Goal: Communication & Community: Answer question/provide support

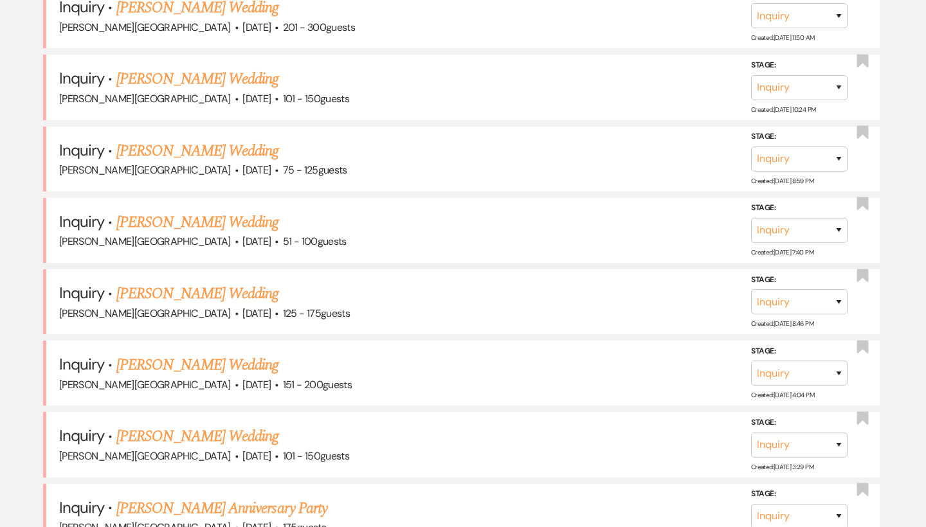
scroll to position [221, 0]
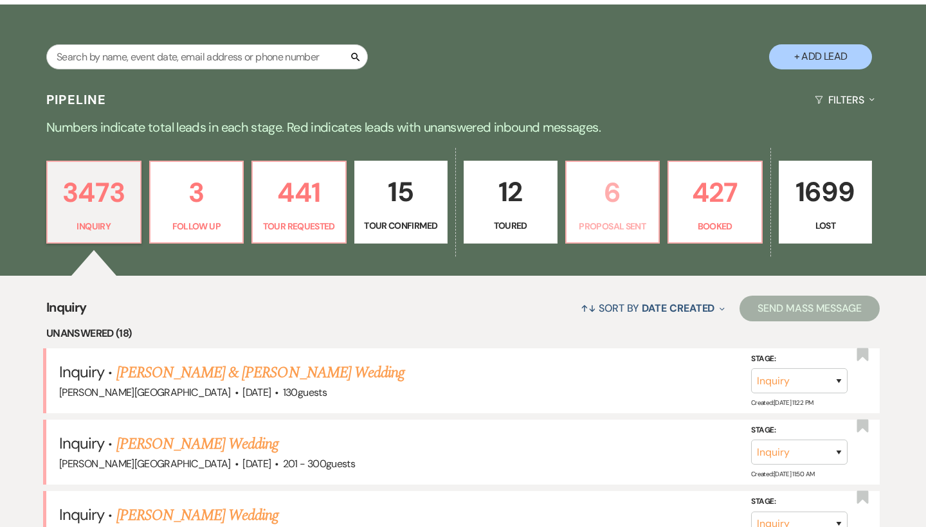
click at [606, 187] on p "6" at bounding box center [612, 192] width 77 height 43
select select "6"
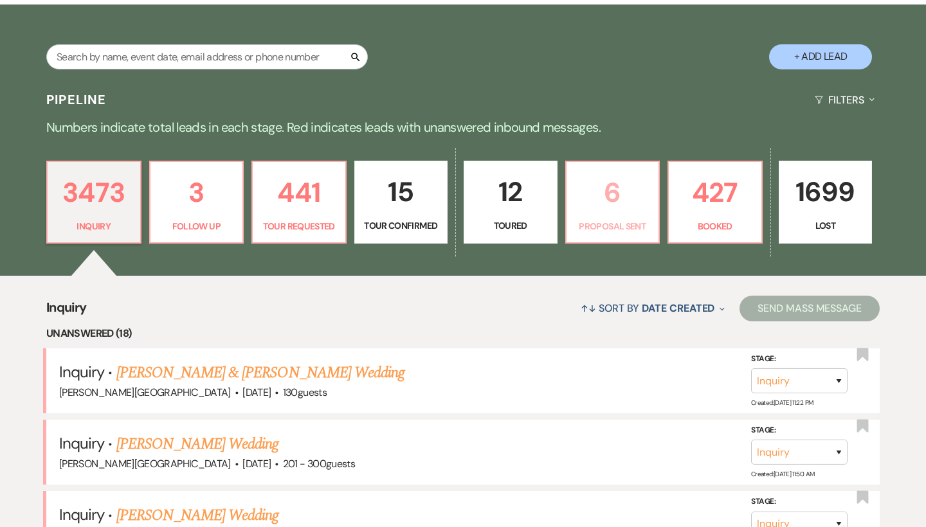
select select "6"
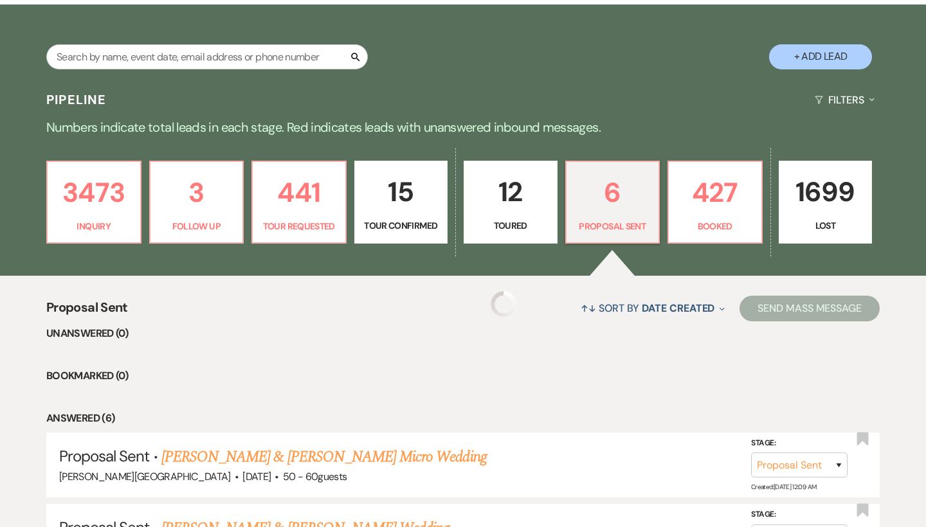
select select "6"
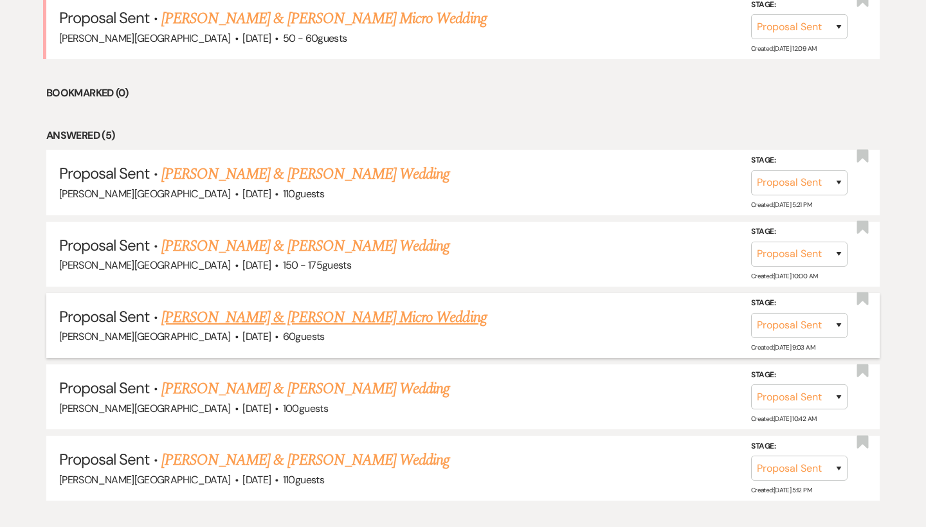
scroll to position [615, 0]
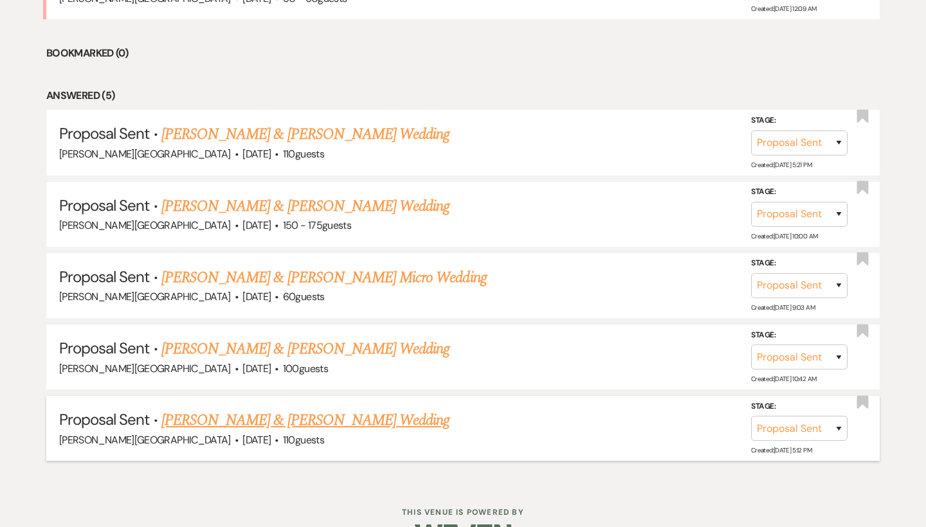
click at [331, 414] on link "[PERSON_NAME] & [PERSON_NAME] Wedding" at bounding box center [305, 420] width 288 height 23
select select "6"
select select "5"
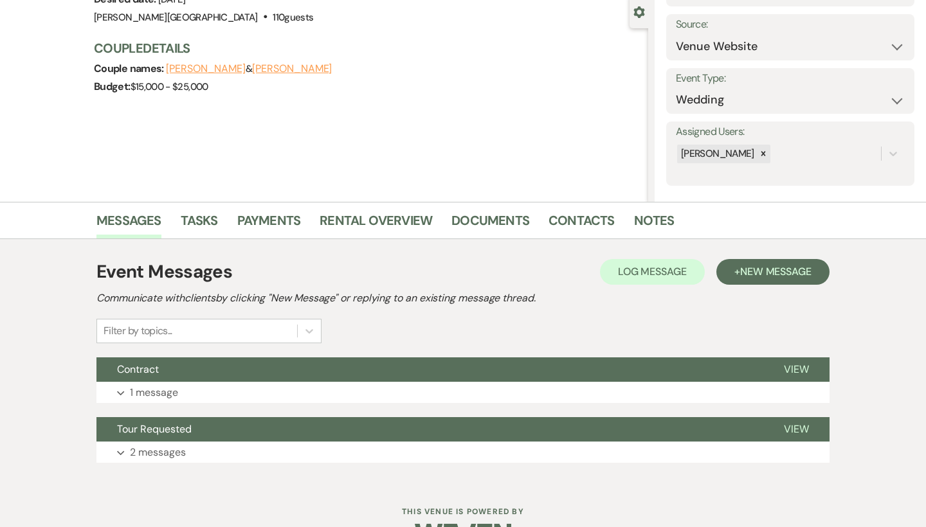
scroll to position [128, 0]
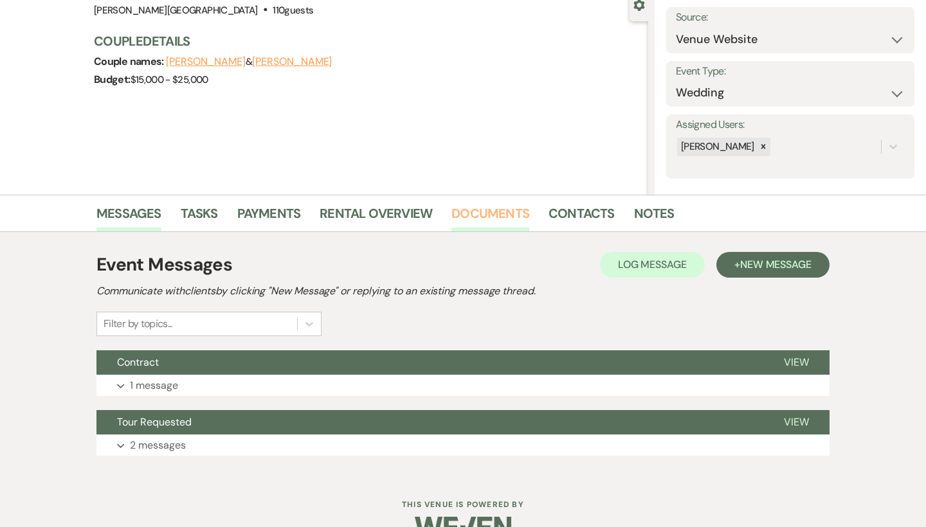
click at [475, 209] on link "Documents" at bounding box center [491, 217] width 78 height 28
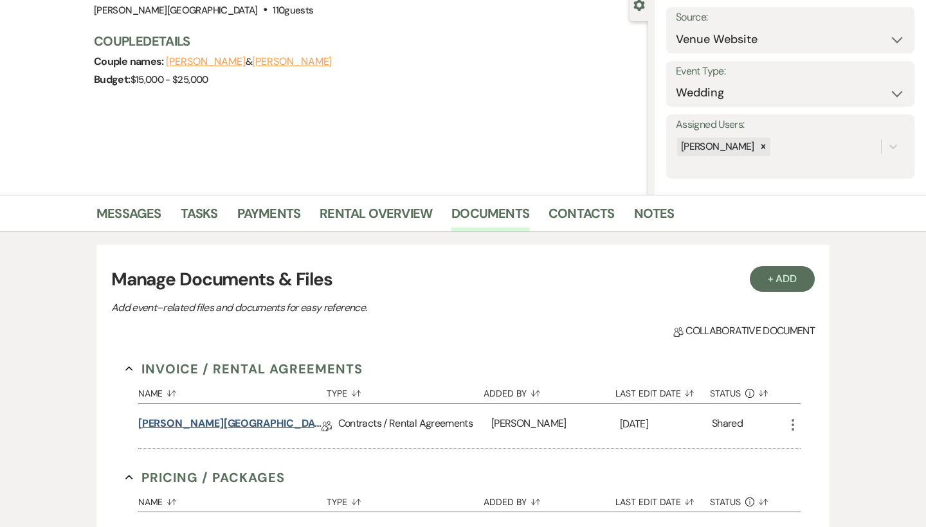
click at [256, 421] on link "[PERSON_NAME][GEOGRAPHIC_DATA] Contract (All-Inclusive)" at bounding box center [229, 426] width 183 height 20
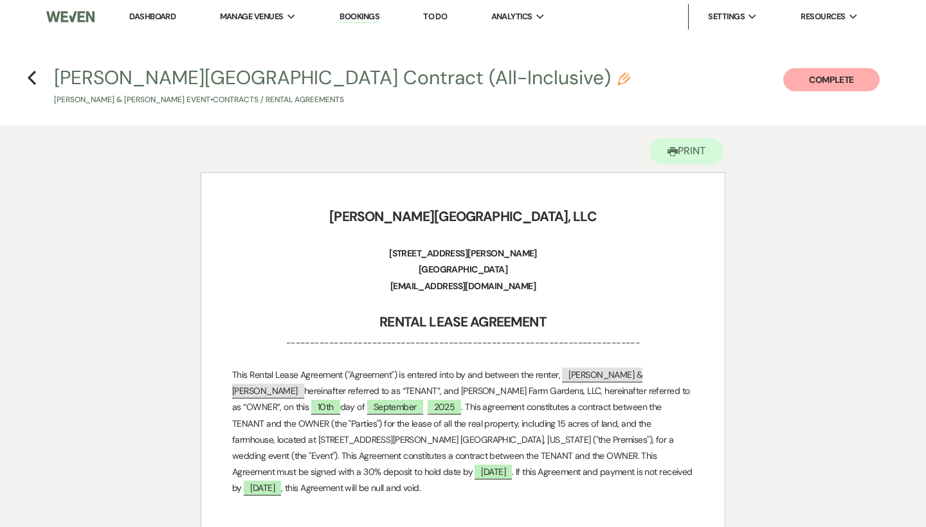
scroll to position [2715, 0]
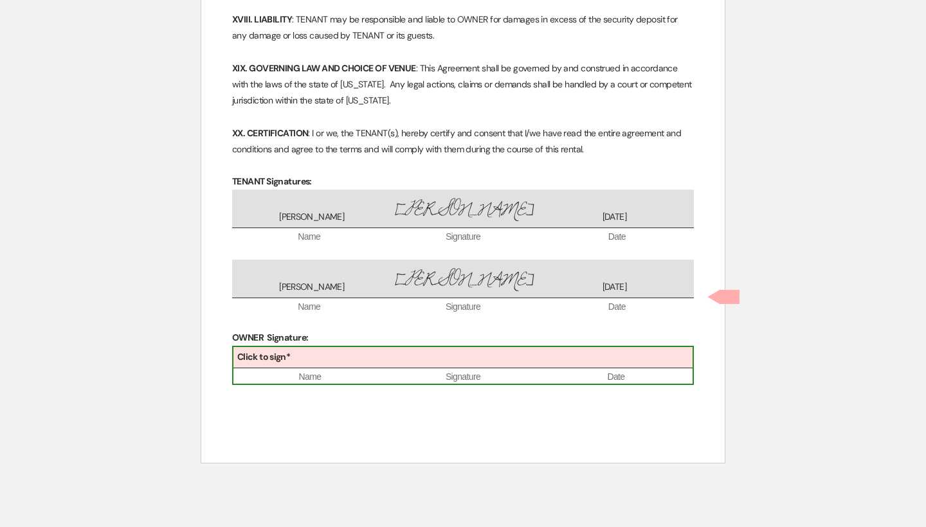
click at [428, 347] on div "Click to sign*" at bounding box center [463, 357] width 459 height 21
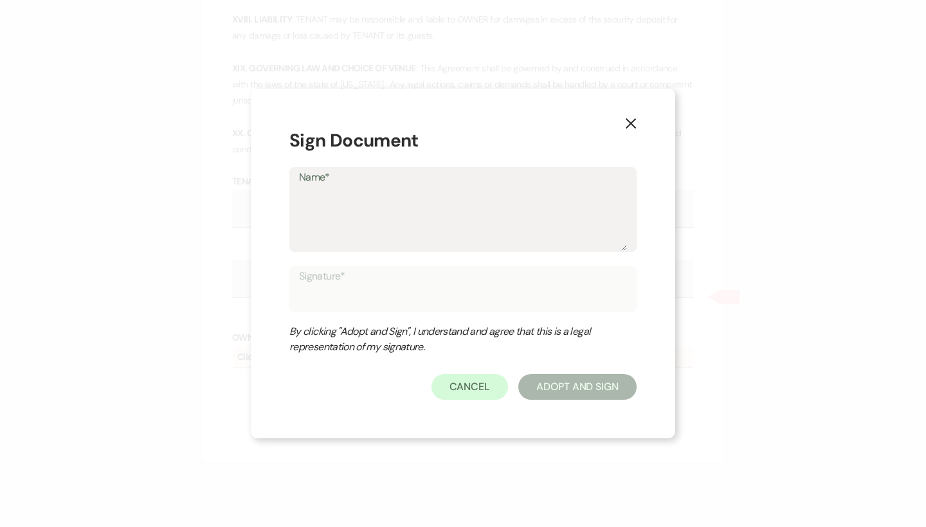
click at [383, 226] on textarea "Name*" at bounding box center [463, 219] width 328 height 64
type textarea "T"
type input "T"
type textarea "Tr"
type input "Tr"
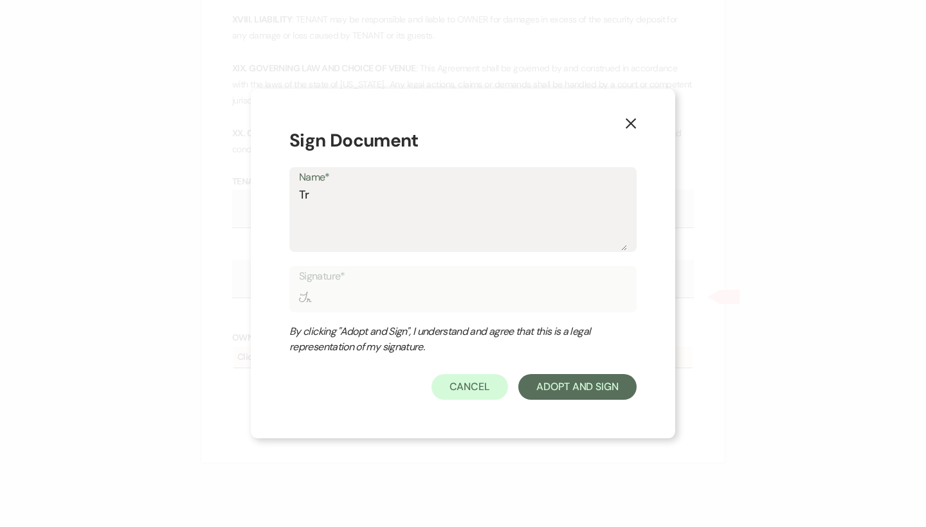
type textarea "Tra"
type input "Tra"
type textarea "Trav"
type input "Trav"
type textarea "Travi"
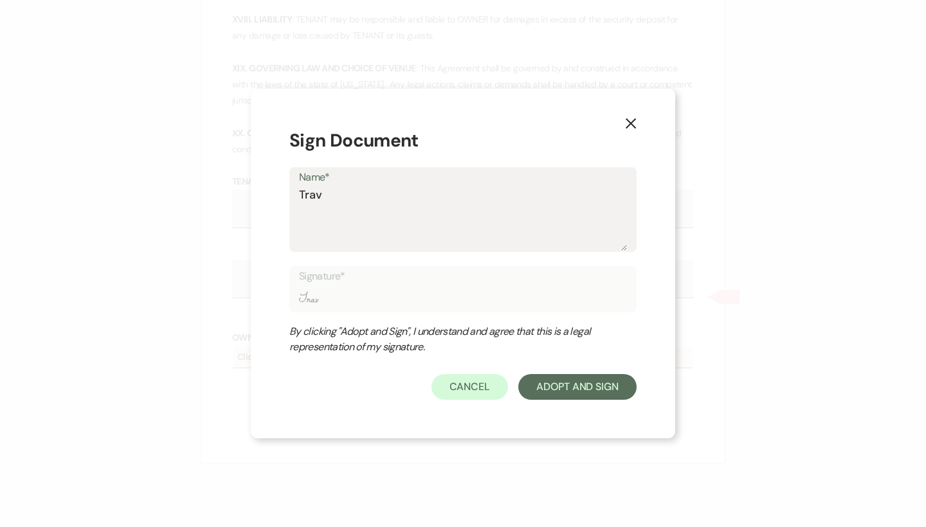
type input "Travi"
type textarea "[PERSON_NAME]"
type input "[PERSON_NAME]"
type textarea "[PERSON_NAME]"
type input "[PERSON_NAME]"
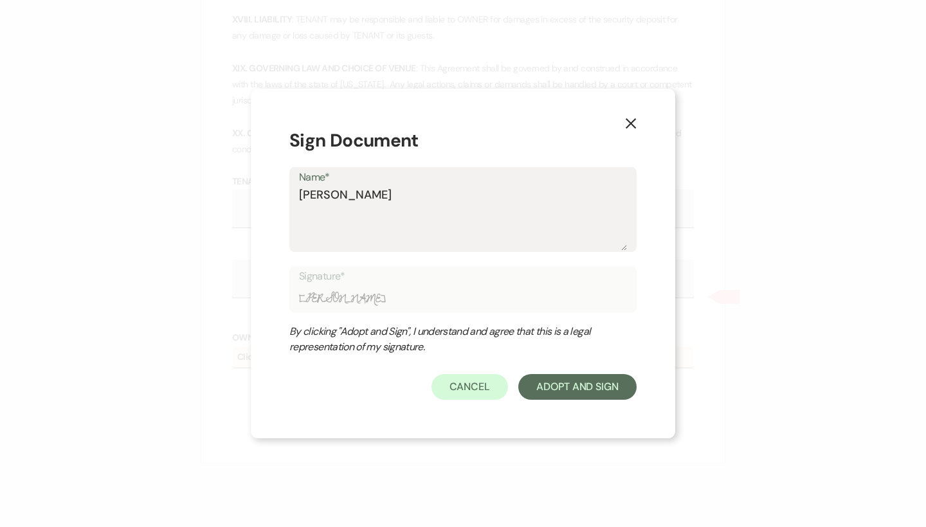
type textarea "[PERSON_NAME]"
type input "[PERSON_NAME]"
type textarea "[PERSON_NAME]"
type input "[PERSON_NAME]"
type textarea "[PERSON_NAME]"
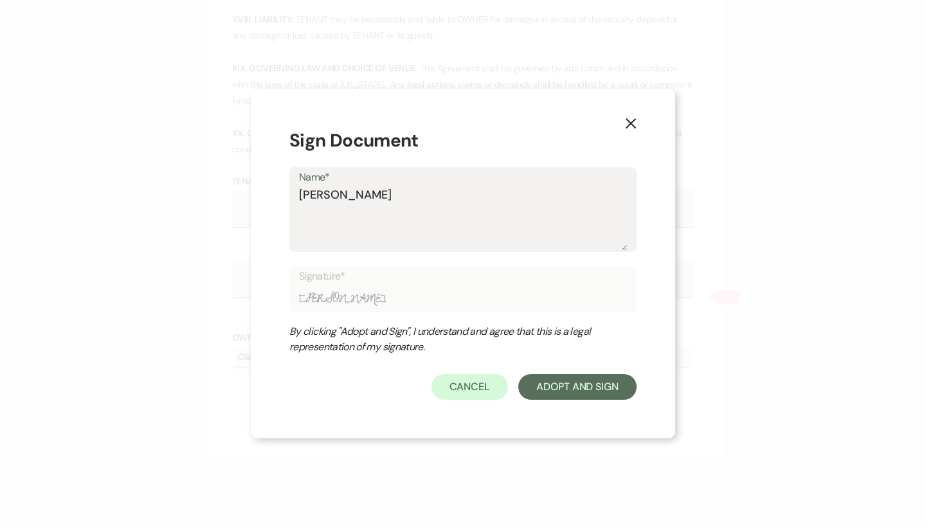
type input "[PERSON_NAME]"
type textarea "[PERSON_NAME]"
type input "[PERSON_NAME]"
type textarea "[PERSON_NAME]"
type input "[PERSON_NAME]"
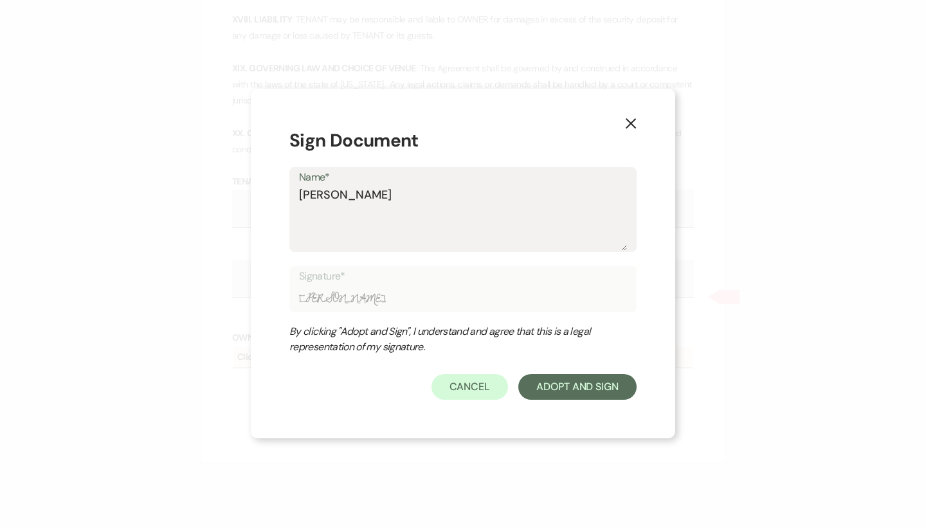
type textarea "[PERSON_NAME]"
type input "[PERSON_NAME]"
type textarea "[PERSON_NAME]"
type input "[PERSON_NAME]"
type textarea "[PERSON_NAME]"
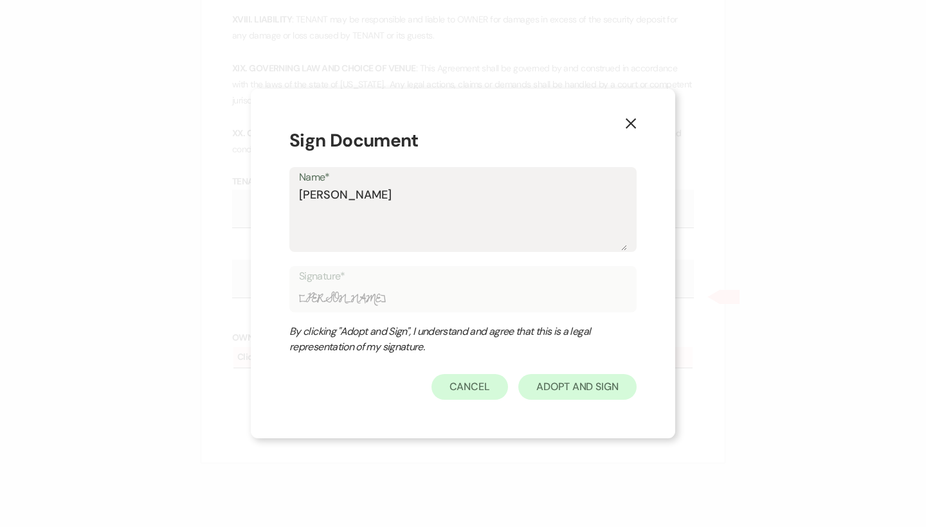
click at [575, 388] on button "Adopt And Sign" at bounding box center [577, 387] width 118 height 26
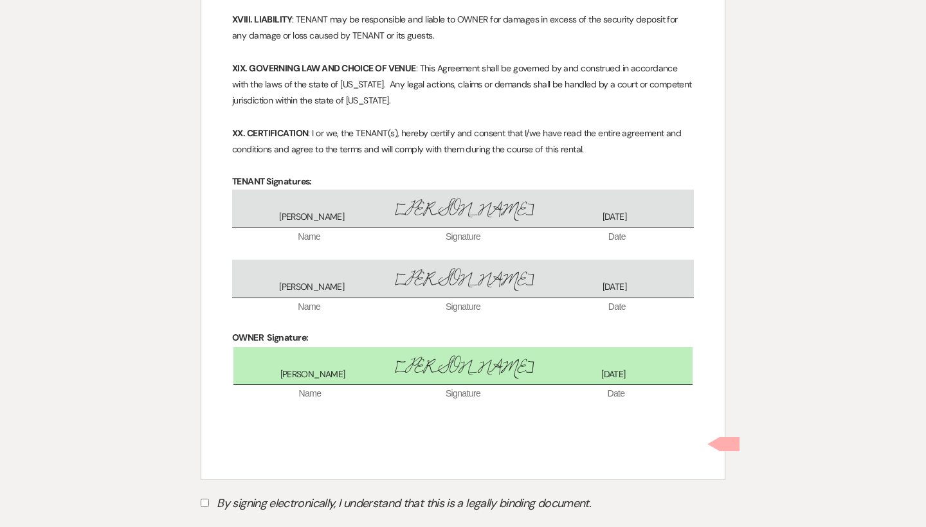
scroll to position [2771, 0]
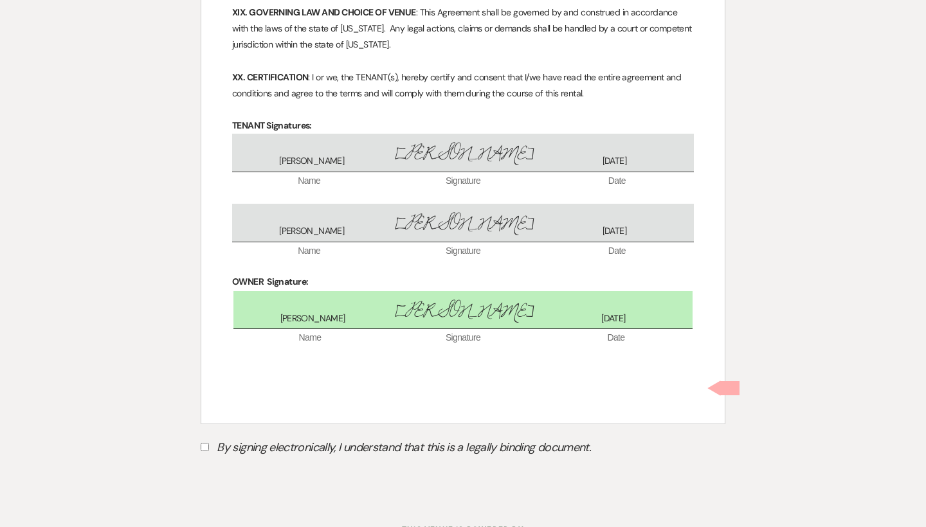
click at [204, 437] on label "By signing electronically, I understand that this is a legally binding document." at bounding box center [463, 449] width 525 height 24
click at [204, 443] on input "By signing electronically, I understand that this is a legally binding document." at bounding box center [205, 447] width 8 height 8
checkbox input "true"
click at [237, 468] on button "Submit" at bounding box center [246, 479] width 90 height 23
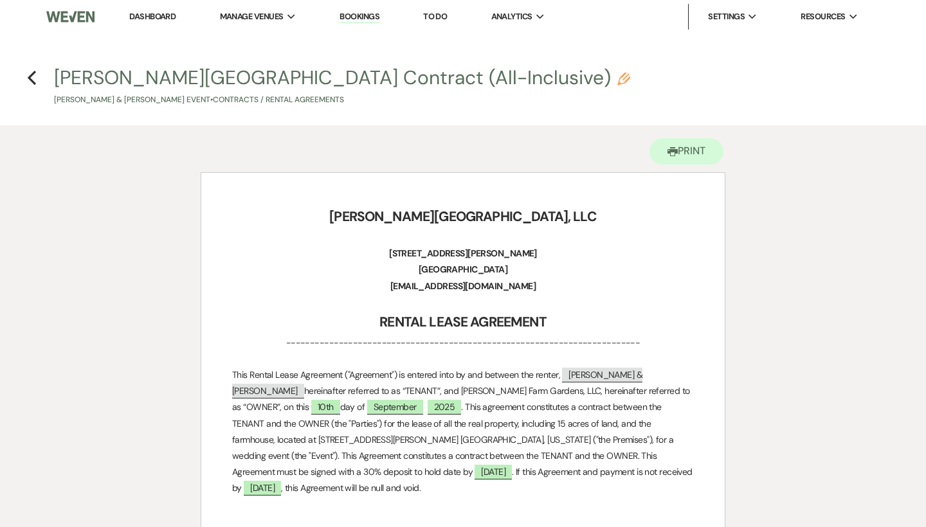
scroll to position [0, 0]
click at [33, 81] on use "button" at bounding box center [32, 78] width 8 height 14
select select "6"
select select "5"
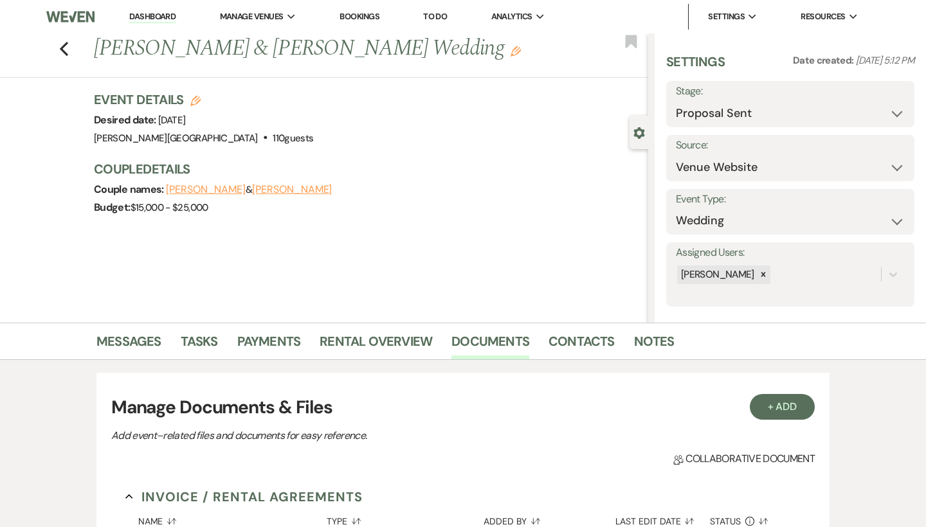
click at [158, 11] on link "Dashboard" at bounding box center [152, 17] width 46 height 12
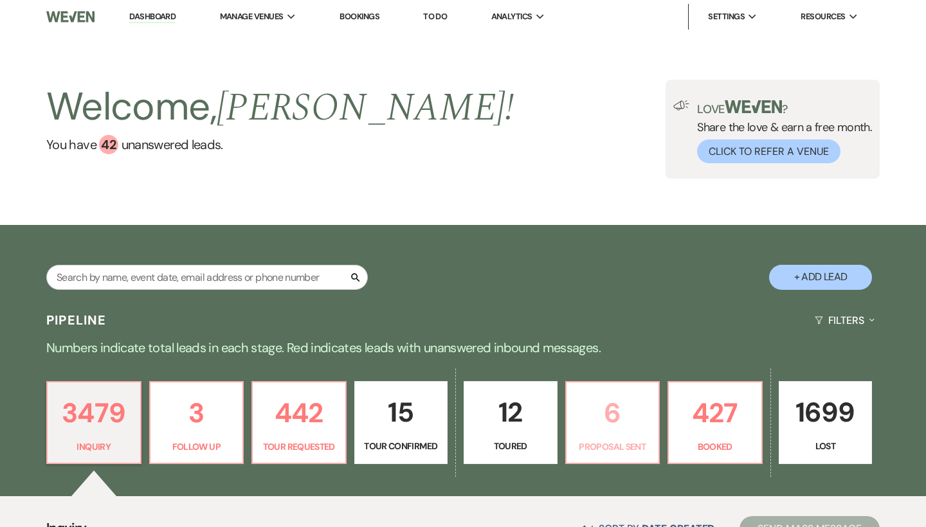
click at [616, 412] on p "6" at bounding box center [612, 413] width 77 height 43
select select "6"
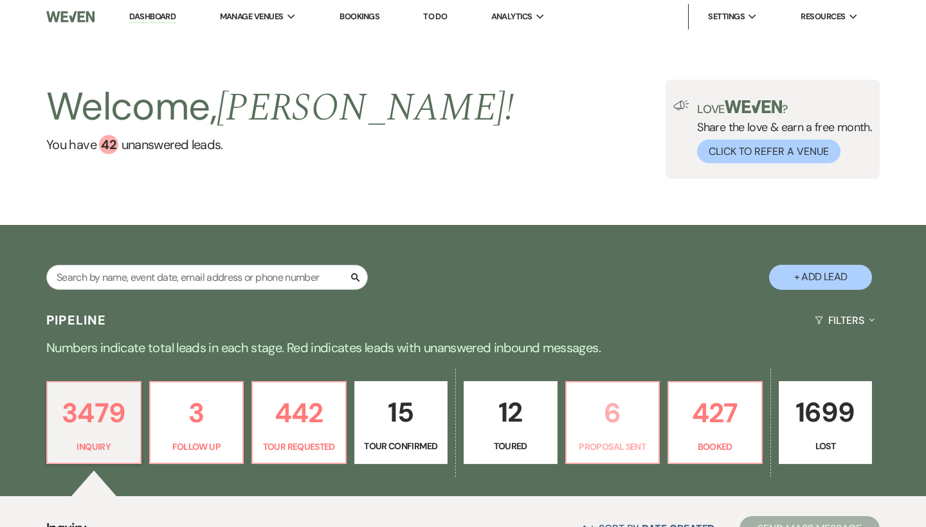
select select "6"
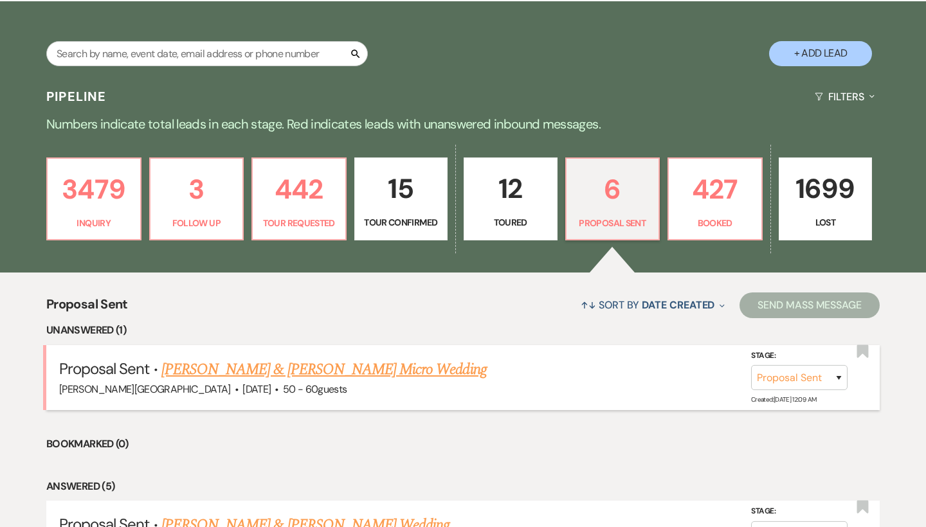
scroll to position [275, 0]
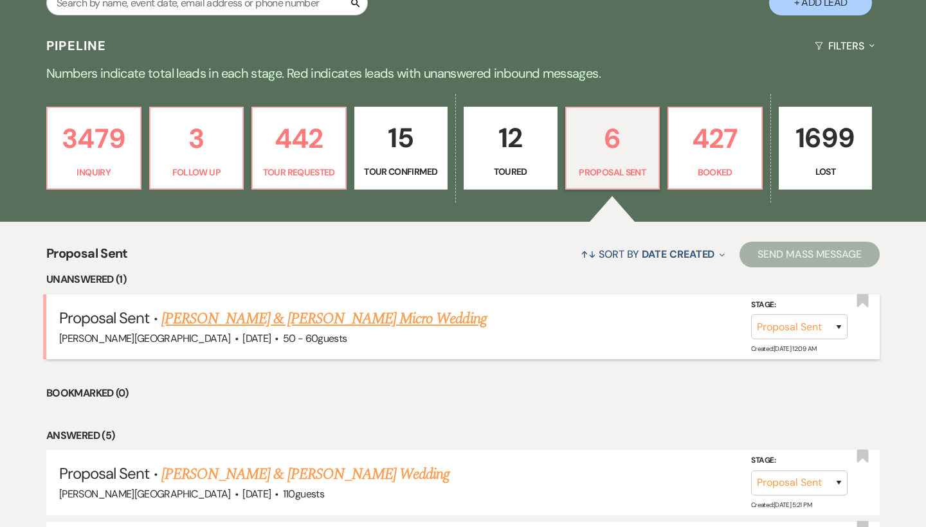
click at [405, 320] on link "[PERSON_NAME] & [PERSON_NAME] Micro Wedding" at bounding box center [323, 318] width 325 height 23
select select "6"
select select "5"
select select "16"
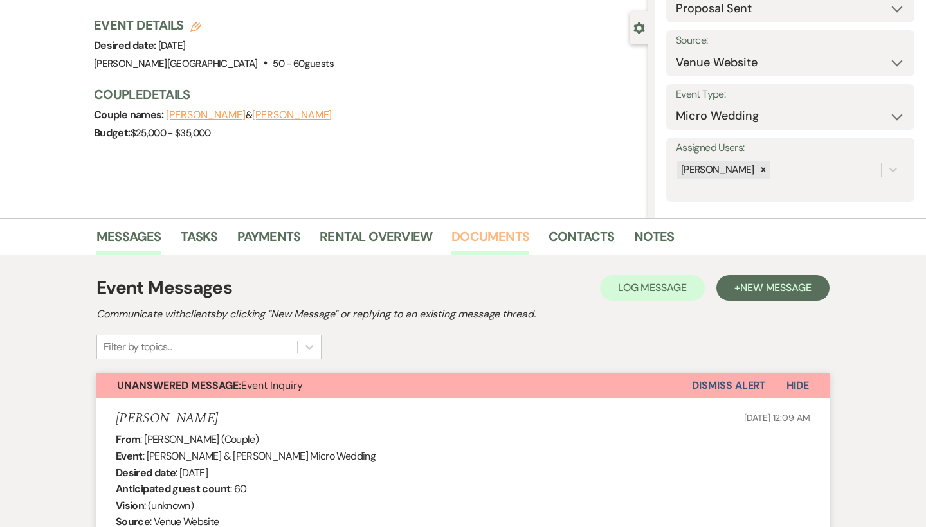
scroll to position [98, 0]
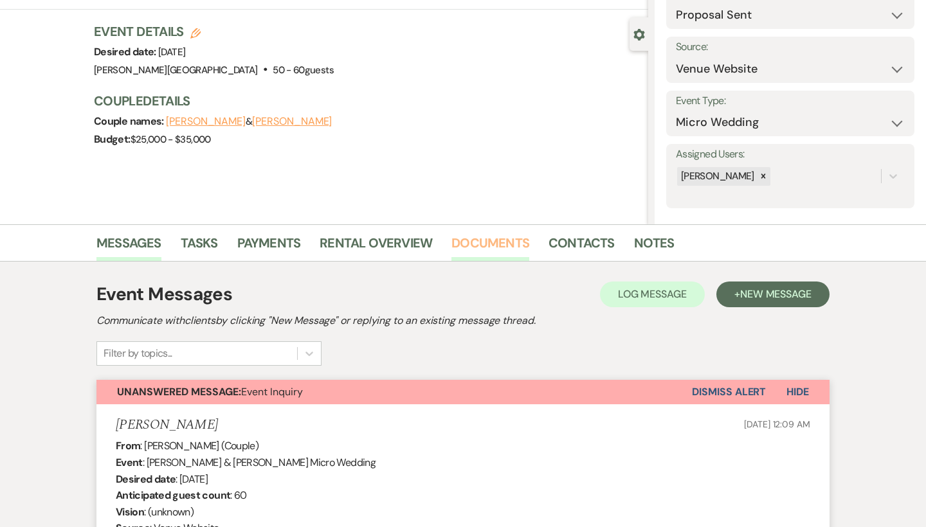
click at [484, 248] on link "Documents" at bounding box center [491, 247] width 78 height 28
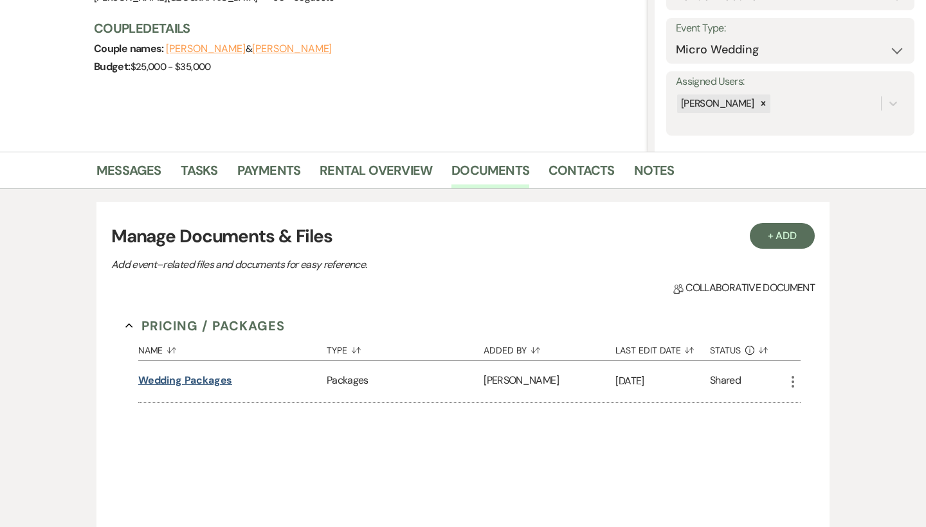
scroll to position [177, 0]
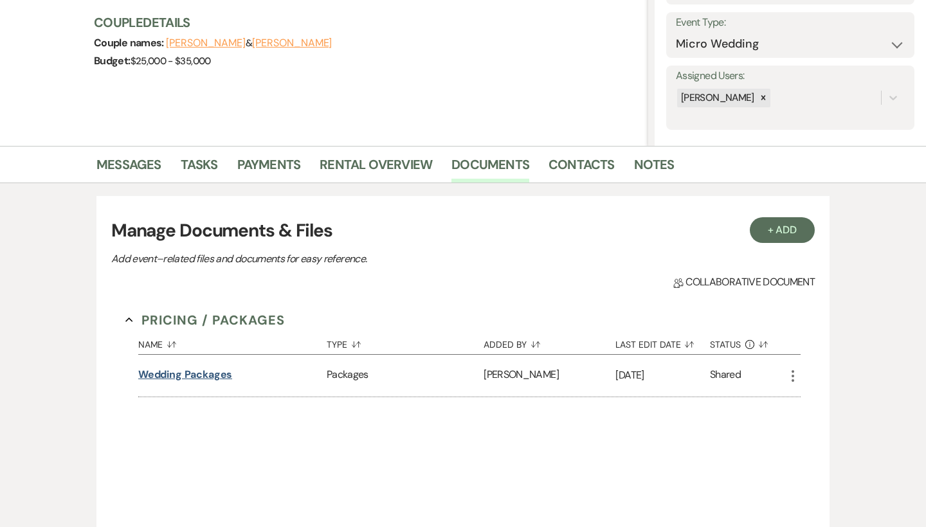
click at [211, 373] on button "Wedding Packages" at bounding box center [185, 374] width 95 height 15
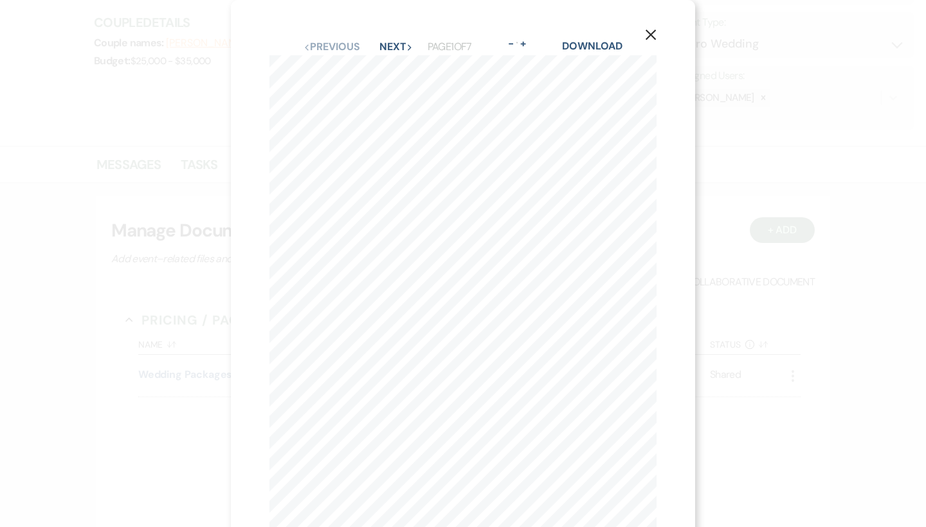
scroll to position [0, 0]
click at [381, 42] on button "Next Next" at bounding box center [396, 47] width 33 height 10
click at [381, 42] on button "Next Next" at bounding box center [395, 47] width 33 height 10
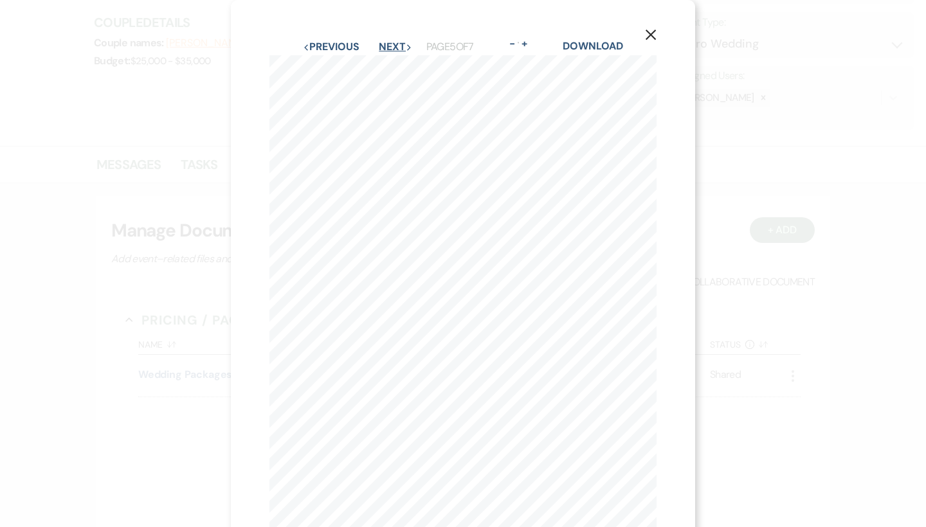
click at [381, 42] on button "Next Next" at bounding box center [395, 47] width 33 height 10
click at [651, 37] on icon "X" at bounding box center [651, 35] width 12 height 12
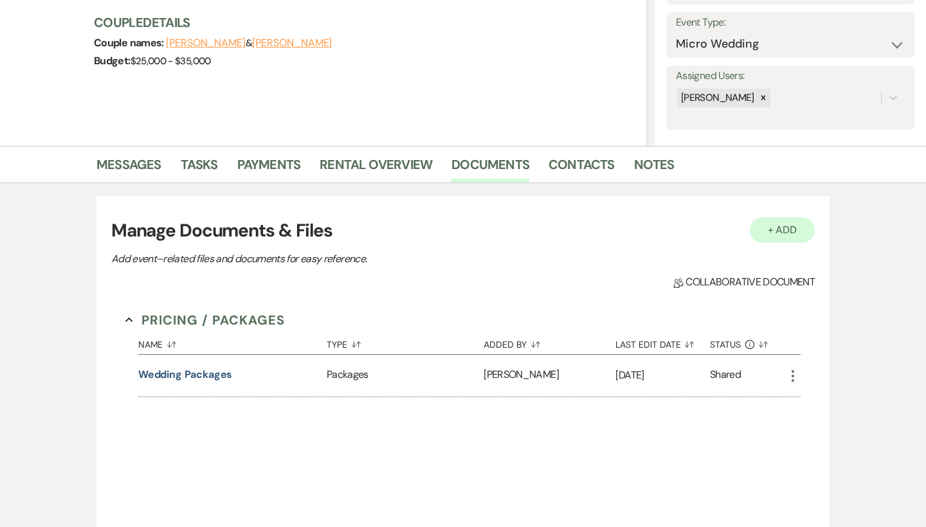
click at [787, 235] on button "+ Add" at bounding box center [783, 230] width 66 height 26
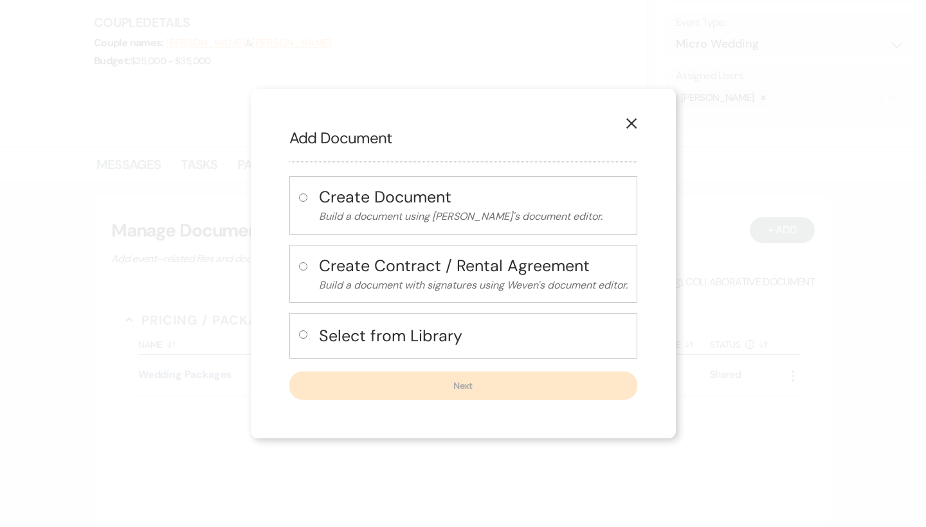
click at [443, 329] on h4 "Select from Library" at bounding box center [473, 336] width 309 height 23
radio input "true"
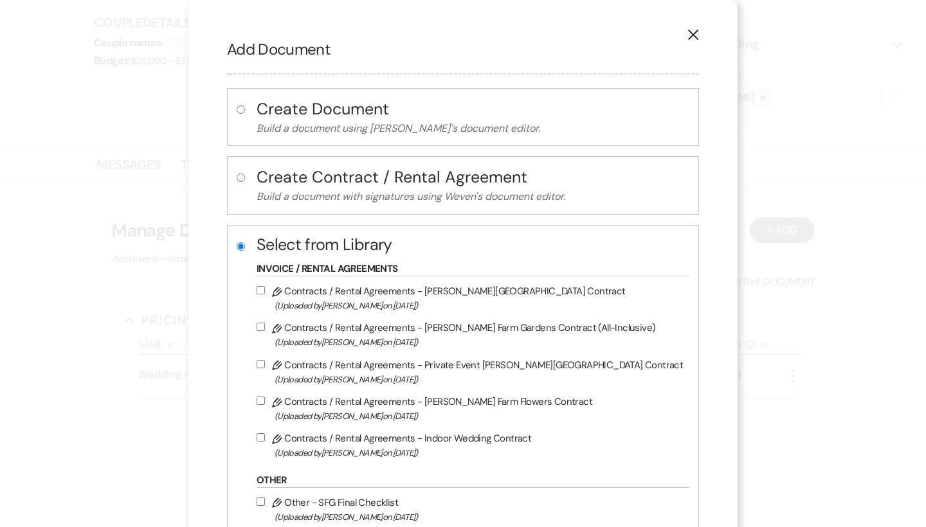
click at [424, 333] on label "Pencil Contracts / Rental Agreements - [PERSON_NAME] Farm Gardens Contract (All…" at bounding box center [470, 335] width 426 height 30
click at [265, 331] on input "Pencil Contracts / Rental Agreements - [PERSON_NAME] Farm Gardens Contract (All…" at bounding box center [261, 327] width 8 height 8
checkbox input "true"
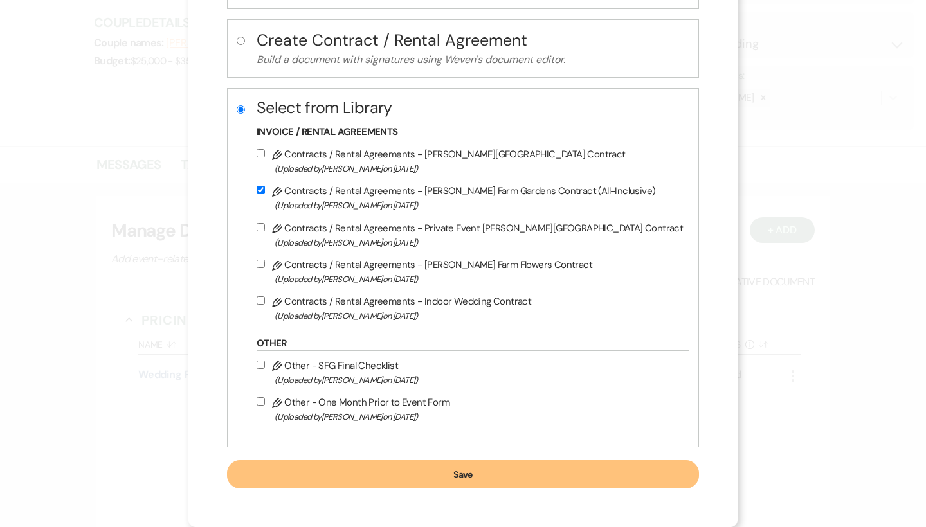
scroll to position [143, 0]
click at [415, 472] on button "Save" at bounding box center [463, 475] width 472 height 28
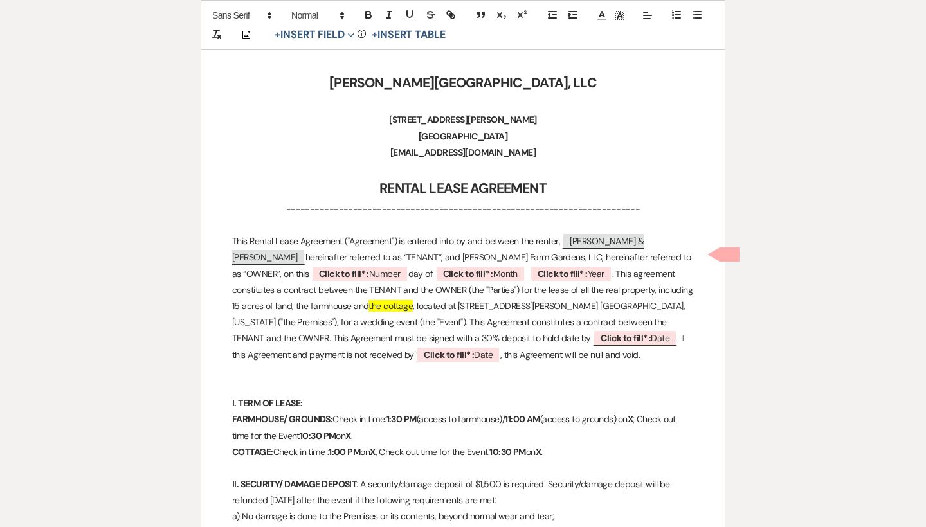
scroll to position [201, 0]
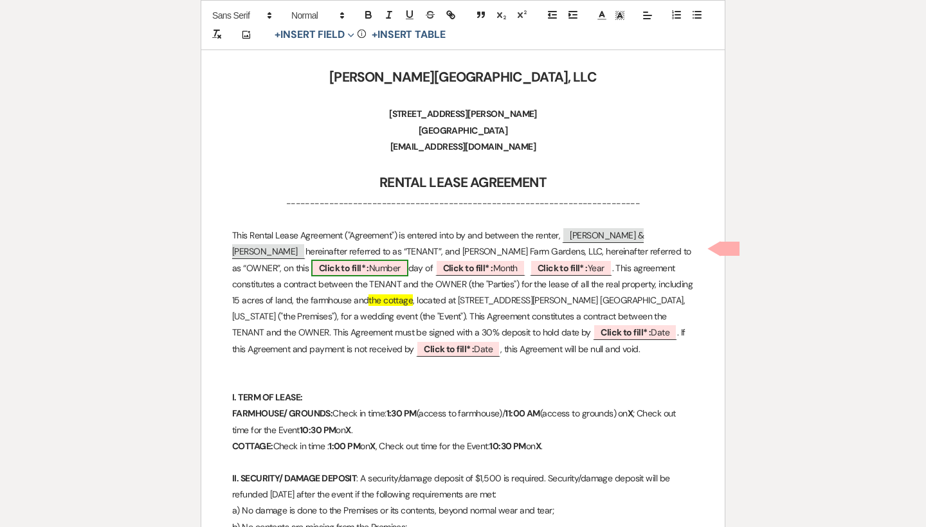
click at [320, 263] on span "Click to fill* : Number" at bounding box center [359, 268] width 97 height 17
select select "owner"
select select "Number"
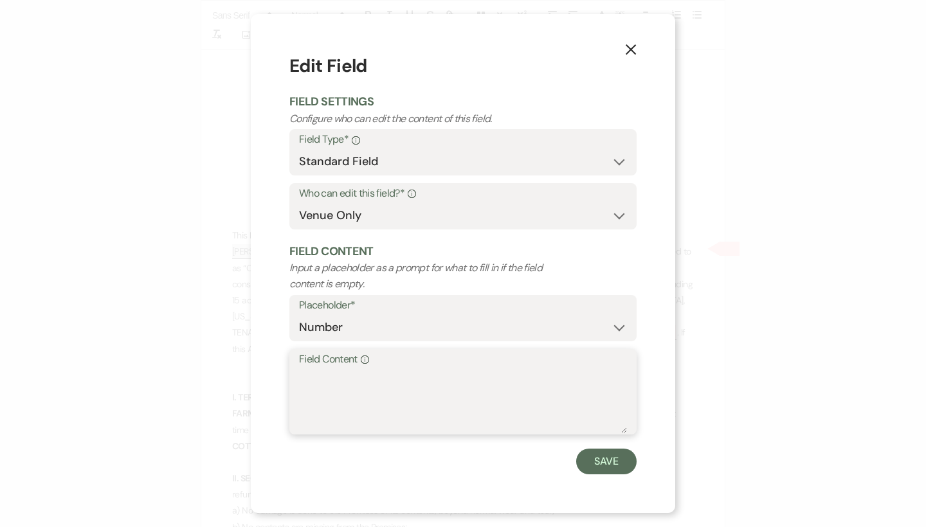
click at [365, 398] on textarea "Field Content Info" at bounding box center [463, 401] width 328 height 64
type textarea "11th"
click at [604, 452] on button "Save" at bounding box center [606, 462] width 60 height 26
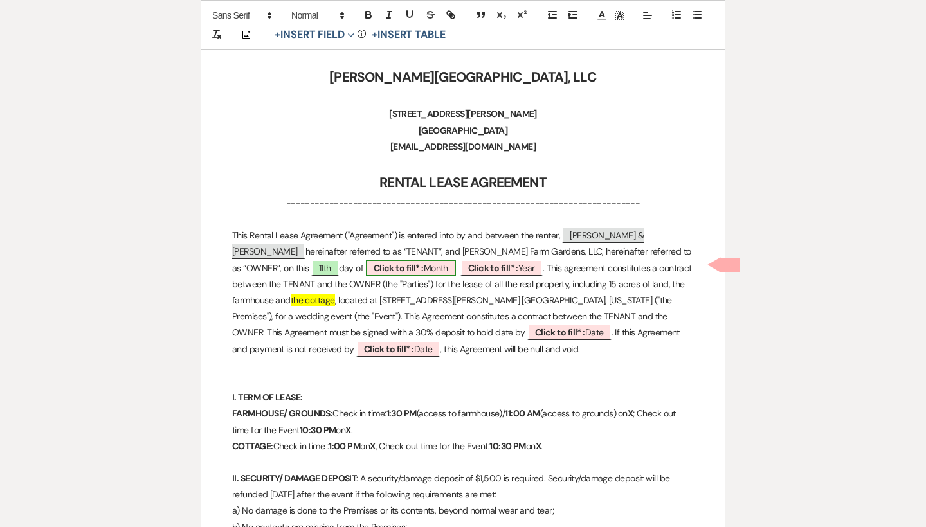
click at [366, 262] on span "Click to fill* : Month" at bounding box center [411, 268] width 90 height 17
select select "owner"
select select "custom_placeholder"
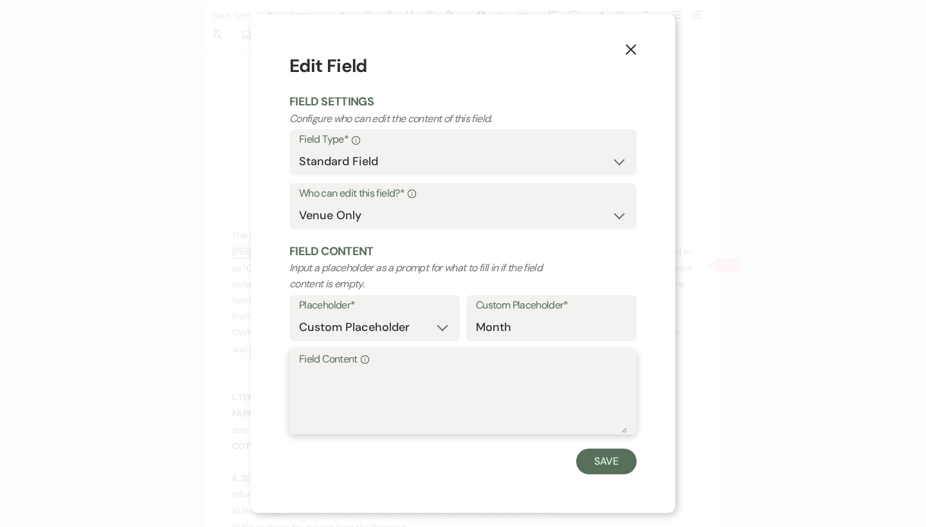
click at [325, 385] on textarea "Field Content Info" at bounding box center [463, 401] width 328 height 64
type textarea "September"
click at [588, 452] on button "Save" at bounding box center [606, 462] width 60 height 26
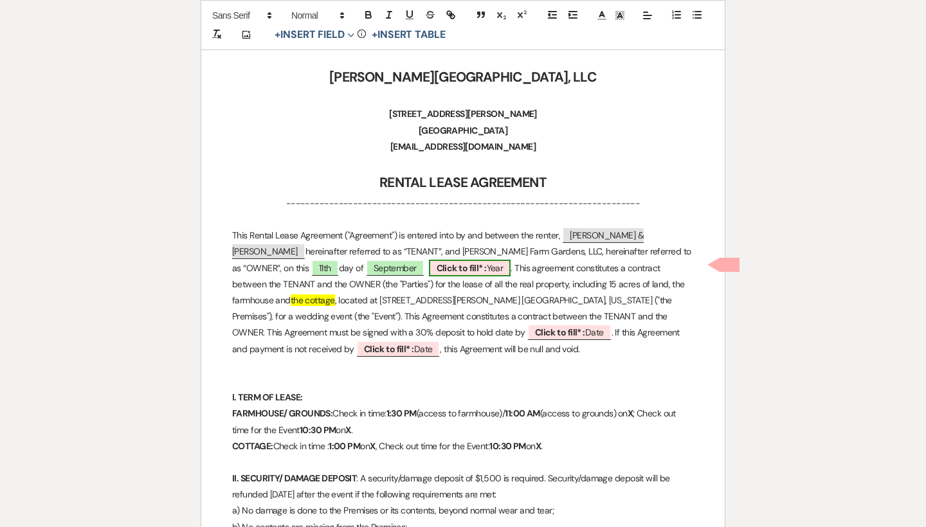
click at [437, 262] on b "Click to fill* :" at bounding box center [462, 268] width 50 height 12
select select "owner"
select select "custom_placeholder"
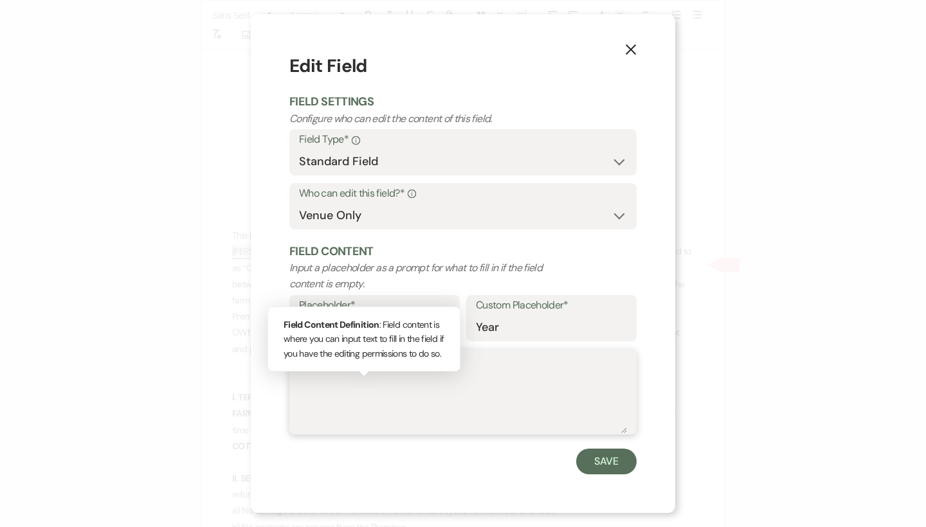
click at [356, 371] on textarea "Field Content Info Field Content Definition : Field content is where you can in…" at bounding box center [463, 401] width 328 height 64
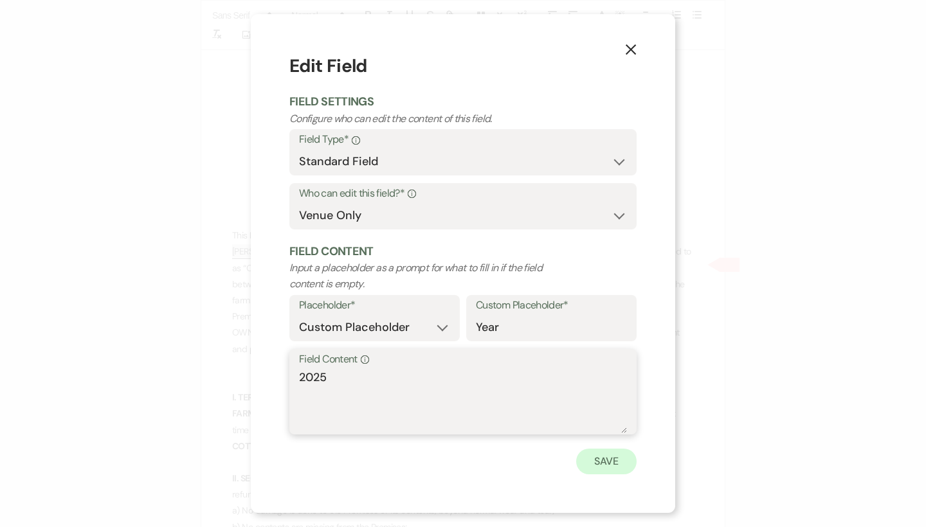
type textarea "2025"
click at [601, 462] on button "Save" at bounding box center [606, 462] width 60 height 26
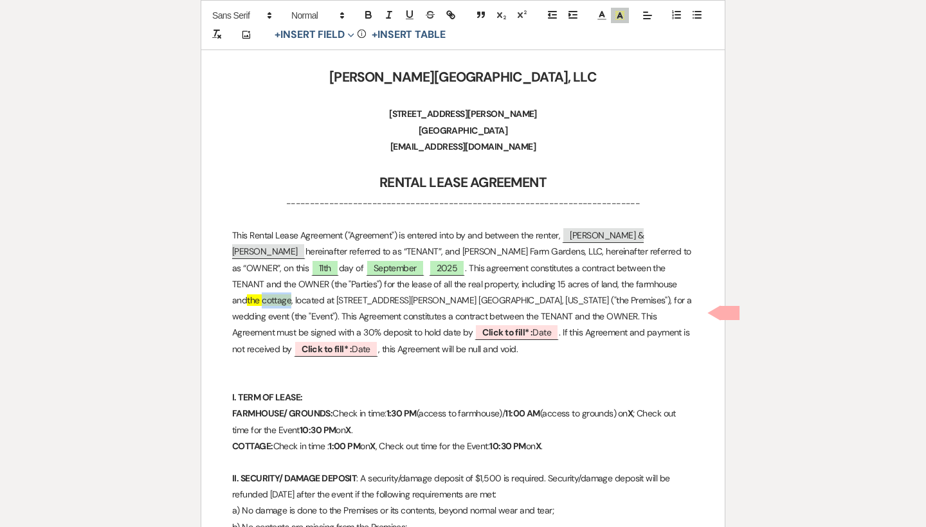
drag, startPoint x: 640, startPoint y: 279, endPoint x: 609, endPoint y: 279, distance: 31.5
click at [291, 295] on span "the cottage" at bounding box center [269, 301] width 44 height 12
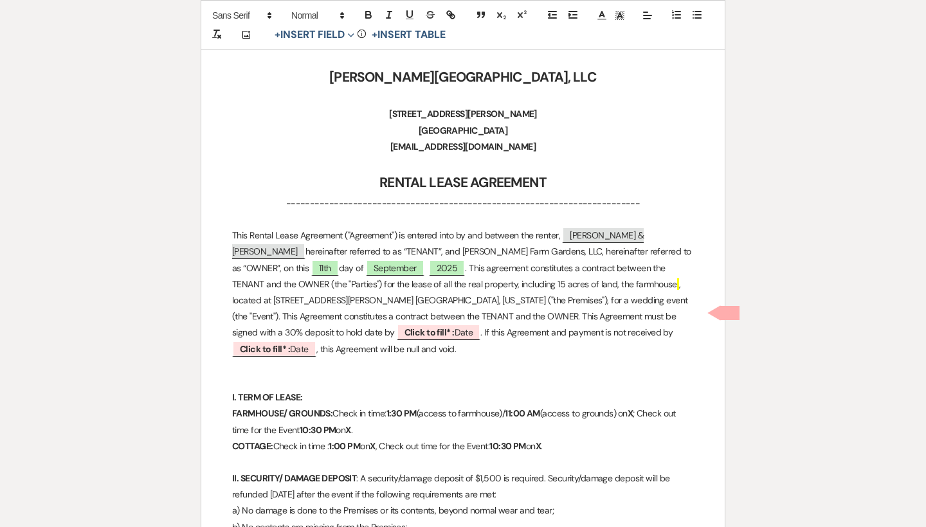
click at [582, 279] on p "This Rental Lease Agreement ("Agreement") is entered into by and between the re…" at bounding box center [463, 293] width 462 height 130
click at [521, 280] on p "This Rental Lease Agreement ("Agreement") is entered into by and between the re…" at bounding box center [463, 293] width 462 height 130
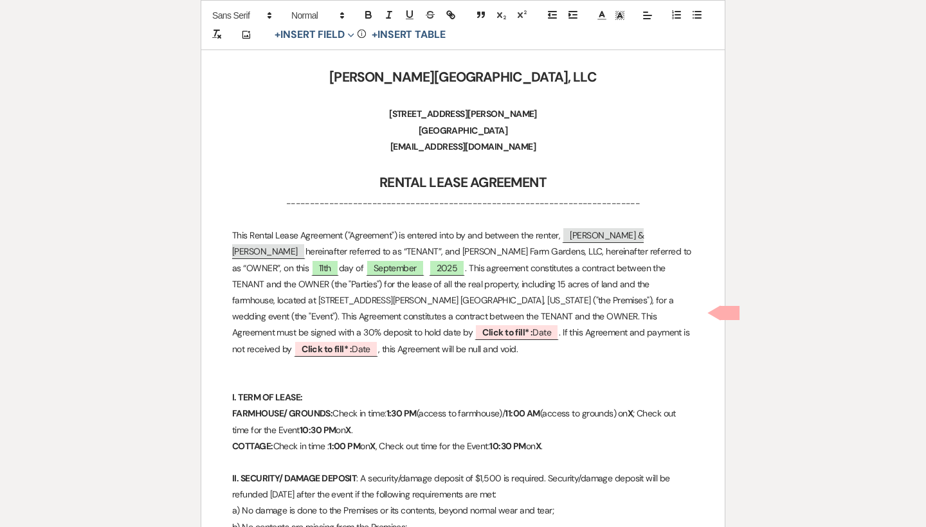
scroll to position [214, 0]
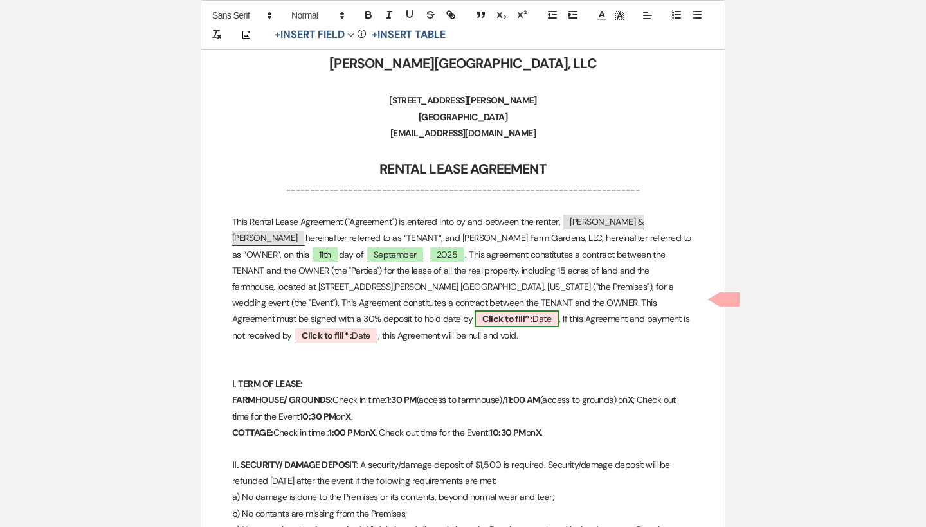
click at [533, 313] on b "Click to fill* :" at bounding box center [507, 319] width 50 height 12
select select "owner"
select select "Date"
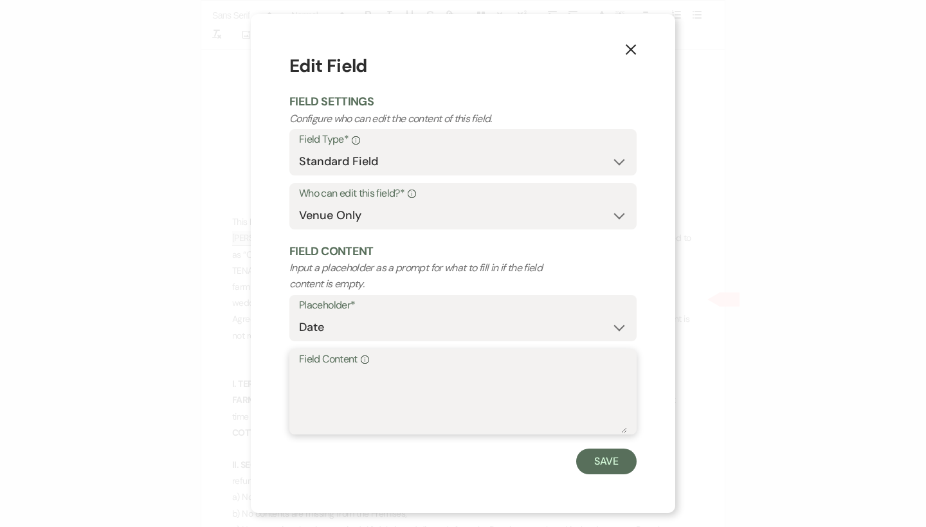
click at [419, 369] on textarea "Field Content Info" at bounding box center [463, 401] width 328 height 64
type textarea "[DATE]"
click at [603, 462] on button "Save" at bounding box center [606, 462] width 60 height 26
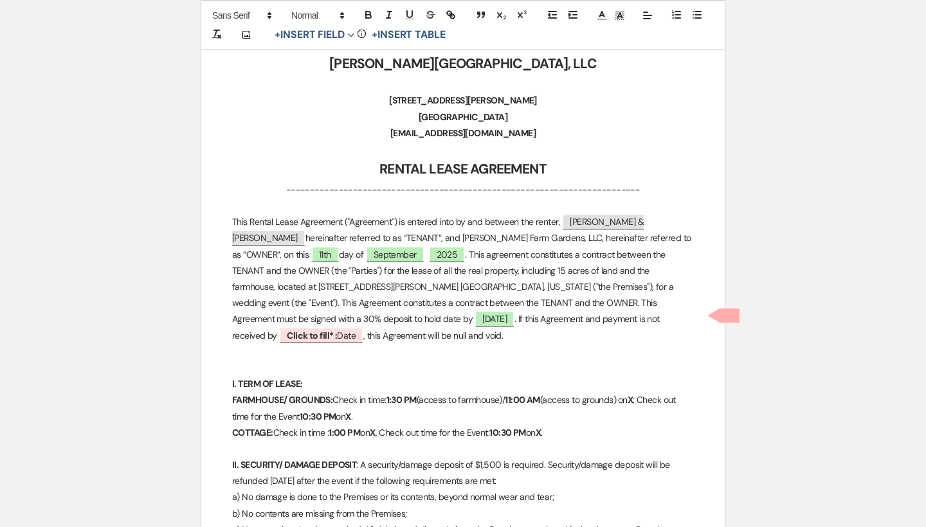
click at [480, 324] on p "This Rental Lease Agreement ("Agreement") is entered into by and between the re…" at bounding box center [463, 279] width 462 height 130
click at [337, 330] on b "Click to fill* :" at bounding box center [312, 336] width 50 height 12
select select "owner"
select select "Date"
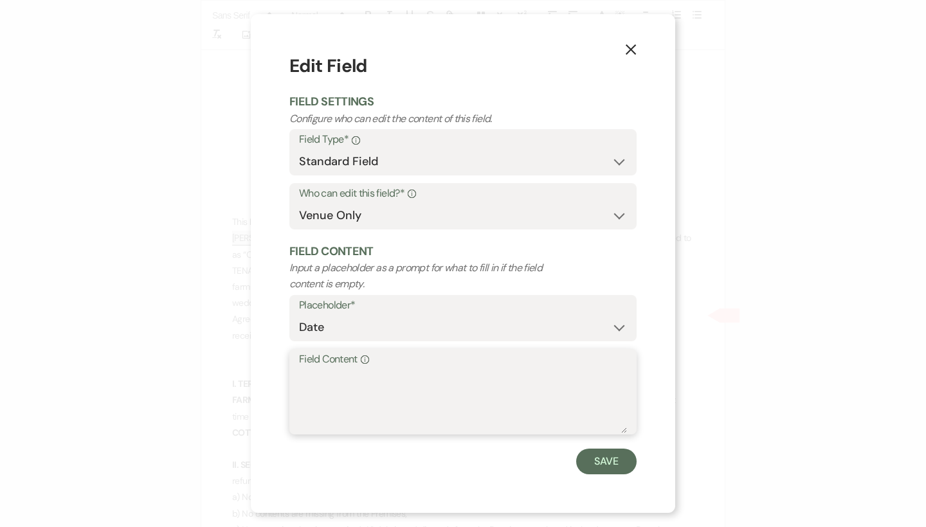
click at [375, 373] on textarea "Field Content Info" at bounding box center [463, 401] width 328 height 64
type textarea "[DATE]"
click at [591, 467] on button "Save" at bounding box center [606, 462] width 60 height 26
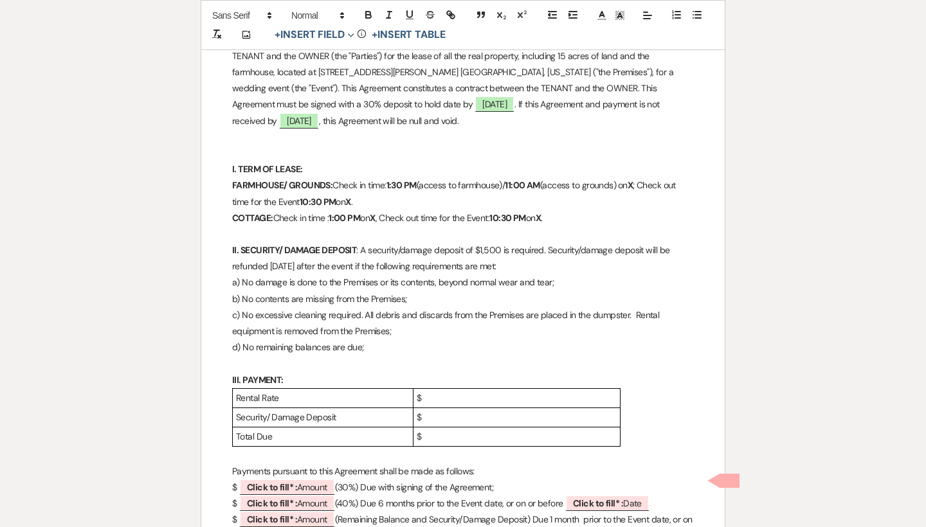
scroll to position [425, 0]
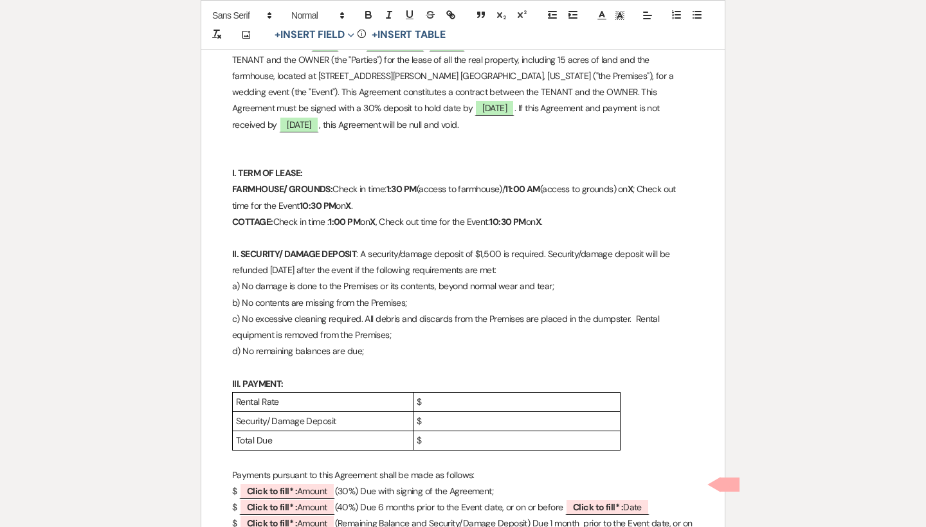
click at [633, 187] on strong "X" at bounding box center [630, 189] width 5 height 12
click at [423, 194] on p "FARMHOUSE/ GROUNDS: Check in time: 1:30 PM (access to farmhouse)/ 11:00 AM (acc…" at bounding box center [463, 197] width 462 height 32
click at [392, 201] on strong "X" at bounding box center [389, 206] width 5 height 12
click at [425, 200] on strong "XJune 21, 2026" at bounding box center [416, 206] width 59 height 12
click at [648, 185] on strong "XJune 21, 2026" at bounding box center [657, 189] width 59 height 12
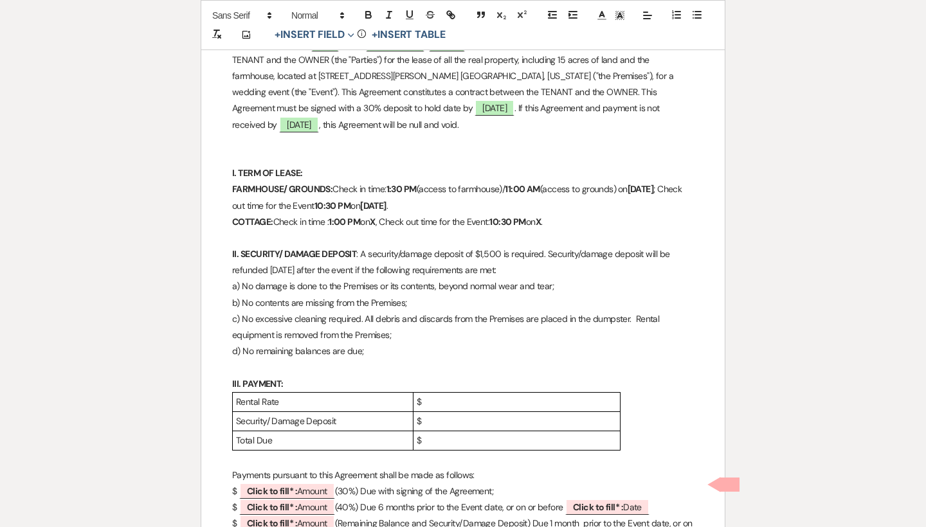
click at [351, 200] on strong "10:30 PM" at bounding box center [333, 206] width 37 height 12
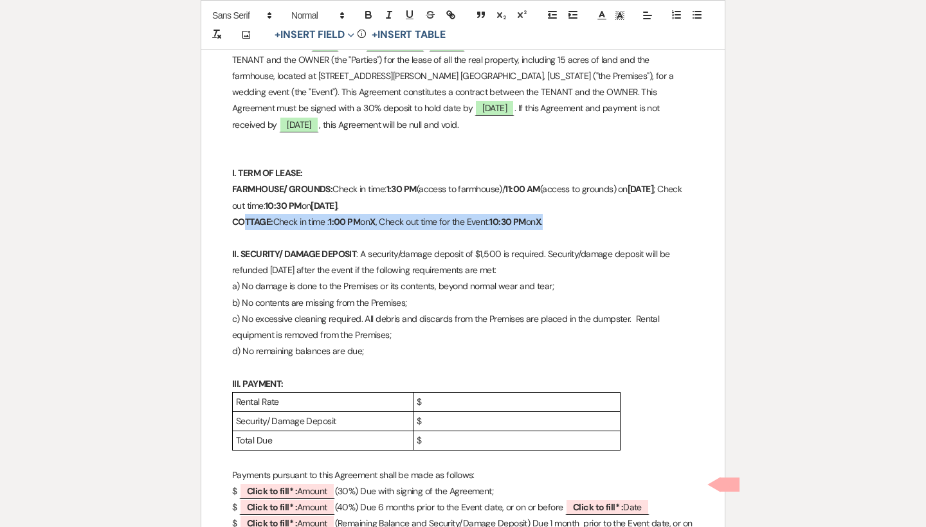
drag, startPoint x: 528, startPoint y: 215, endPoint x: 244, endPoint y: 214, distance: 284.3
click at [244, 214] on p "COTTAGE: Check in time : 1:00 PM on X , Check out time for the Event: 10:30 PM …" at bounding box center [463, 222] width 462 height 16
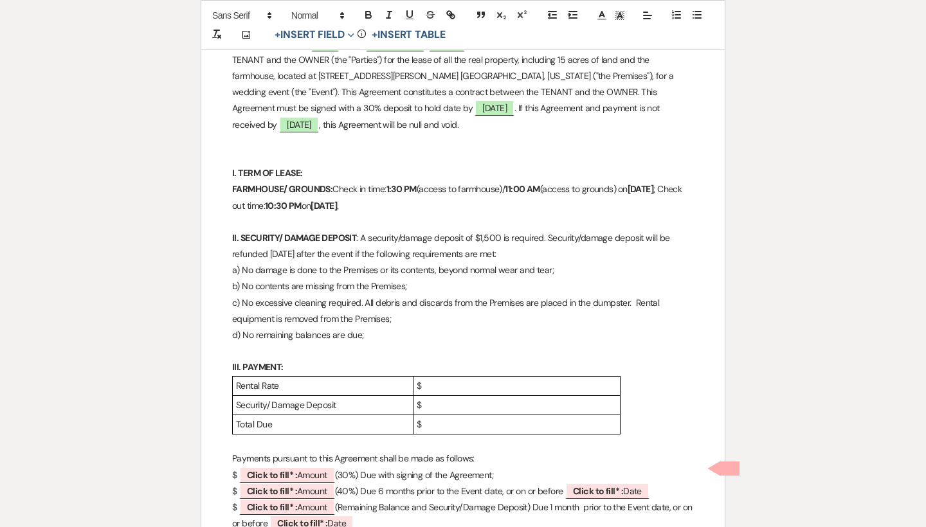
click at [437, 378] on p "$" at bounding box center [517, 386] width 200 height 16
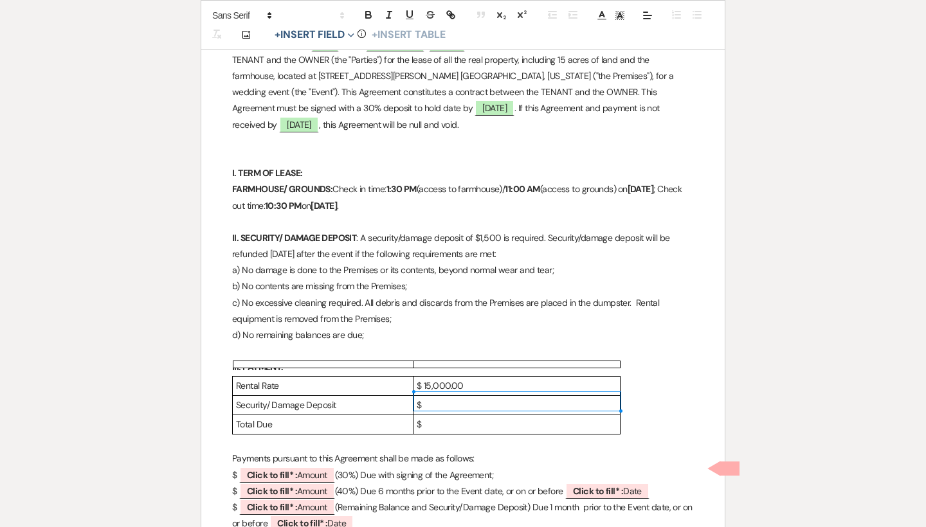
click at [443, 398] on p "$" at bounding box center [517, 406] width 200 height 16
click at [425, 398] on p "$ 1,500.00" at bounding box center [517, 406] width 200 height 16
click at [437, 417] on p "$" at bounding box center [517, 425] width 200 height 16
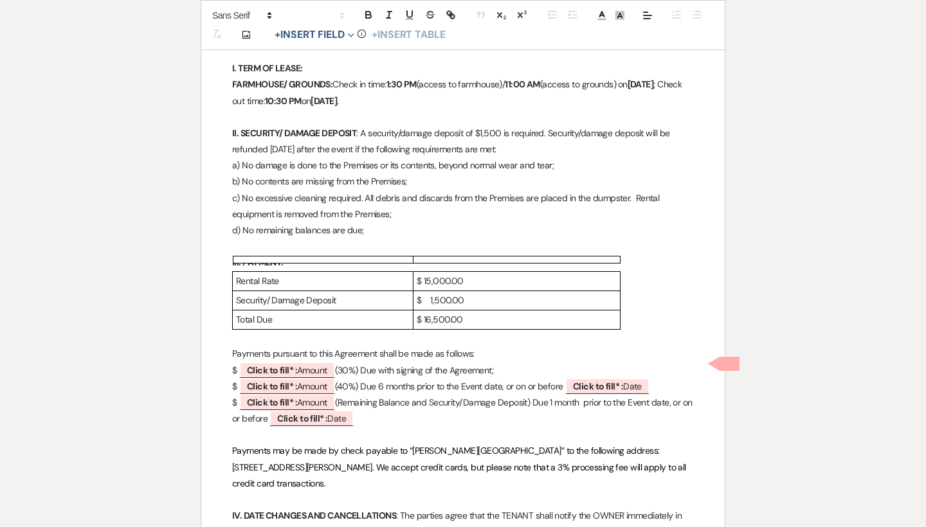
scroll to position [544, 0]
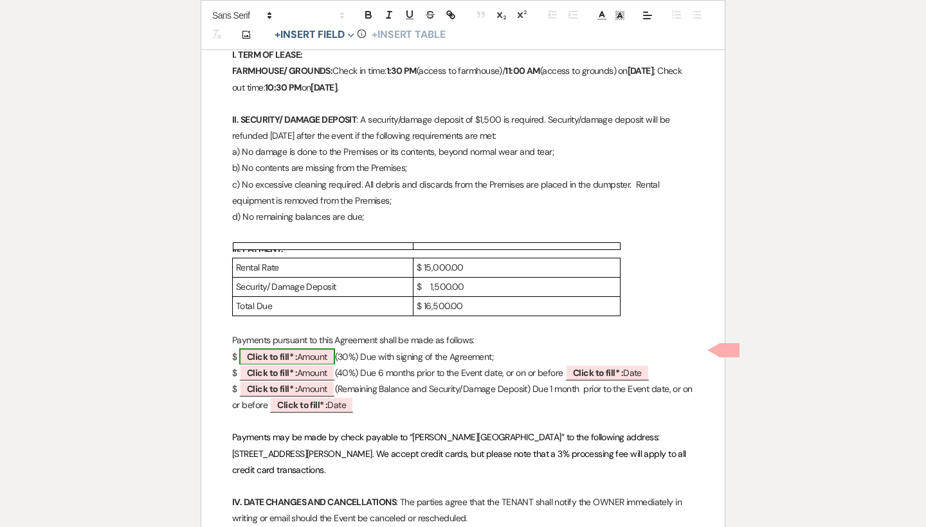
click at [320, 354] on span "Click to fill* : Amount" at bounding box center [287, 357] width 96 height 17
select select "owner"
select select "Amount"
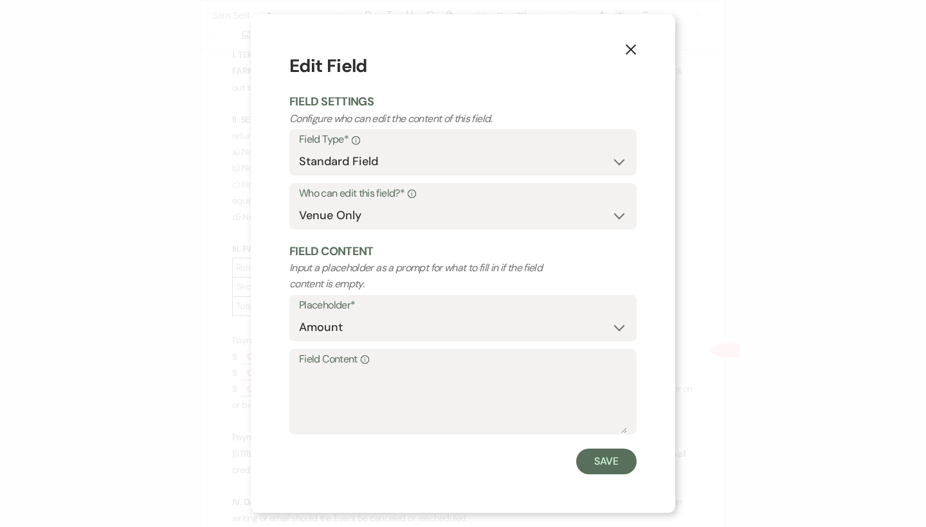
click at [331, 364] on label "Field Content Info" at bounding box center [463, 360] width 328 height 19
click at [331, 369] on textarea "Field Content Info" at bounding box center [463, 401] width 328 height 64
type textarea "4,500.00"
click at [603, 460] on button "Save" at bounding box center [606, 462] width 60 height 26
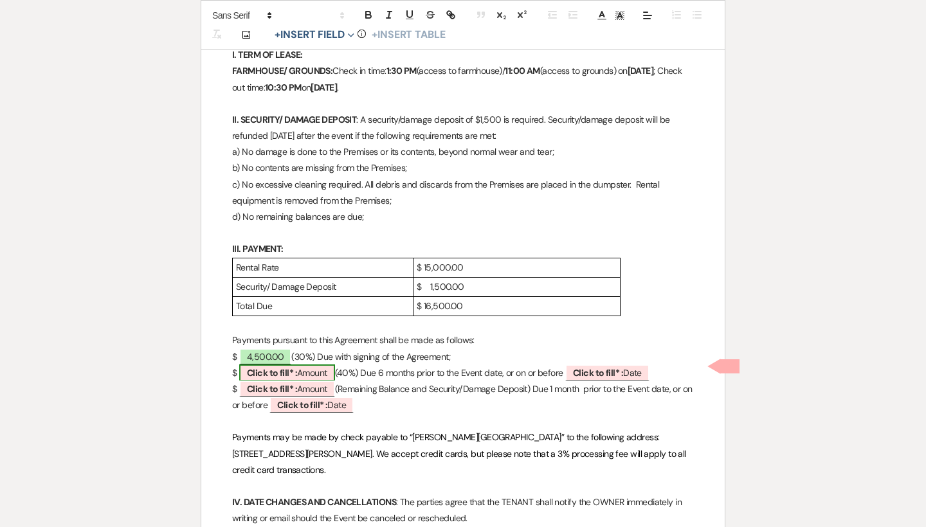
click at [321, 366] on span "Click to fill* : Amount" at bounding box center [287, 373] width 96 height 17
select select "owner"
select select "Amount"
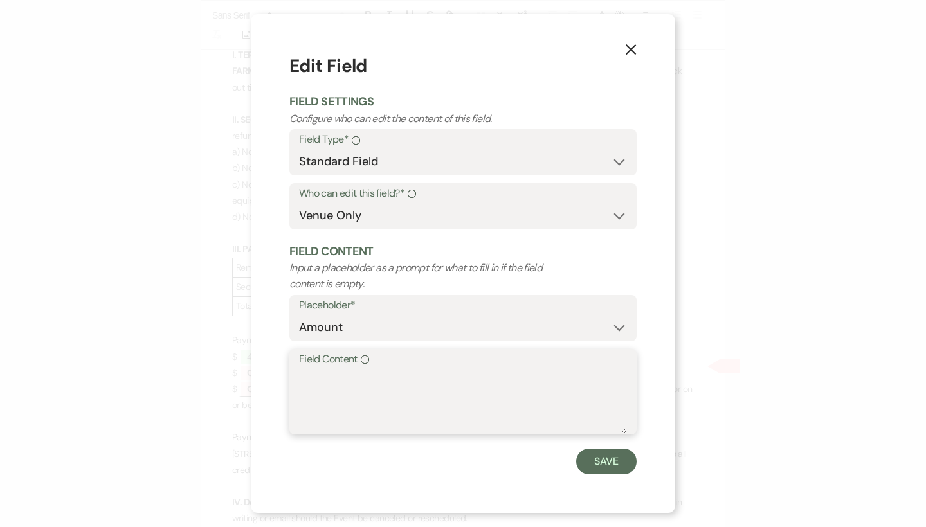
click at [325, 385] on textarea "Field Content Info" at bounding box center [463, 401] width 328 height 64
type textarea "6,000.00"
click at [617, 461] on button "Save" at bounding box center [606, 462] width 60 height 26
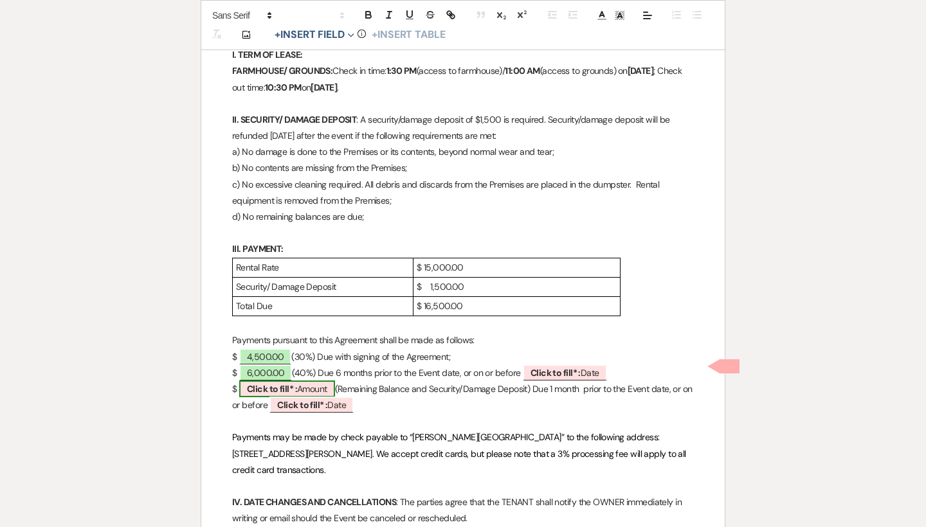
click at [317, 381] on span "Click to fill* : Amount" at bounding box center [287, 389] width 96 height 17
select select "owner"
select select "Amount"
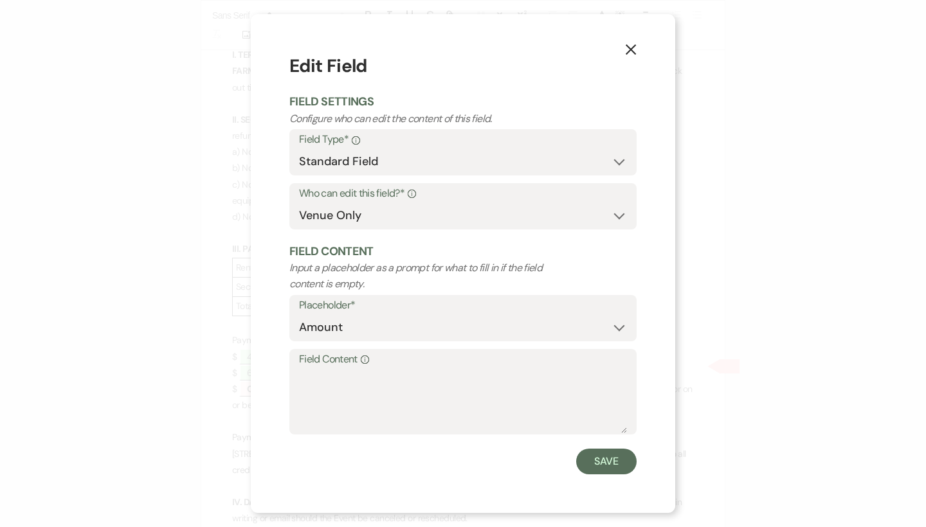
click at [328, 366] on label "Field Content Info" at bounding box center [463, 360] width 328 height 19
click at [328, 369] on textarea "Field Content Info" at bounding box center [463, 401] width 328 height 64
type textarea "6,000.00"
click at [605, 460] on button "Save" at bounding box center [606, 462] width 60 height 26
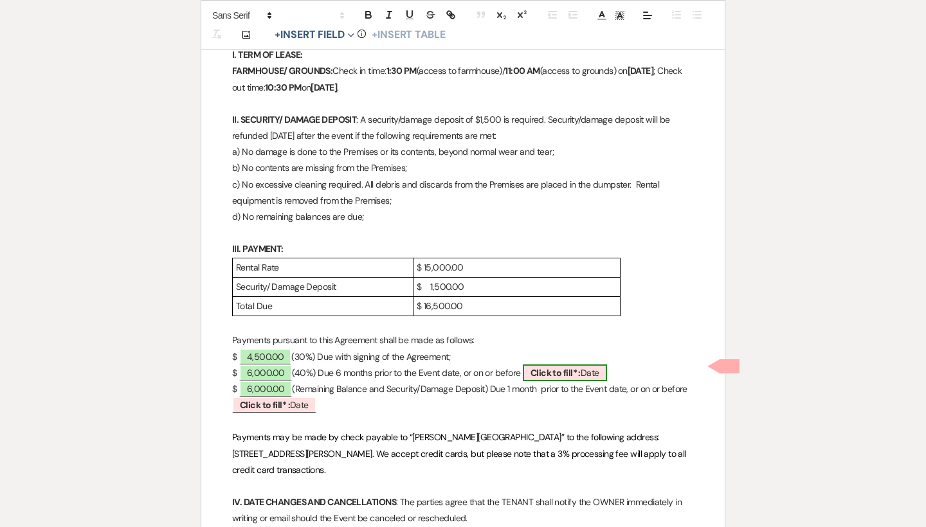
click at [546, 367] on b "Click to fill* :" at bounding box center [556, 373] width 50 height 12
select select "owner"
select select "Date"
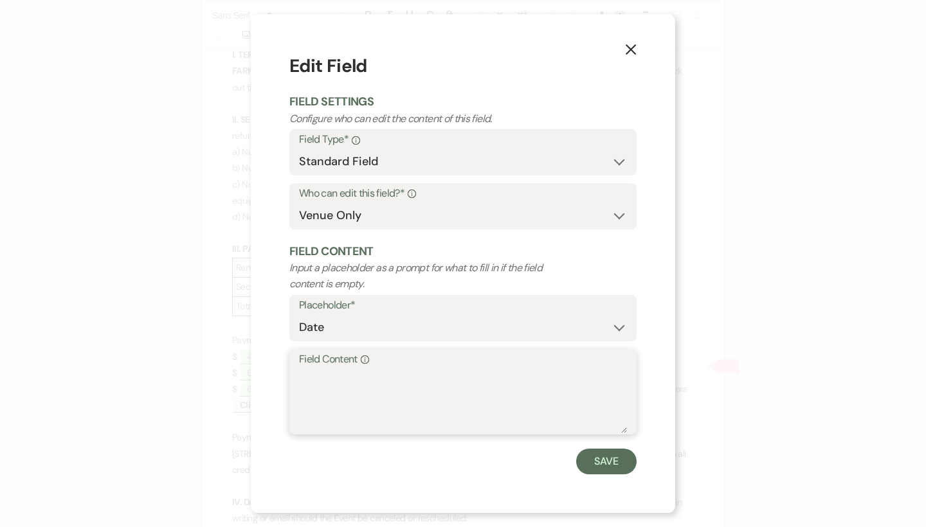
click at [443, 383] on textarea "Field Content Info" at bounding box center [463, 401] width 328 height 64
type textarea "[DATE]"
click at [597, 453] on button "Save" at bounding box center [606, 462] width 60 height 26
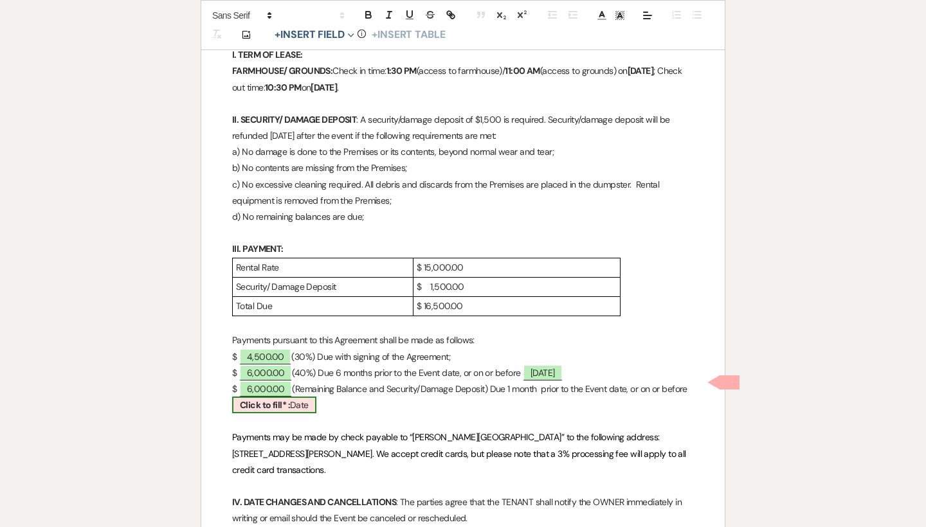
click at [302, 401] on span "Click to fill* : Date" at bounding box center [274, 405] width 84 height 17
select select "owner"
select select "Date"
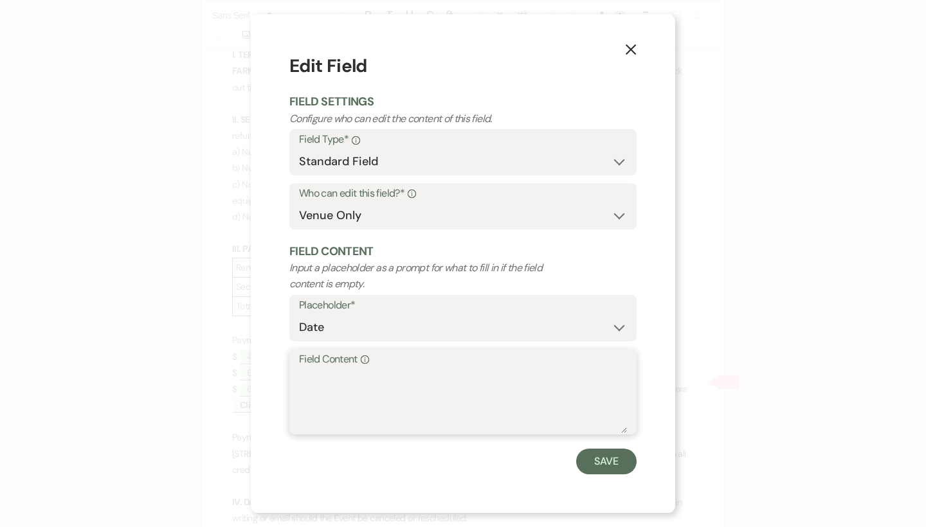
click at [315, 386] on textarea "Field Content Info" at bounding box center [463, 401] width 328 height 64
type textarea "[DATE]"
click at [604, 464] on button "Save" at bounding box center [606, 462] width 60 height 26
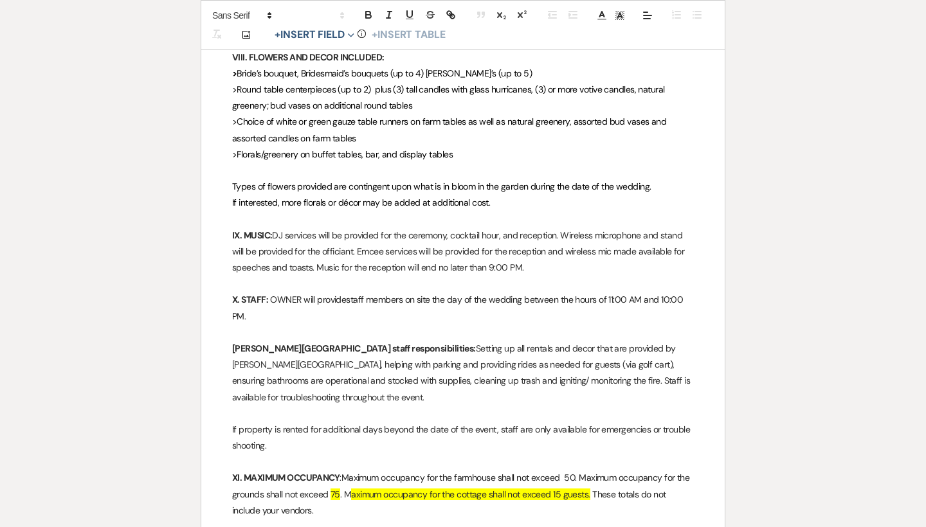
scroll to position [1882, 0]
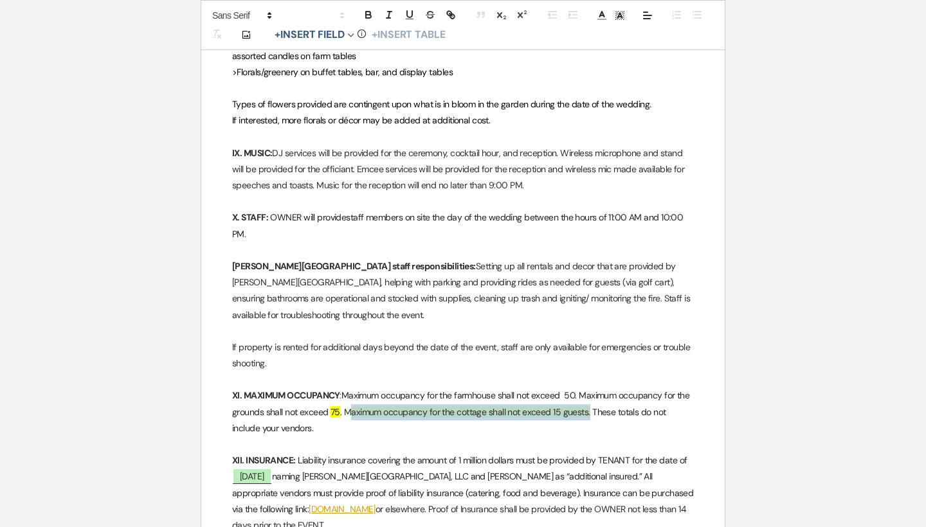
drag, startPoint x: 587, startPoint y: 356, endPoint x: 349, endPoint y: 358, distance: 238.0
click at [349, 388] on p "XI. MAXIMUM OCCUPANCY : Maximum occupancy for the farmhouse shall not exceed 50…" at bounding box center [463, 412] width 462 height 49
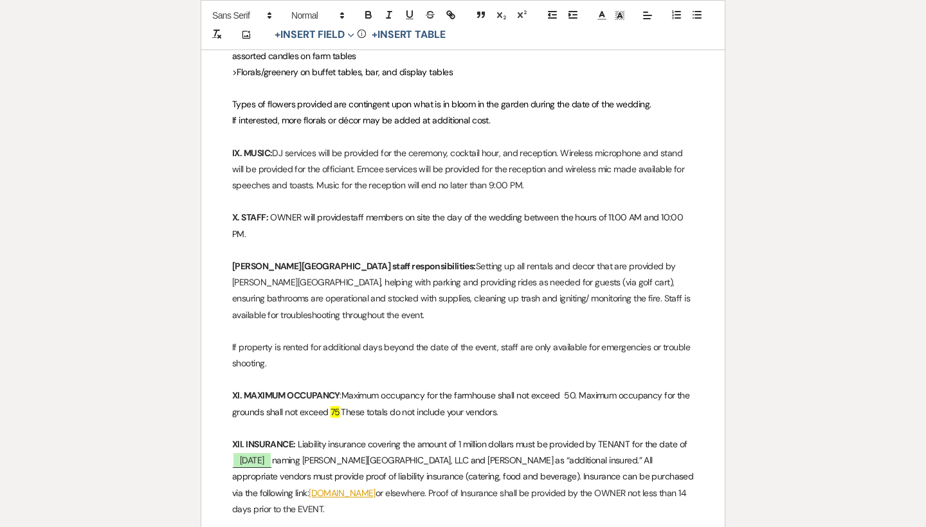
drag, startPoint x: 342, startPoint y: 360, endPoint x: 329, endPoint y: 360, distance: 12.9
click at [329, 388] on p "XI. MAXIMUM OCCUPANCY : Maximum occupancy for the farmhouse shall not exceed 50…" at bounding box center [463, 404] width 462 height 32
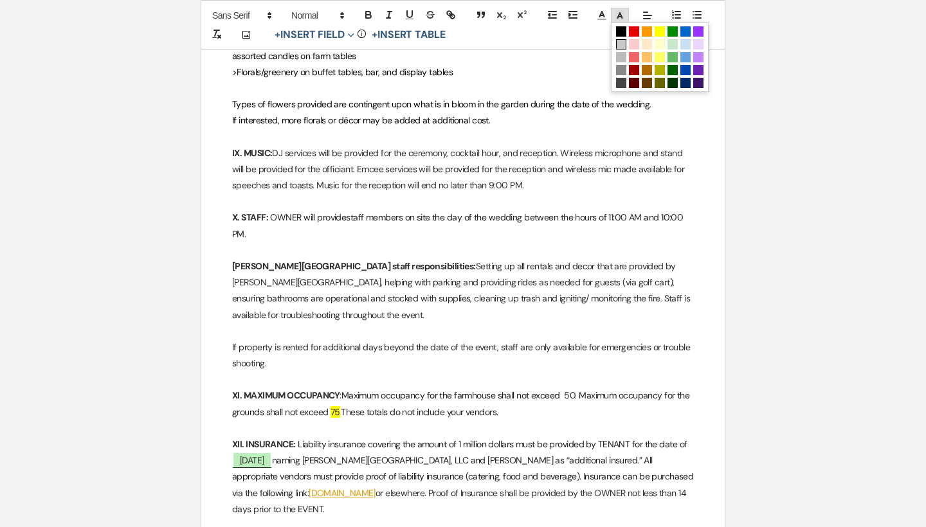
click at [623, 17] on icon at bounding box center [620, 16] width 12 height 12
click at [623, 42] on span at bounding box center [621, 44] width 10 height 10
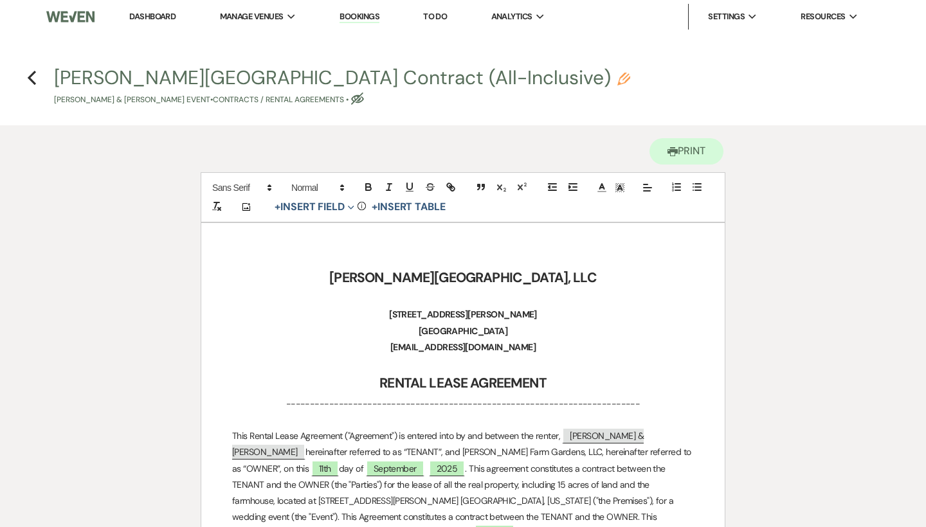
scroll to position [0, 0]
click at [31, 80] on use "button" at bounding box center [32, 78] width 8 height 14
select select "6"
select select "5"
select select "16"
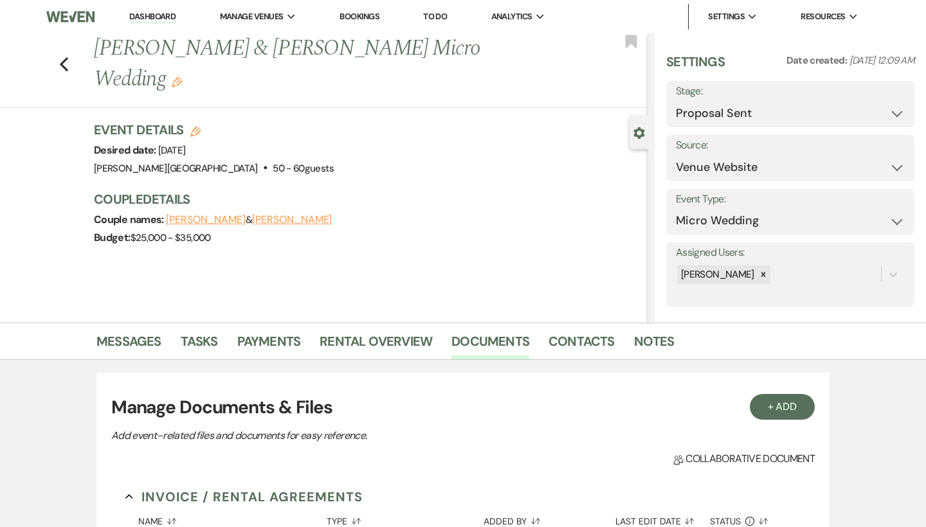
scroll to position [177, 0]
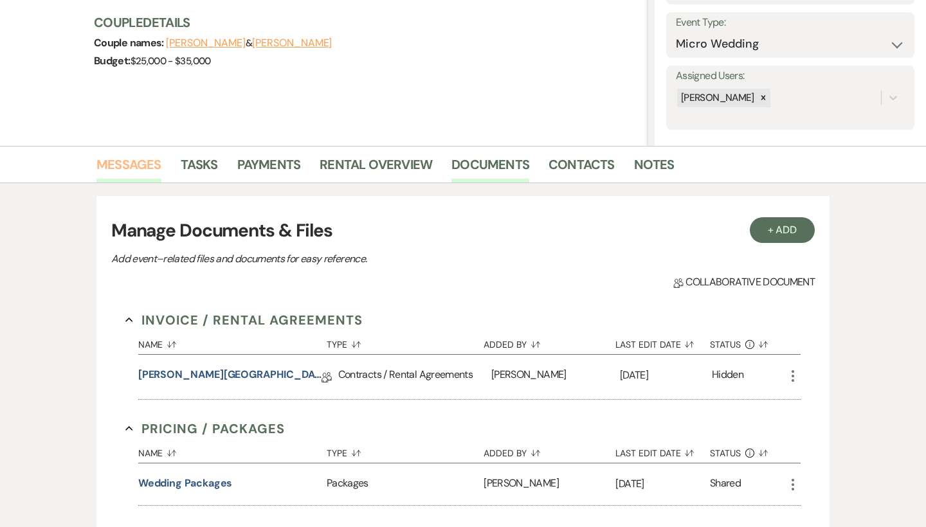
click at [147, 163] on link "Messages" at bounding box center [128, 168] width 65 height 28
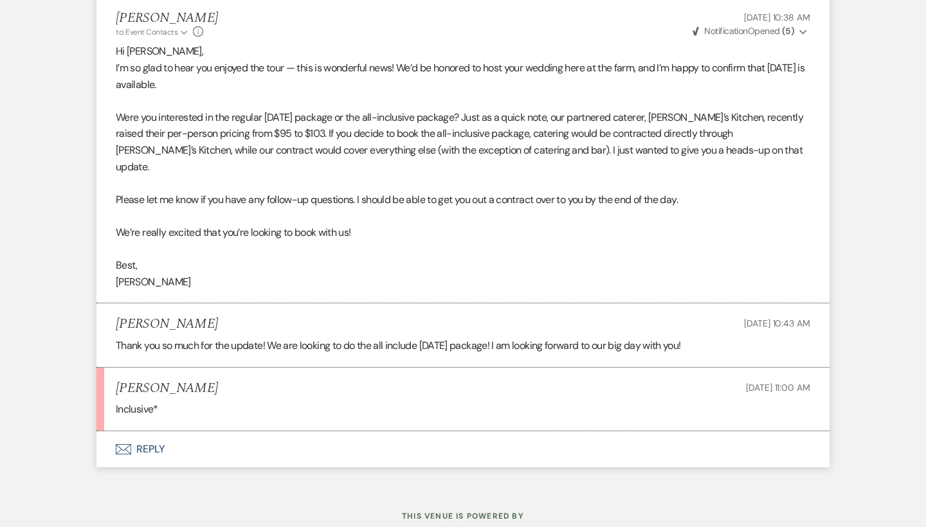
scroll to position [1663, 0]
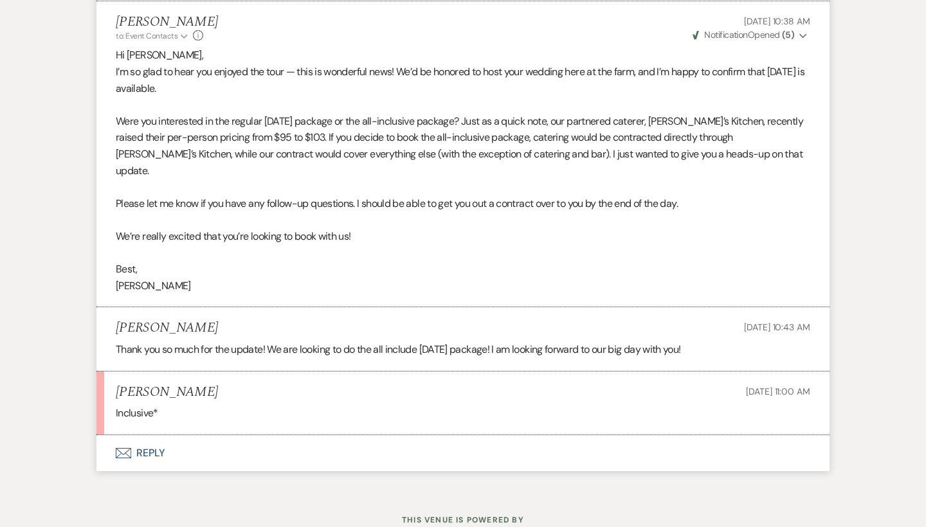
click at [154, 435] on button "Envelope Reply" at bounding box center [462, 453] width 733 height 36
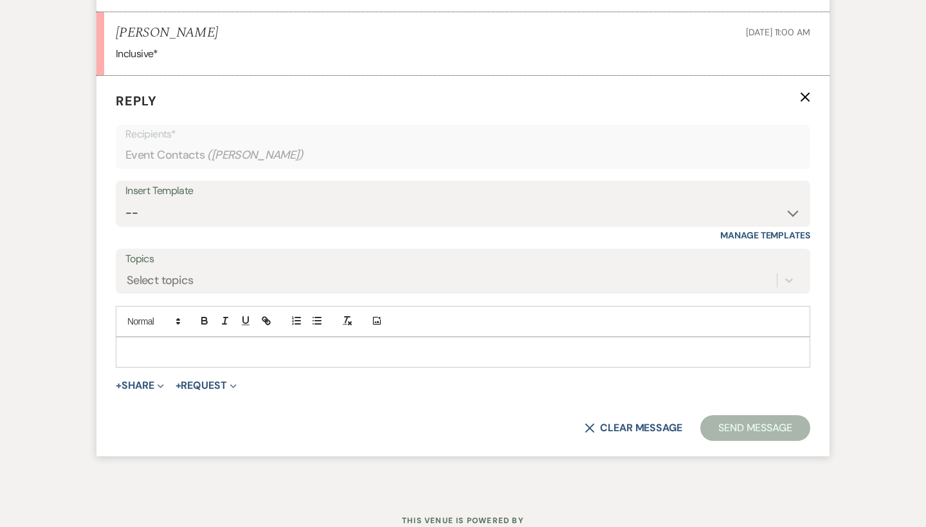
scroll to position [2022, 0]
click at [194, 183] on div "Insert Template" at bounding box center [462, 192] width 675 height 19
select select "4823"
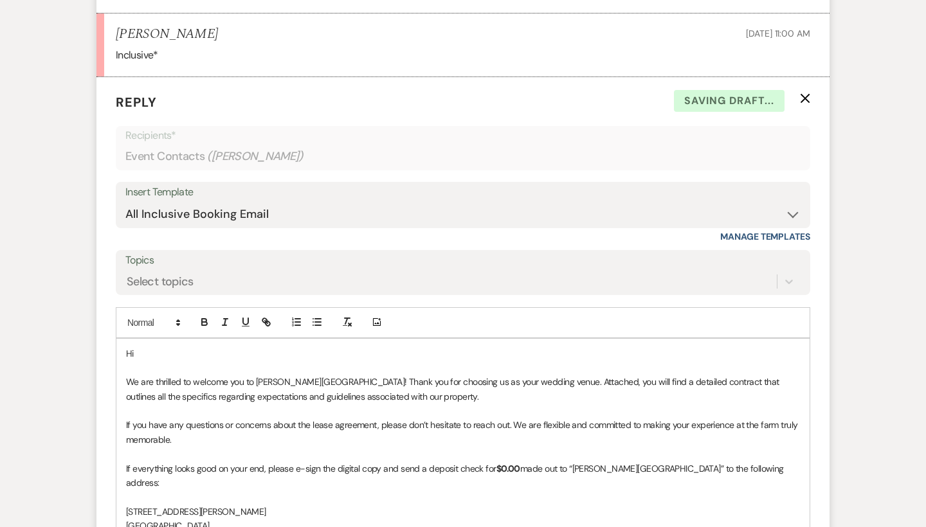
click at [176, 347] on p "Hi" at bounding box center [463, 354] width 674 height 14
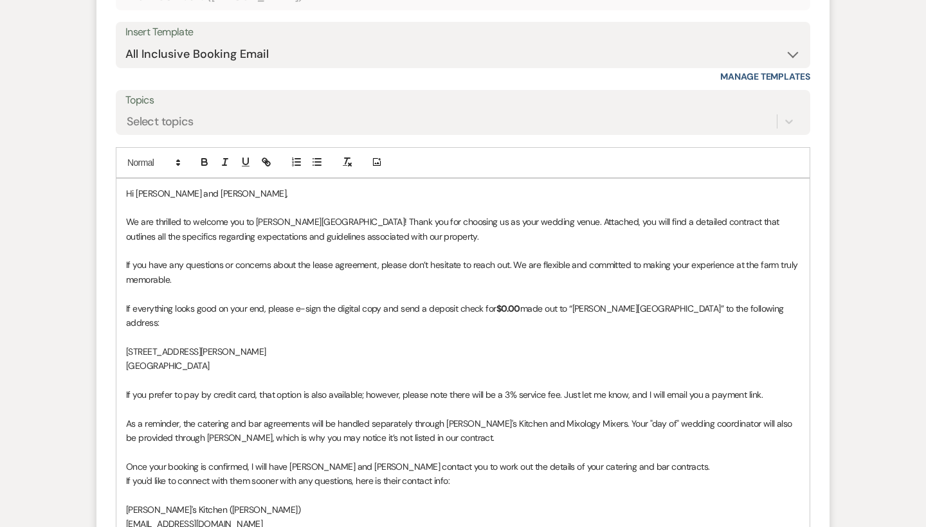
scroll to position [2183, 0]
click at [504, 302] on strong "$0.00" at bounding box center [509, 308] width 24 height 12
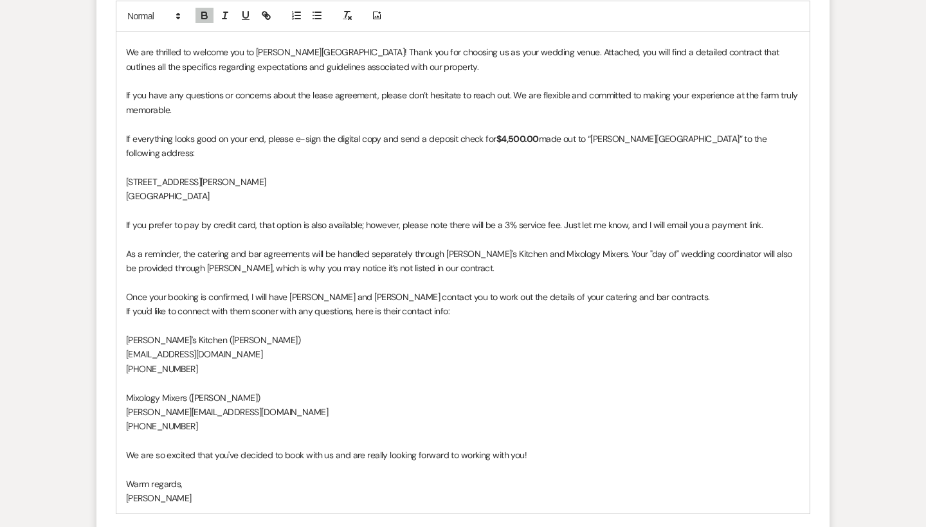
scroll to position [2367, 0]
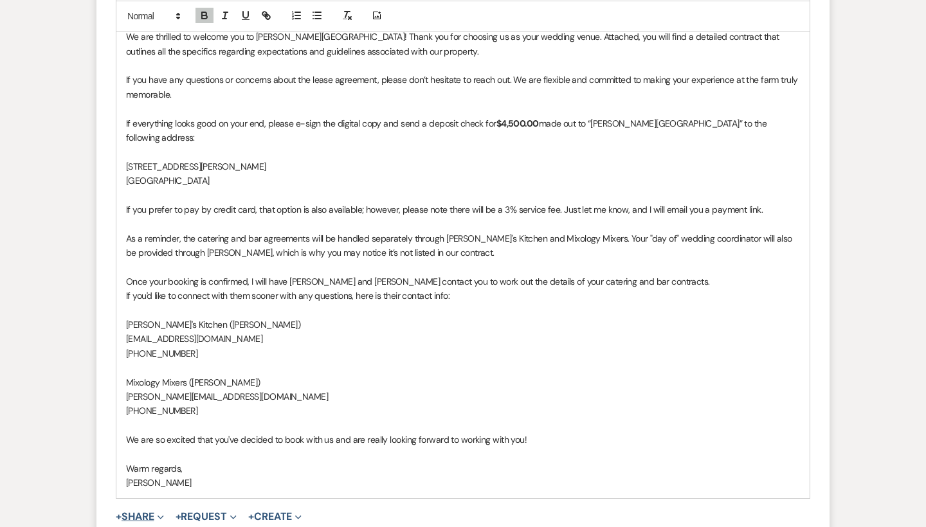
click at [147, 512] on button "+ Share Expand" at bounding box center [140, 517] width 48 height 10
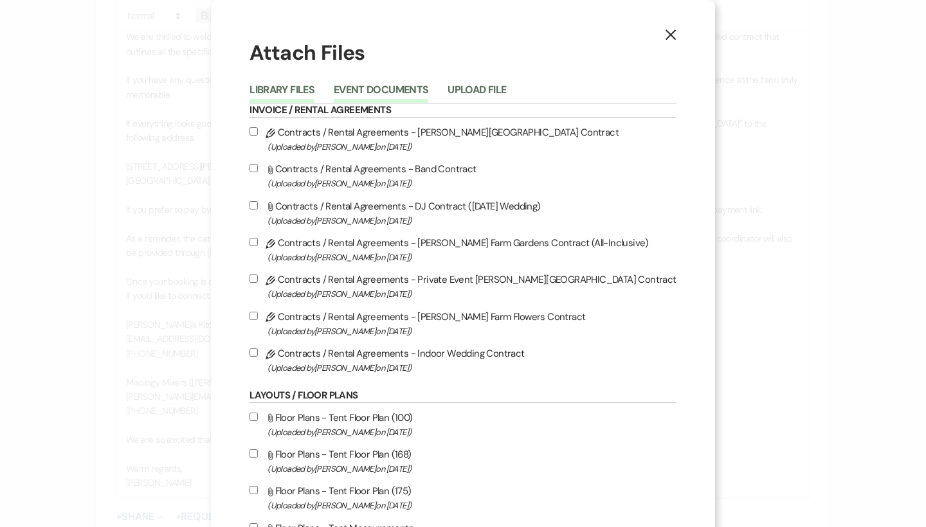
click at [401, 91] on button "Event Documents" at bounding box center [381, 94] width 95 height 18
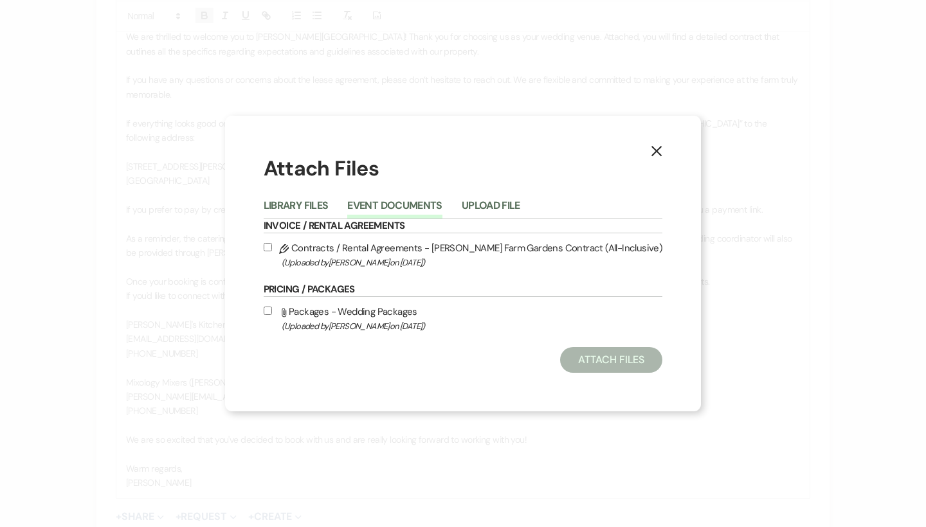
click at [344, 315] on label "Attach File Packages - Wedding Packages (Uploaded by [PERSON_NAME] on [DATE] )" at bounding box center [463, 319] width 399 height 30
click at [272, 315] on input "Attach File Packages - Wedding Packages (Uploaded by [PERSON_NAME] on [DATE] )" at bounding box center [268, 311] width 8 height 8
click at [344, 315] on label "Attach File Packages - Wedding Packages (Uploaded by [PERSON_NAME] on [DATE] )" at bounding box center [463, 319] width 399 height 30
click at [272, 315] on input "Attach File Packages - Wedding Packages (Uploaded by [PERSON_NAME] on [DATE] )" at bounding box center [268, 311] width 8 height 8
checkbox input "false"
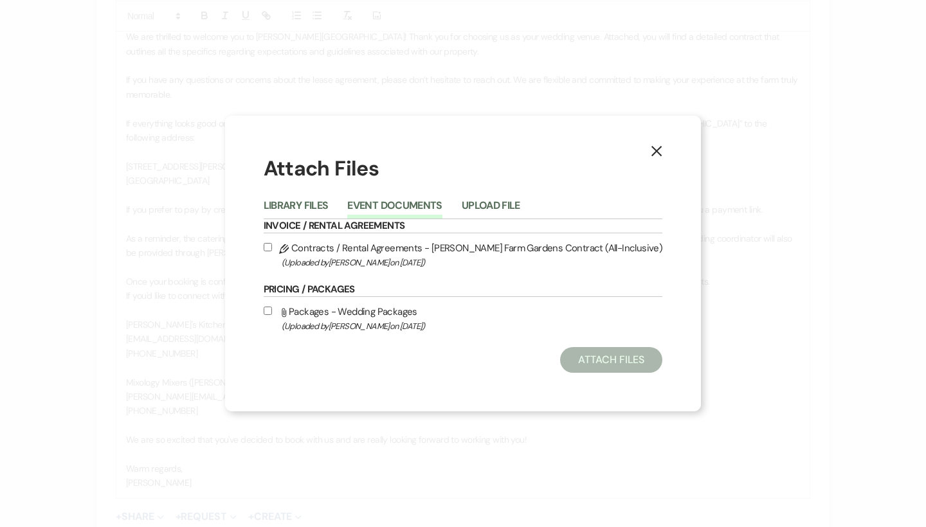
click at [367, 248] on label "Pencil Contracts / Rental Agreements - [PERSON_NAME] Farm Gardens Contract (All…" at bounding box center [463, 255] width 399 height 30
click at [272, 248] on input "Pencil Contracts / Rental Agreements - [PERSON_NAME] Farm Gardens Contract (All…" at bounding box center [268, 247] width 8 height 8
checkbox input "true"
click at [582, 363] on button "Attach Files" at bounding box center [611, 360] width 102 height 26
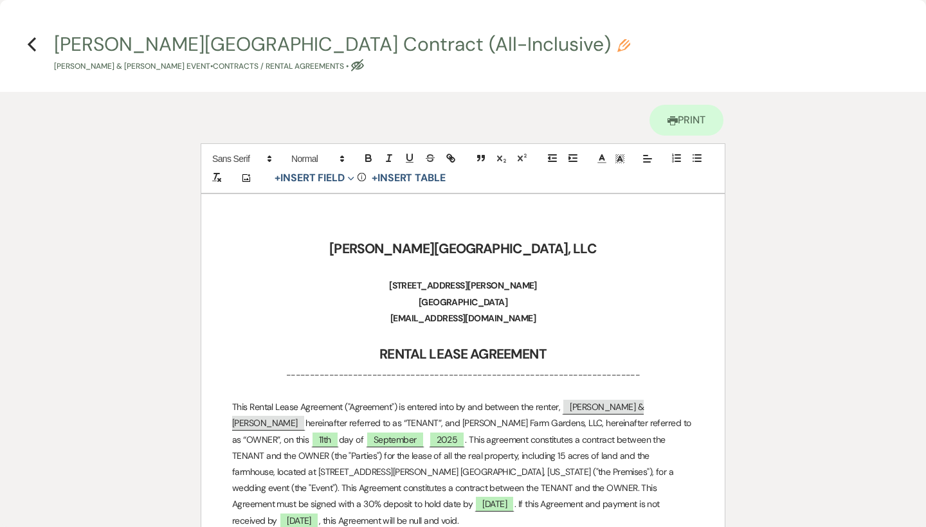
scroll to position [0, 0]
click at [31, 42] on use "button" at bounding box center [32, 44] width 8 height 14
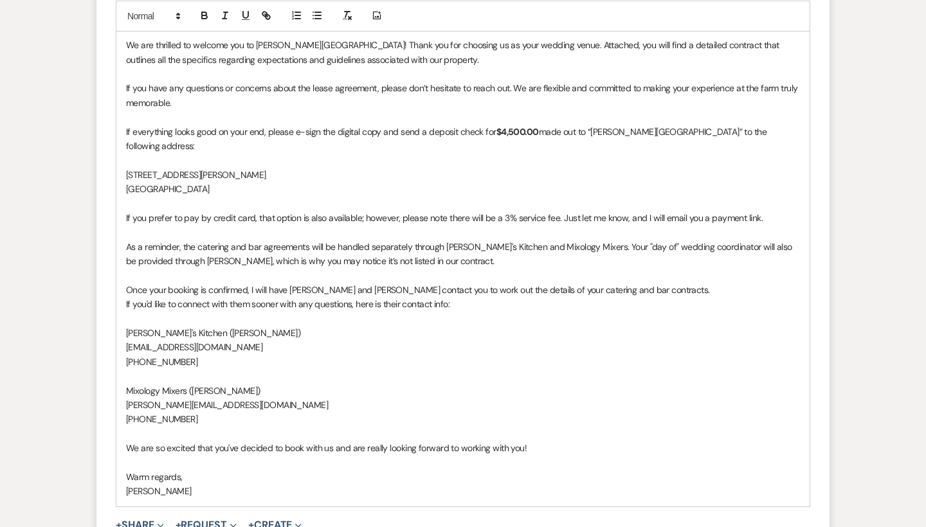
scroll to position [2427, 0]
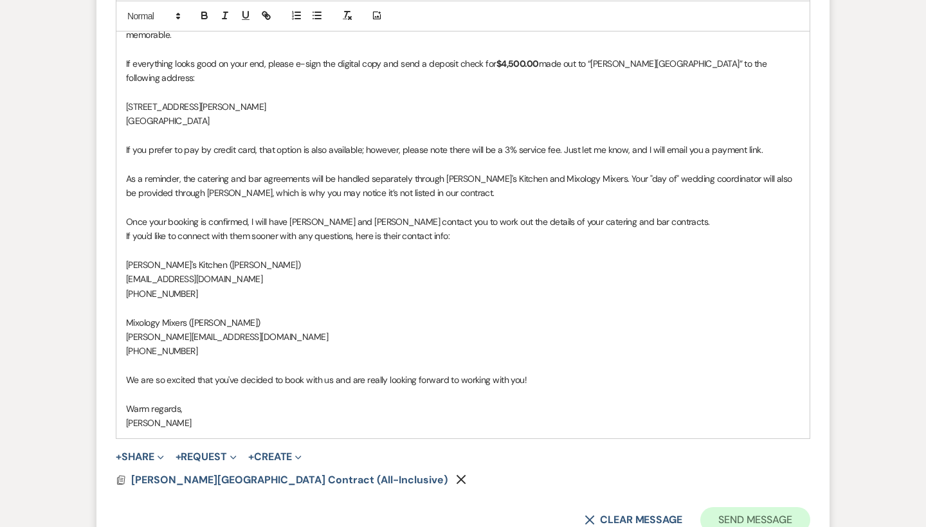
click at [746, 508] on button "Send Message" at bounding box center [756, 521] width 110 height 26
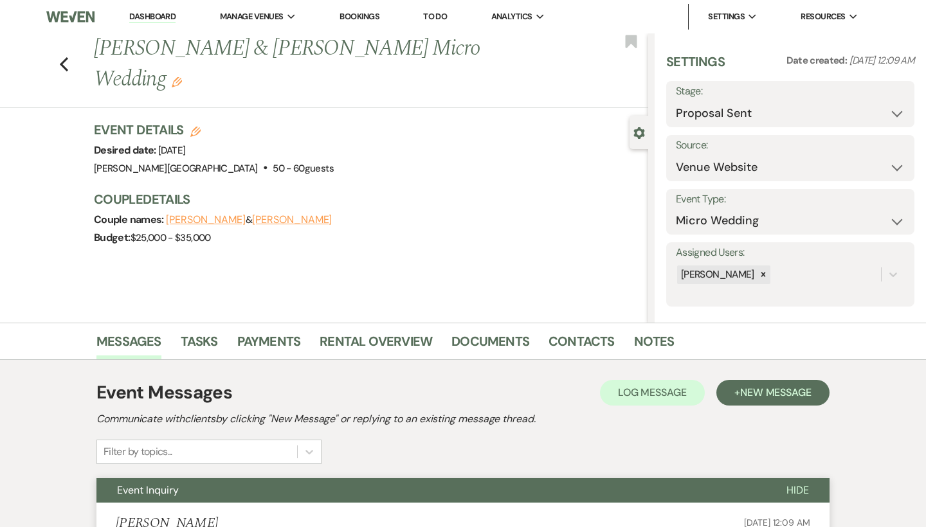
scroll to position [0, 0]
click at [63, 57] on use "button" at bounding box center [64, 64] width 8 height 14
select select "6"
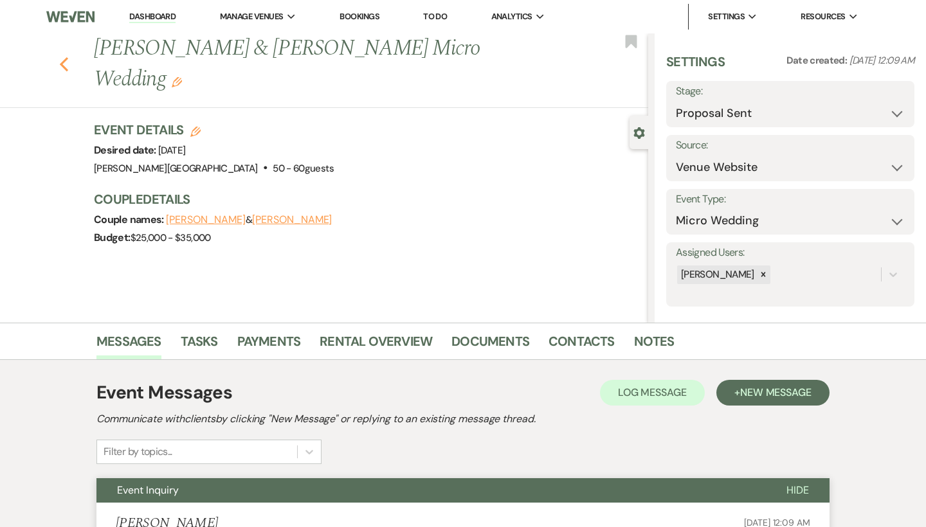
select select "6"
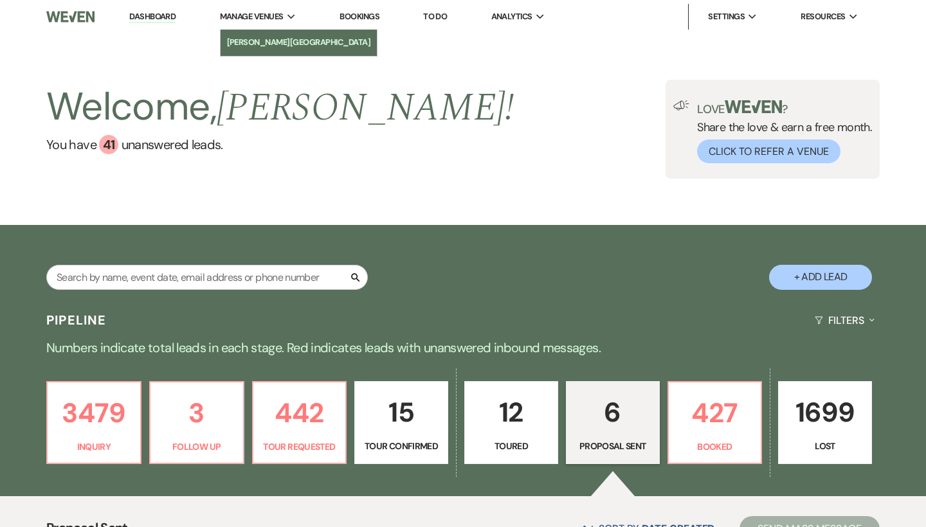
click at [270, 41] on li "[PERSON_NAME][GEOGRAPHIC_DATA]" at bounding box center [299, 42] width 144 height 13
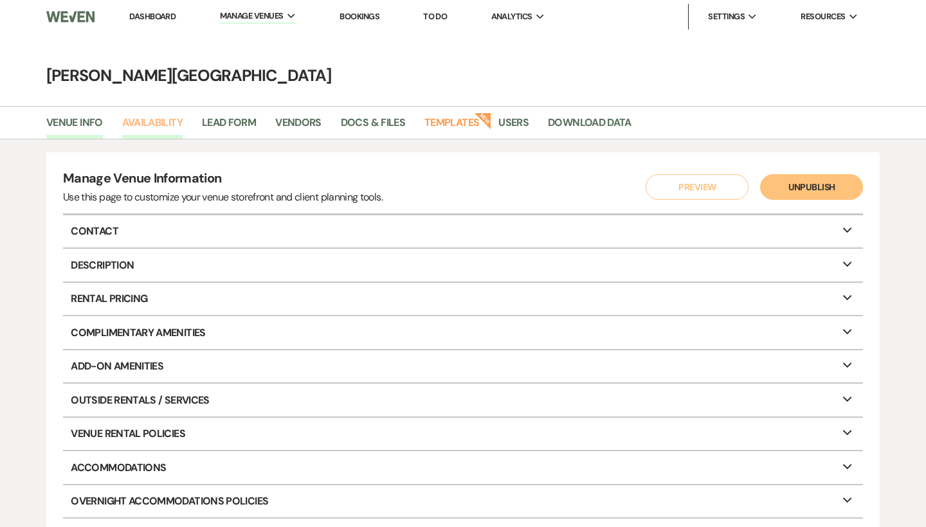
click at [151, 122] on link "Availability" at bounding box center [152, 126] width 60 height 24
select select "3"
select select "2026"
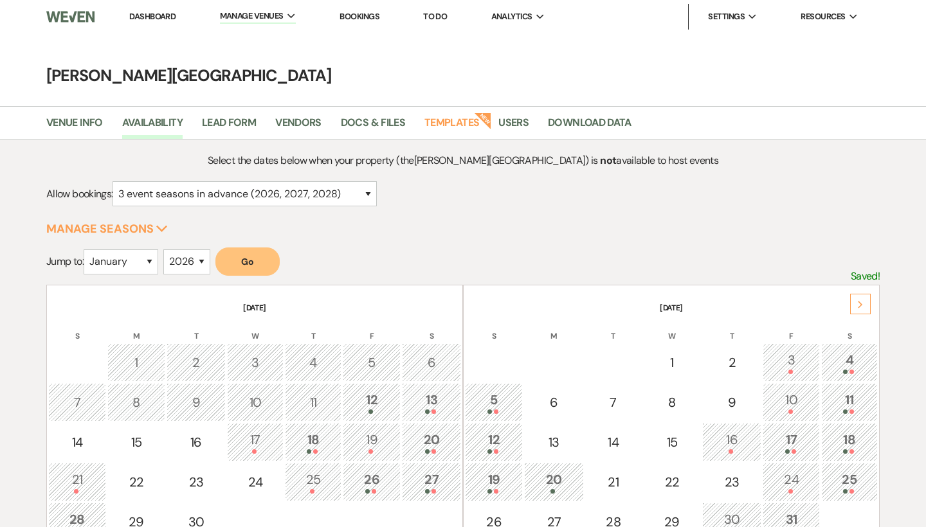
click at [859, 307] on use at bounding box center [860, 304] width 5 height 7
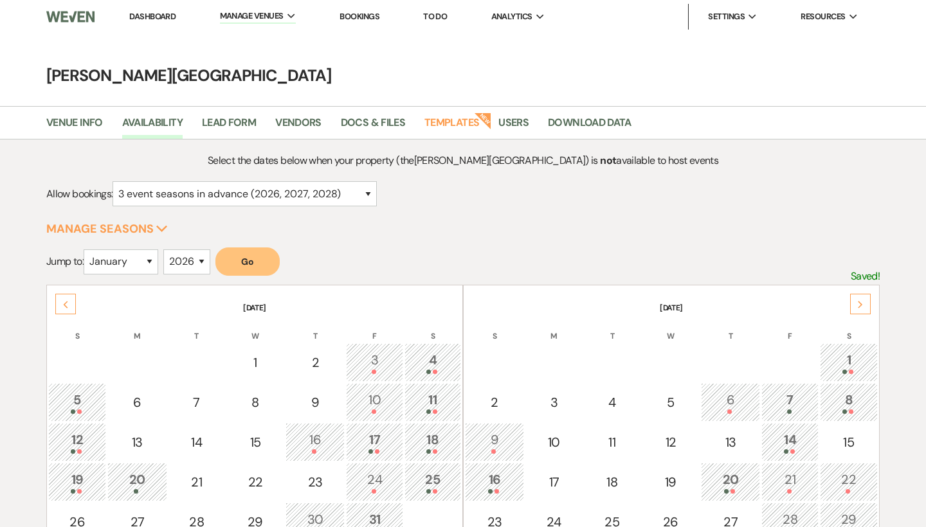
click at [859, 307] on use at bounding box center [860, 304] width 5 height 7
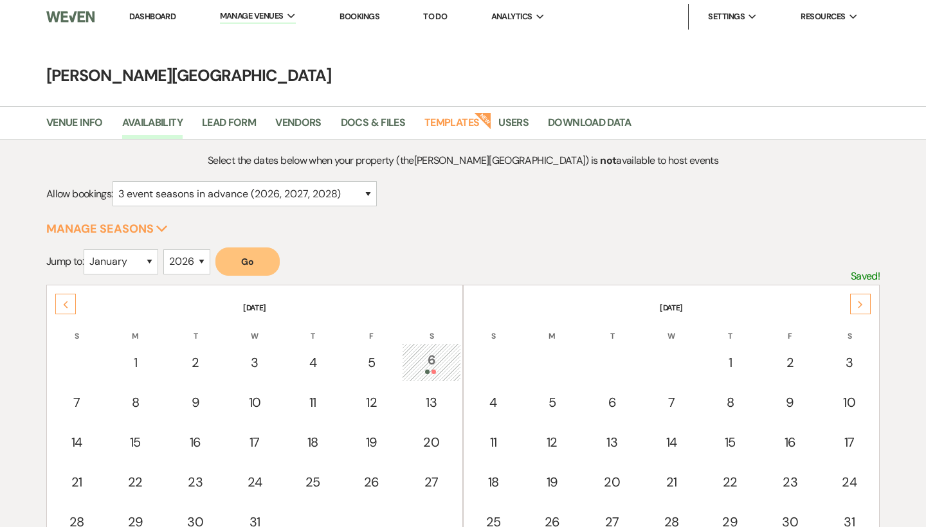
click at [859, 307] on use at bounding box center [860, 304] width 5 height 7
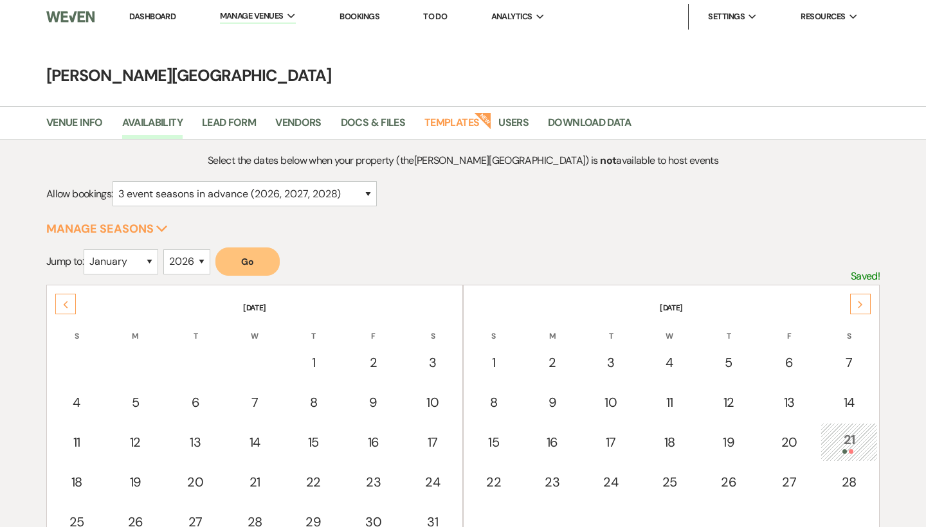
click at [859, 307] on use at bounding box center [860, 304] width 5 height 7
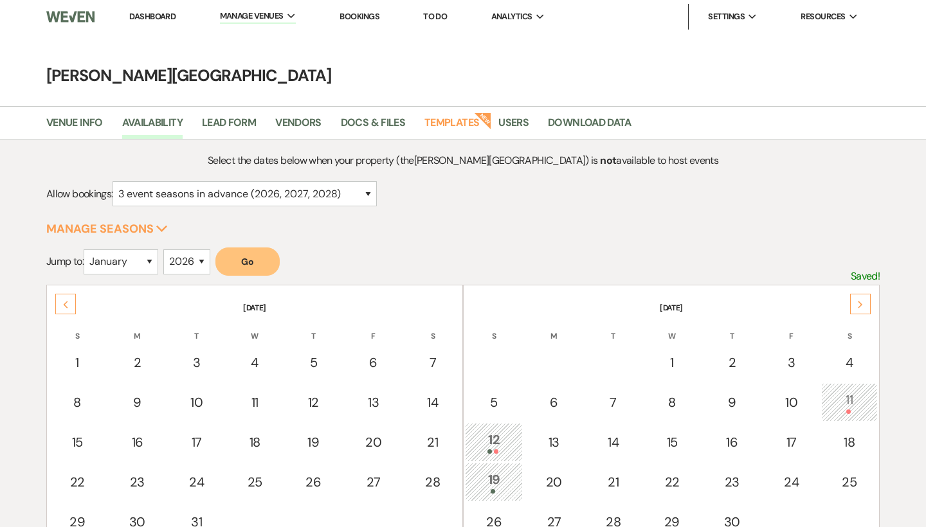
click at [859, 307] on use at bounding box center [860, 304] width 5 height 7
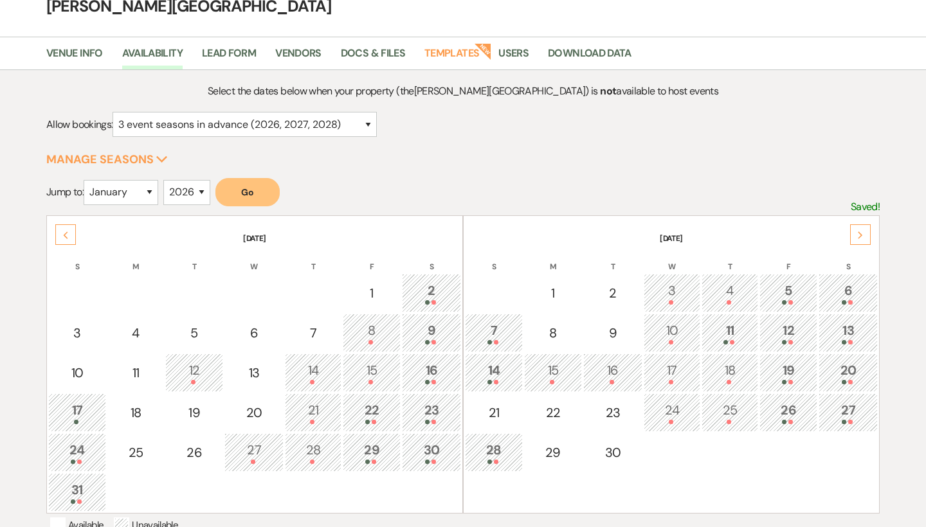
scroll to position [87, 0]
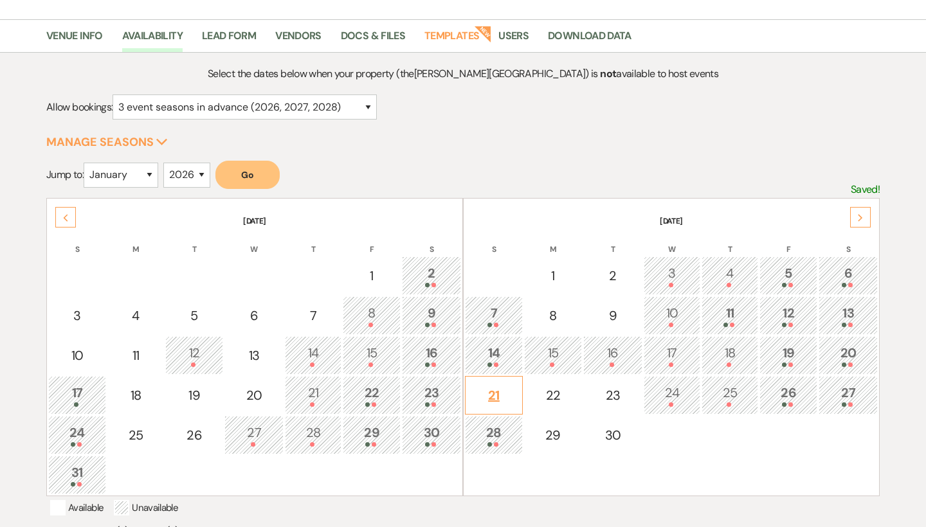
click at [497, 403] on div "21" at bounding box center [494, 395] width 44 height 19
select select "other"
select select "false"
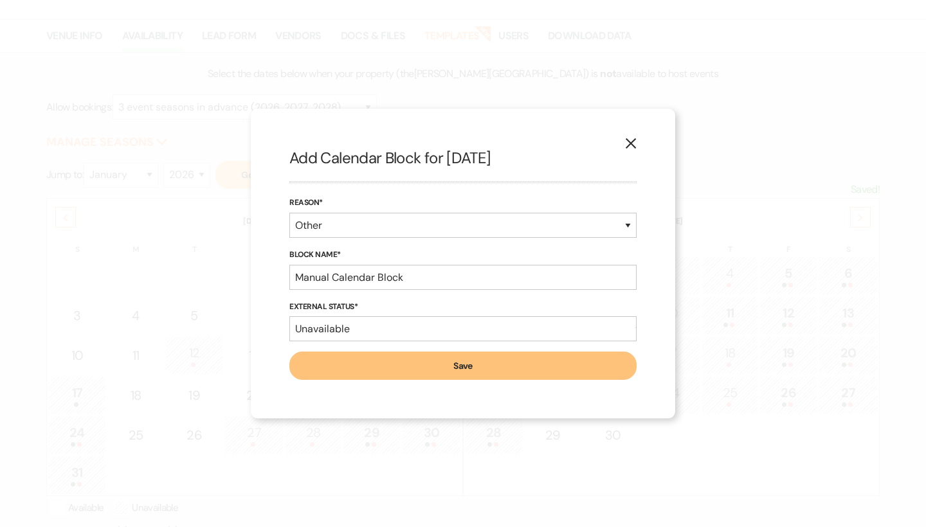
click at [490, 374] on button "Save" at bounding box center [462, 366] width 347 height 28
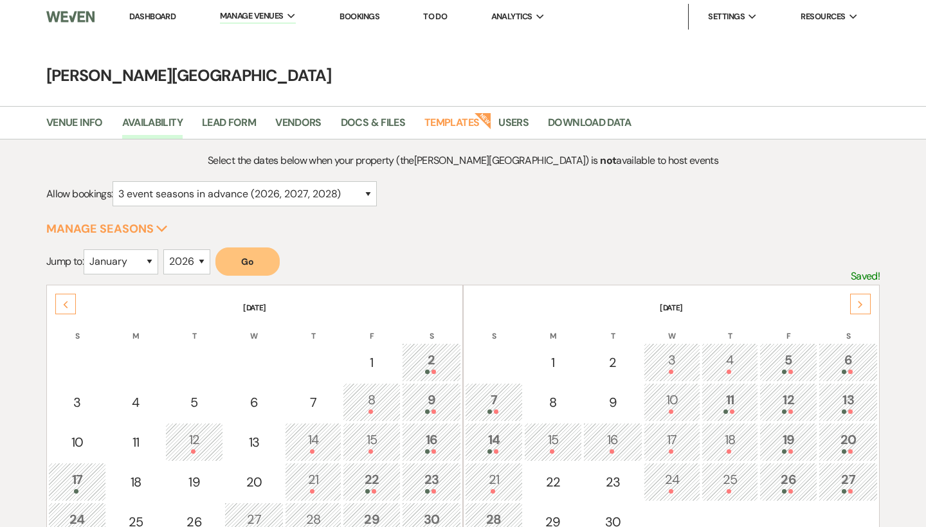
scroll to position [0, 0]
click at [143, 14] on link "Dashboard" at bounding box center [152, 16] width 46 height 11
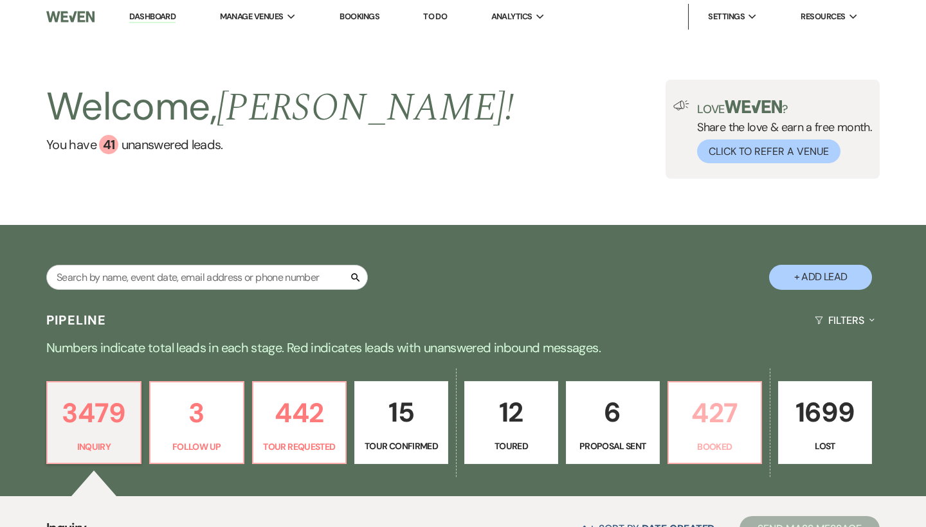
click at [710, 416] on p "427" at bounding box center [715, 413] width 77 height 43
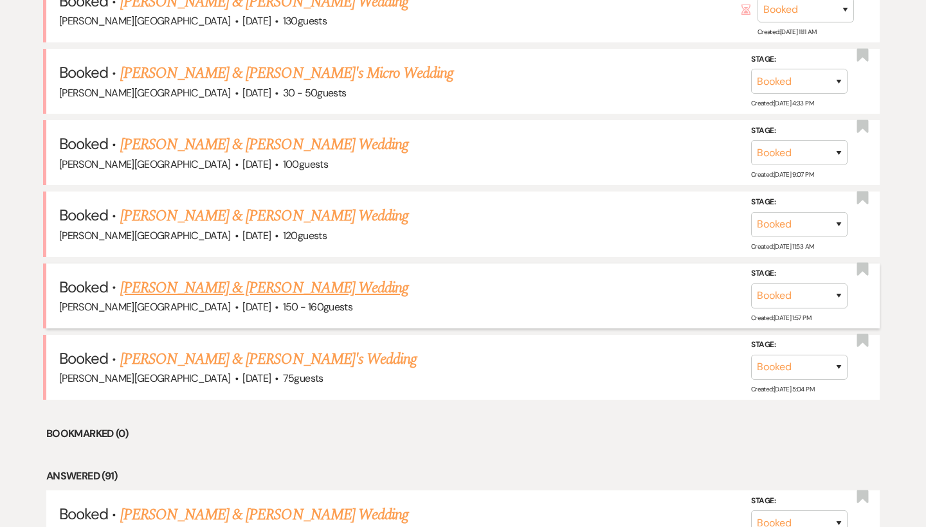
scroll to position [872, 0]
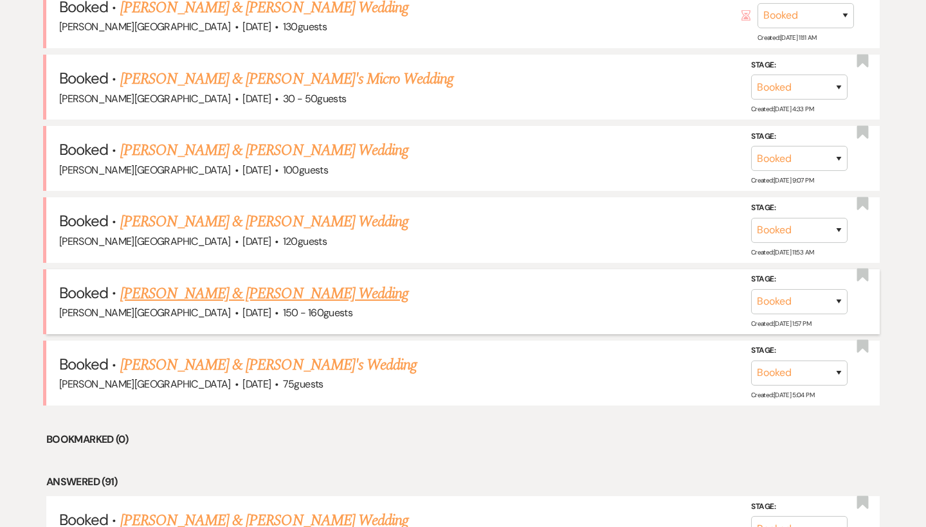
click at [256, 282] on link "[PERSON_NAME] & [PERSON_NAME] Wedding" at bounding box center [264, 293] width 288 height 23
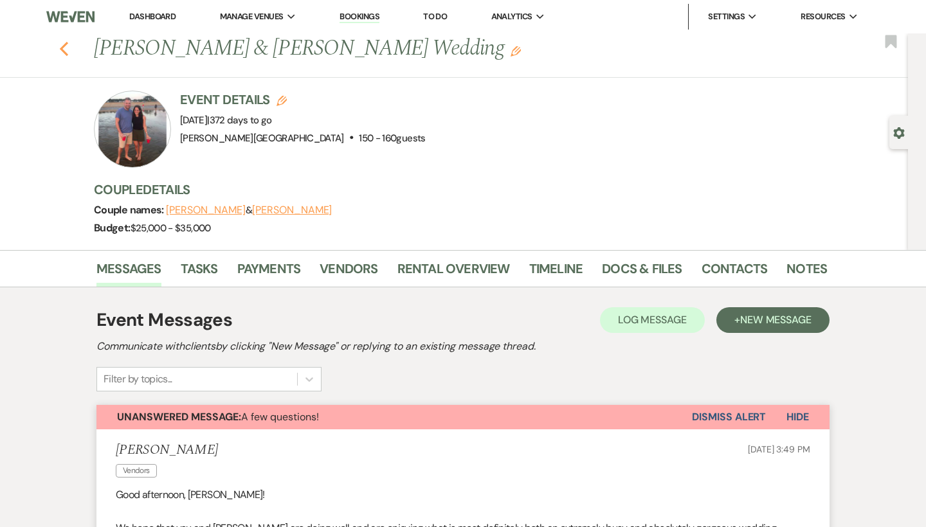
click at [66, 46] on icon "Previous" at bounding box center [64, 48] width 10 height 15
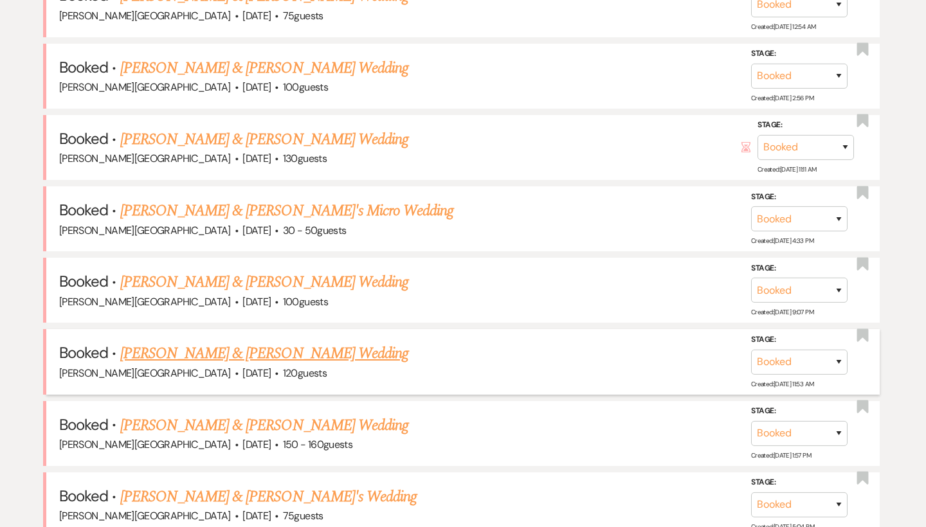
scroll to position [739, 0]
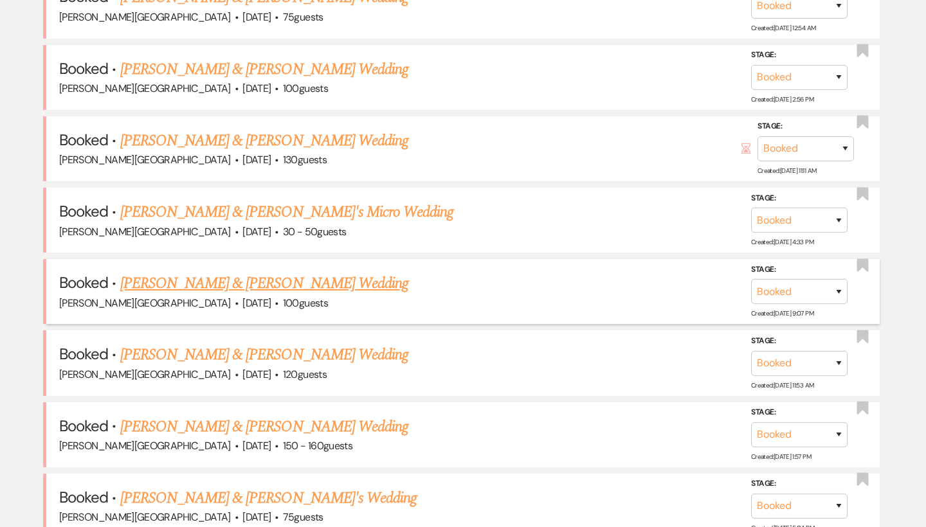
click at [257, 272] on link "[PERSON_NAME] & [PERSON_NAME] Wedding" at bounding box center [264, 283] width 288 height 23
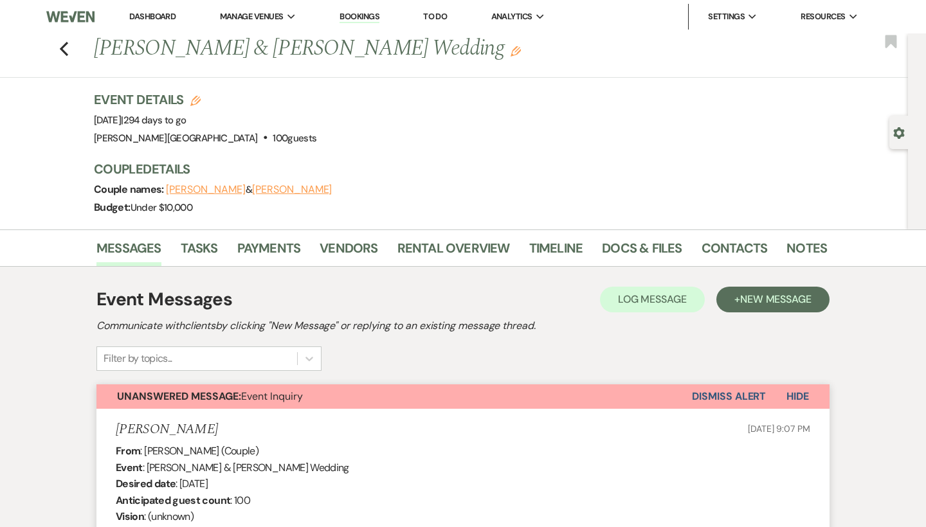
click at [719, 404] on button "Dismiss Alert" at bounding box center [729, 397] width 74 height 24
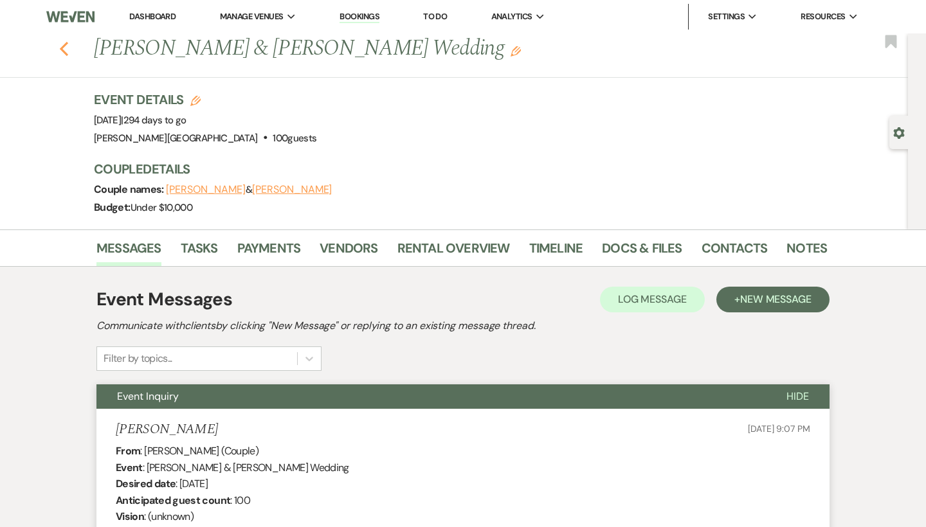
click at [62, 52] on icon "Previous" at bounding box center [64, 48] width 10 height 15
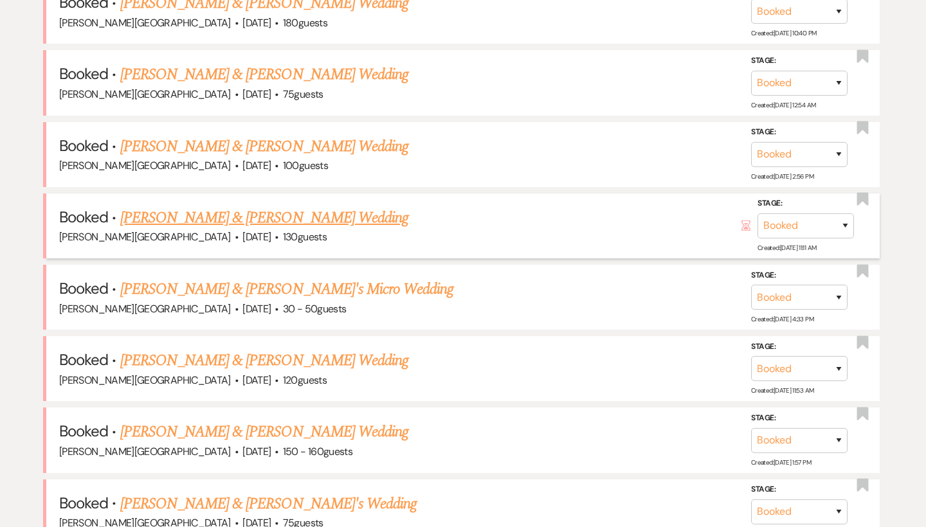
scroll to position [661, 0]
click at [242, 215] on link "[PERSON_NAME] & [PERSON_NAME] Wedding" at bounding box center [264, 218] width 288 height 23
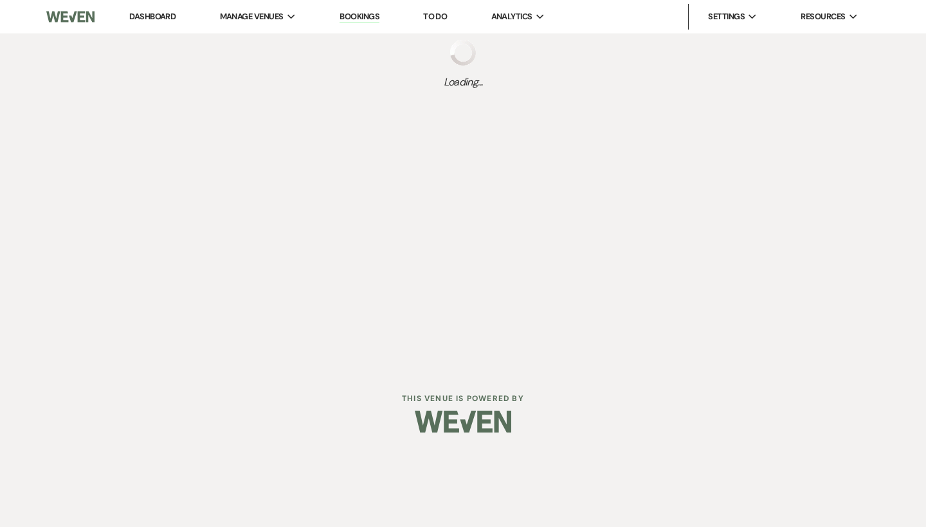
select select "5"
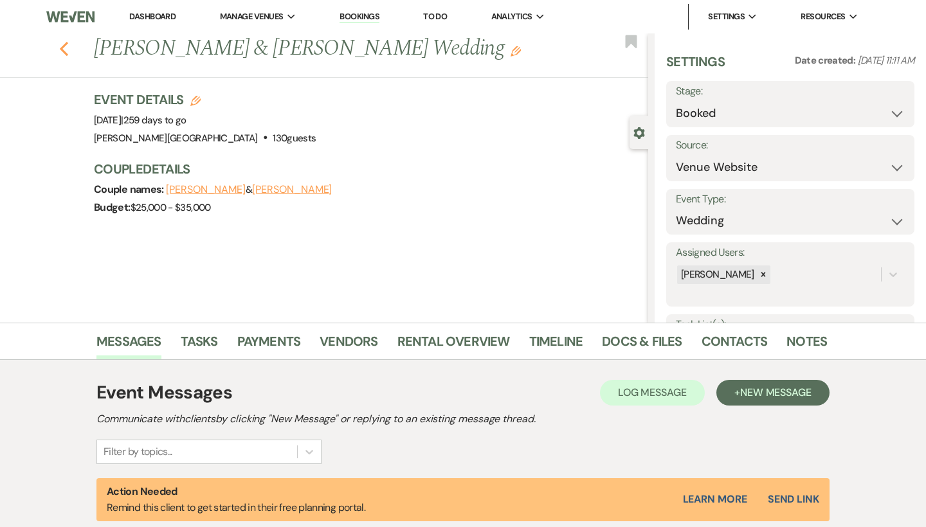
click at [63, 46] on use "button" at bounding box center [64, 49] width 8 height 14
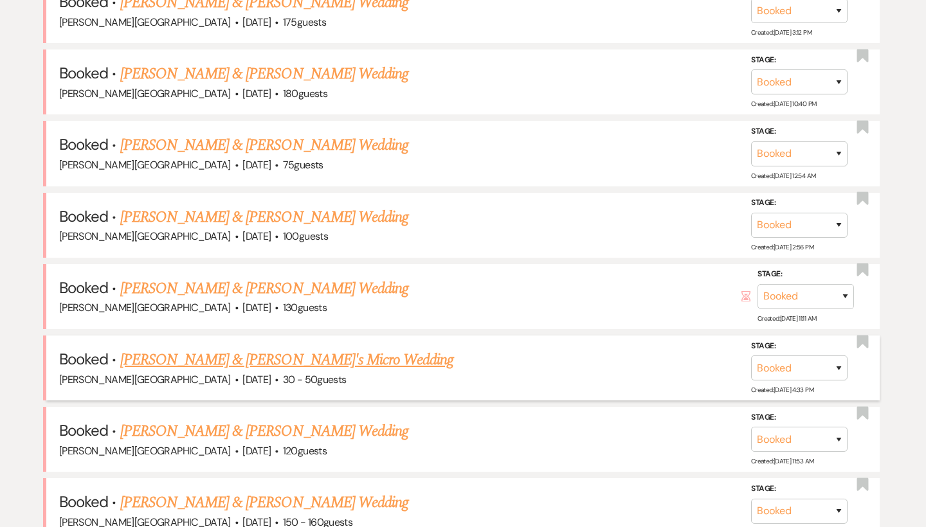
scroll to position [587, 0]
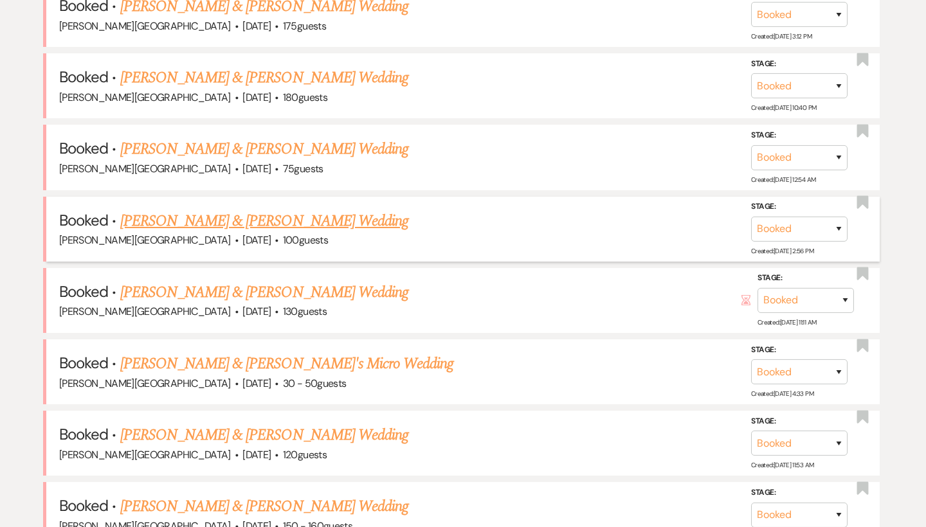
click at [227, 217] on link "[PERSON_NAME] & [PERSON_NAME] Wedding" at bounding box center [264, 221] width 288 height 23
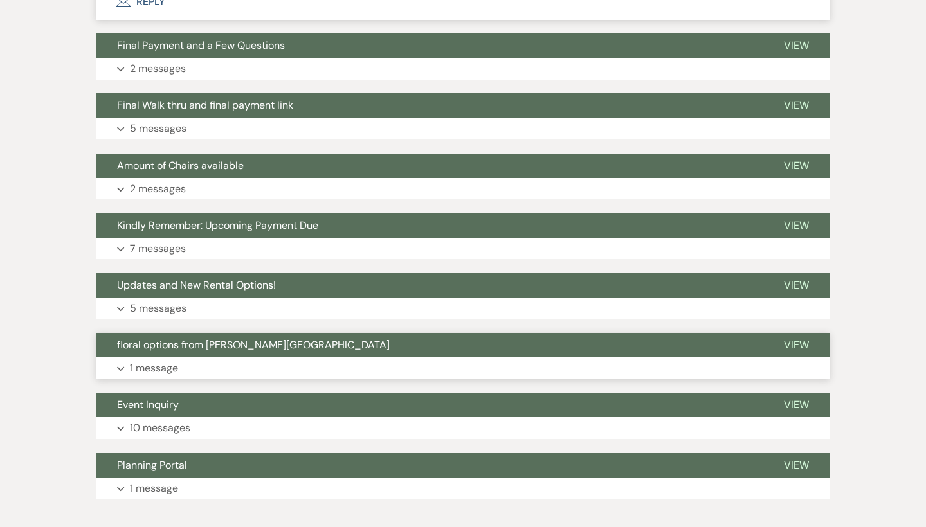
scroll to position [356, 0]
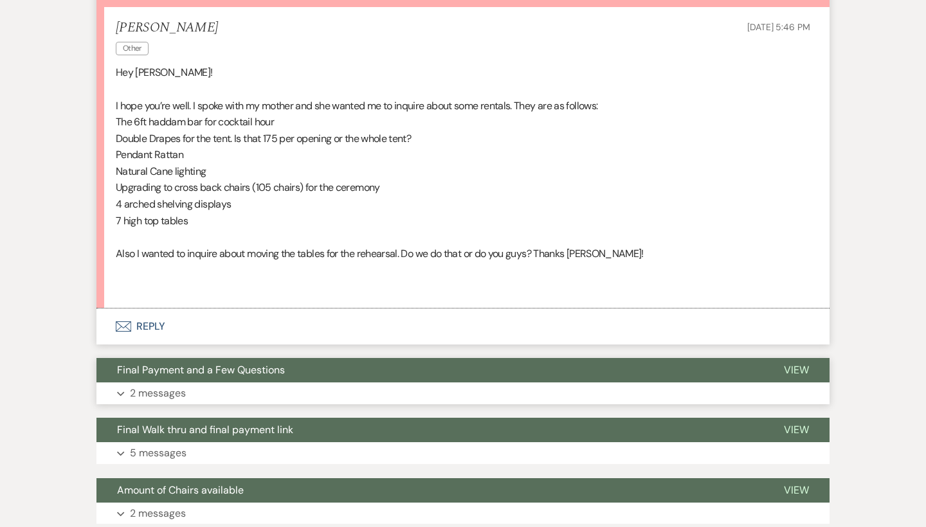
click at [277, 363] on span "Final Payment and a Few Questions" at bounding box center [201, 370] width 168 height 14
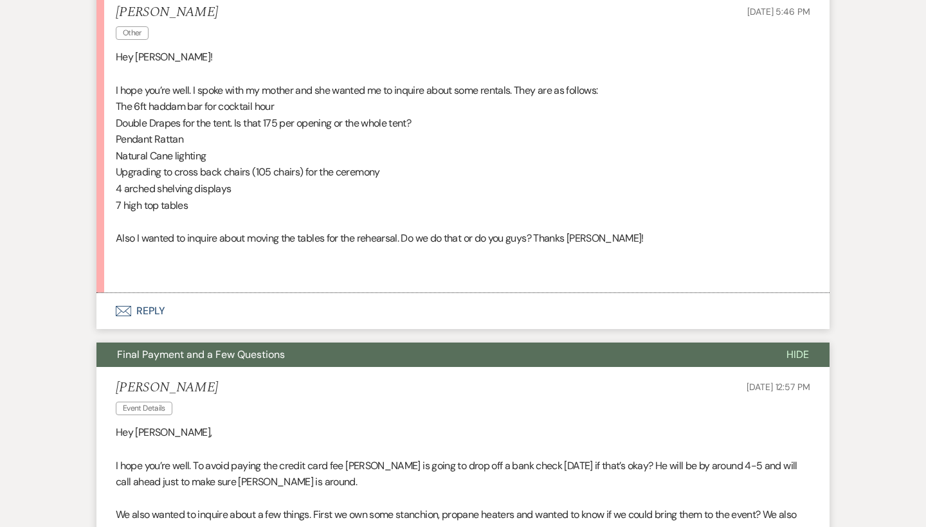
scroll to position [347, 0]
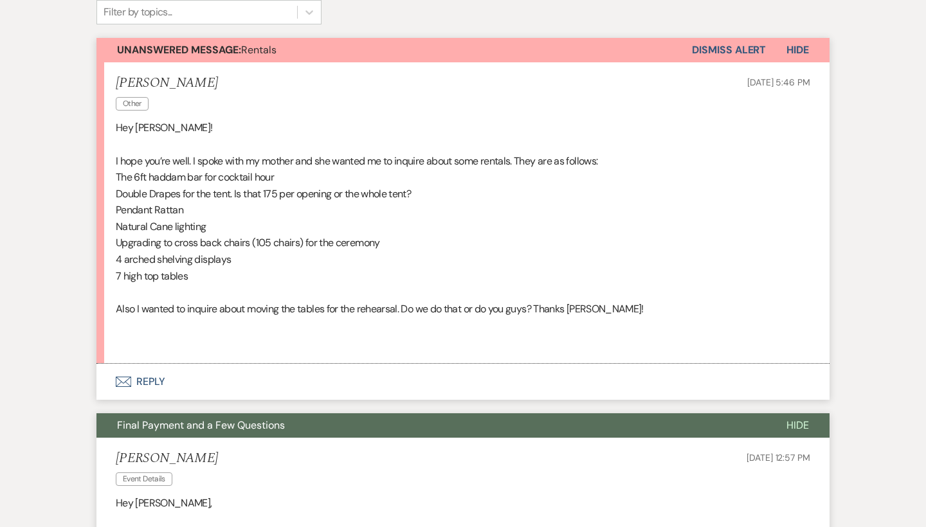
click at [151, 372] on button "Envelope Reply" at bounding box center [462, 382] width 733 height 36
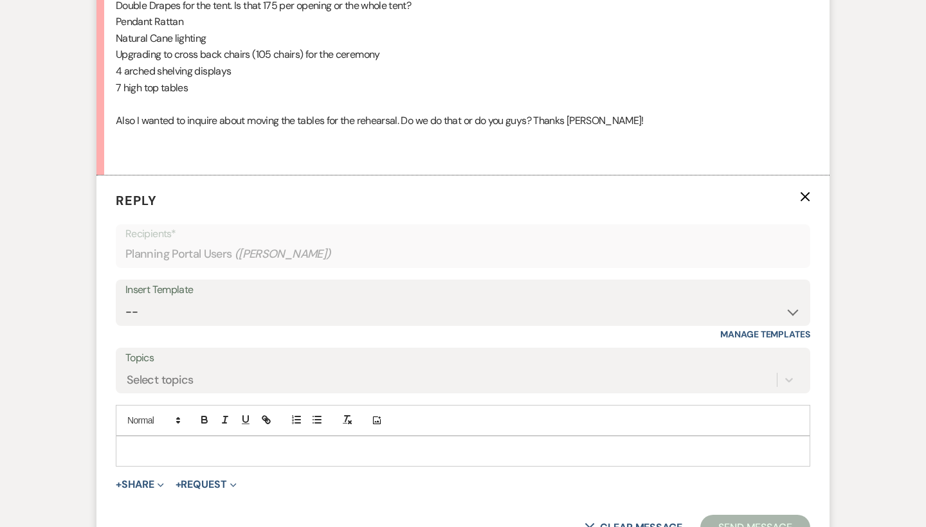
scroll to position [630, 0]
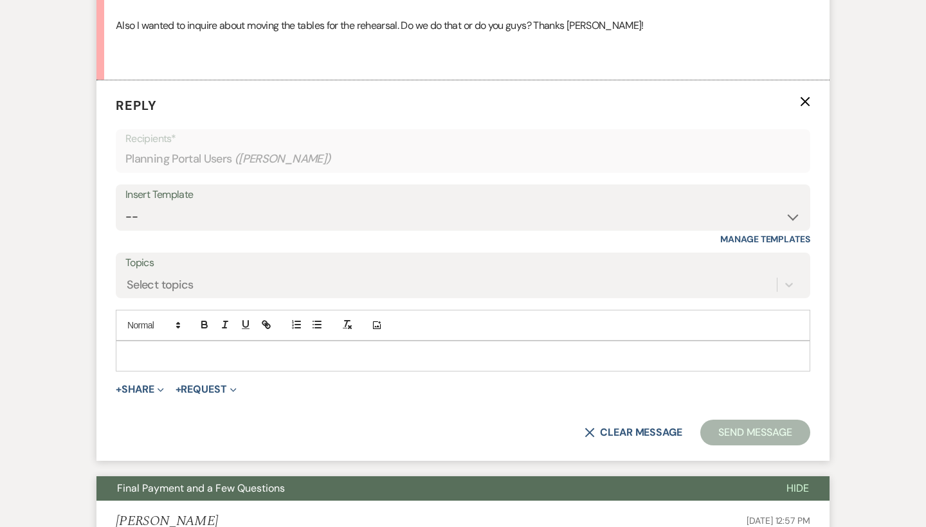
click at [156, 349] on p at bounding box center [463, 356] width 674 height 14
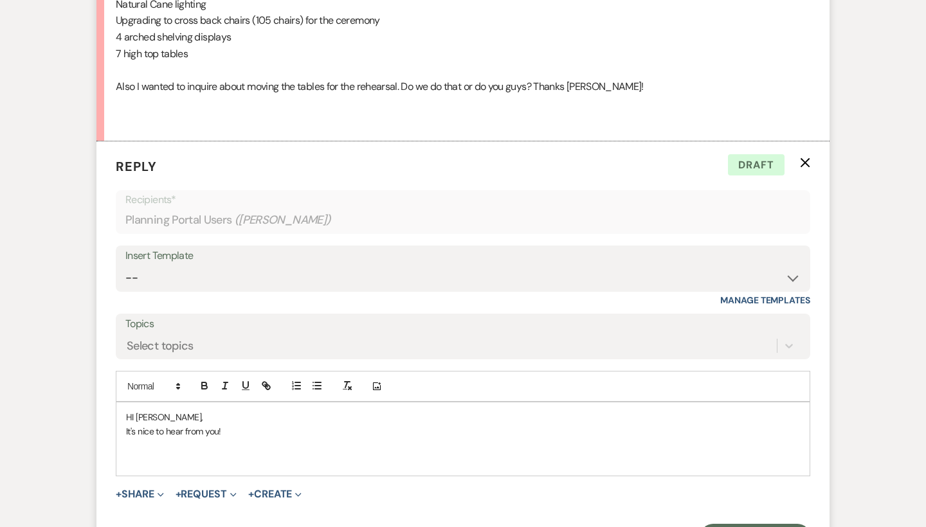
scroll to position [585, 0]
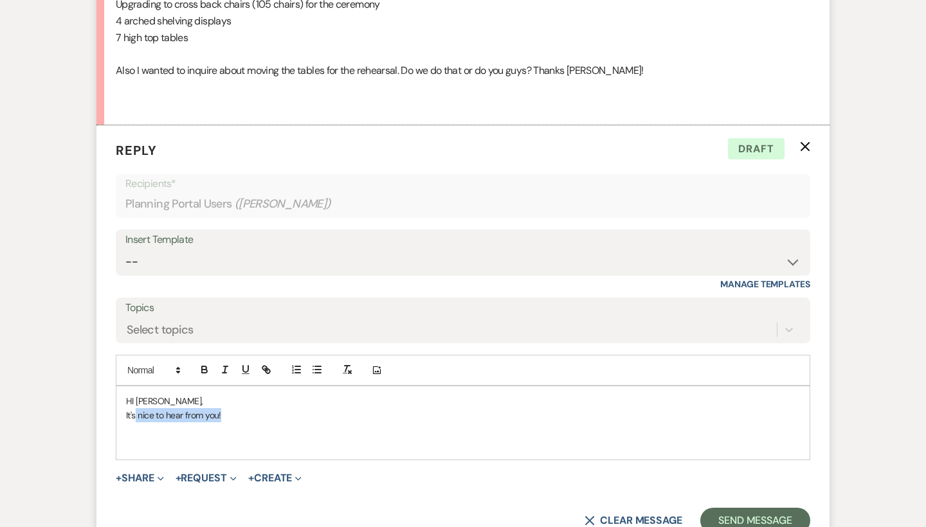
drag, startPoint x: 224, startPoint y: 409, endPoint x: 137, endPoint y: 408, distance: 87.5
click at [137, 408] on p "It's nice to hear from you!" at bounding box center [463, 415] width 674 height 14
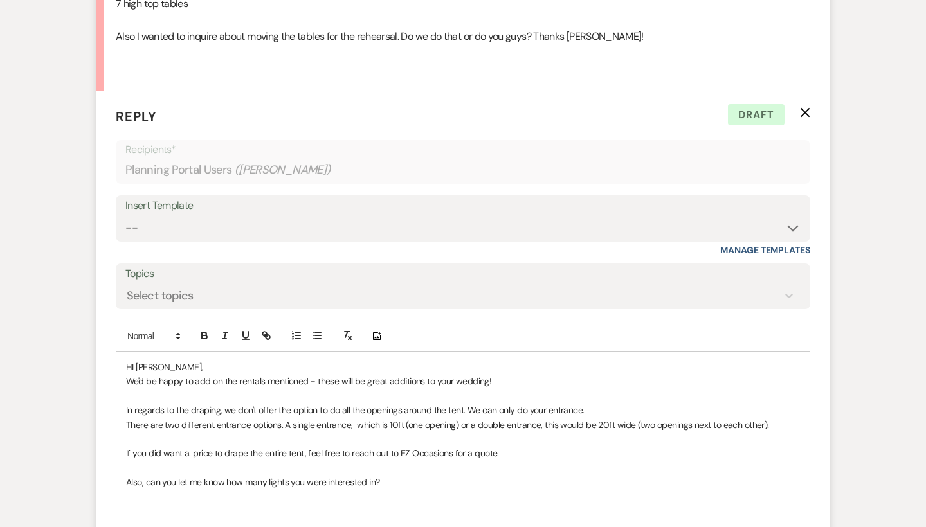
scroll to position [650, 0]
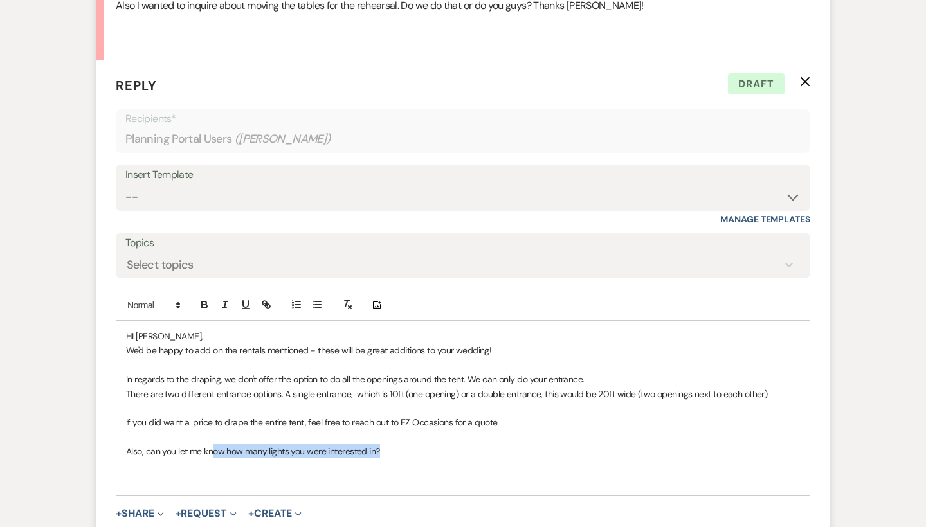
drag, startPoint x: 377, startPoint y: 440, endPoint x: 211, endPoint y: 440, distance: 166.0
click at [211, 444] on p "Also, can you let me know how many lights you were interested in?" at bounding box center [463, 451] width 674 height 14
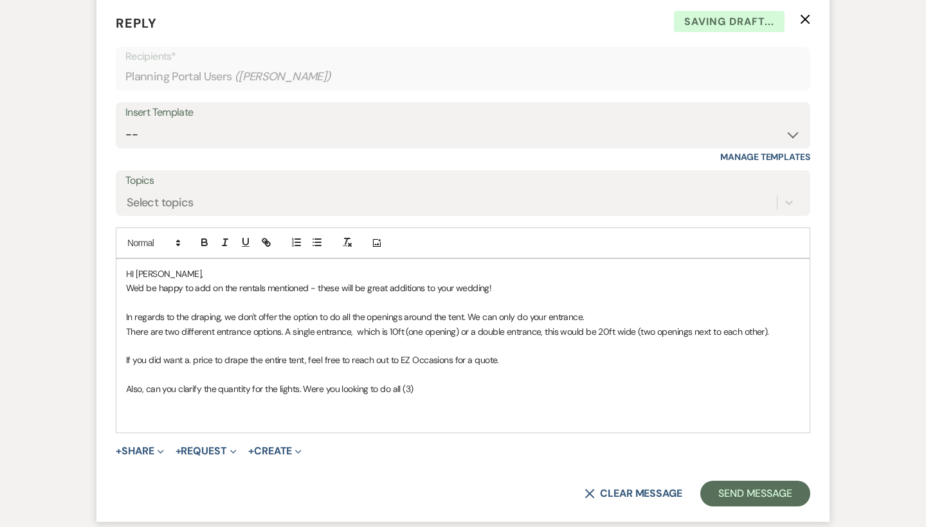
scroll to position [740, 0]
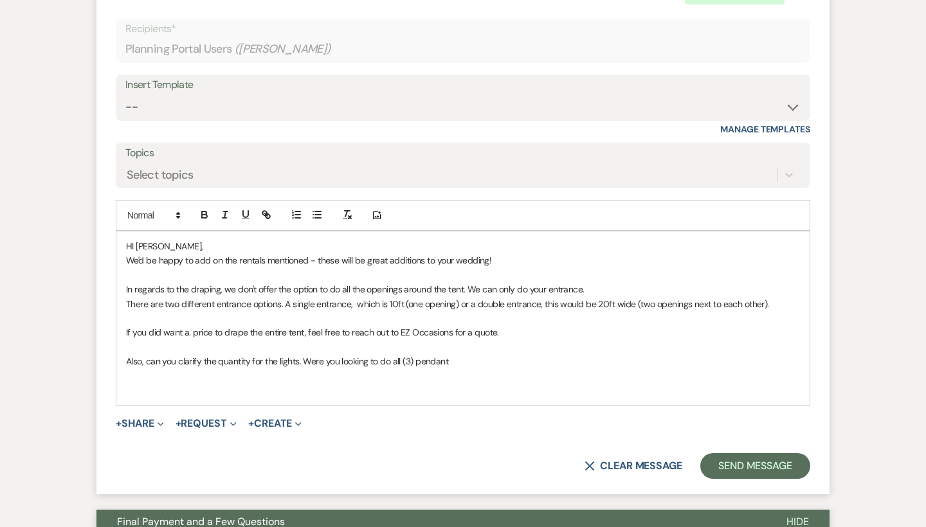
click at [401, 354] on p "Also, can you clarify the quantity for the lights. Were you looking to do all (…" at bounding box center [463, 361] width 674 height 14
click at [452, 354] on p "Also, can you clarify the quantity for the lights. Were you looking to do (3) p…" at bounding box center [463, 361] width 674 height 14
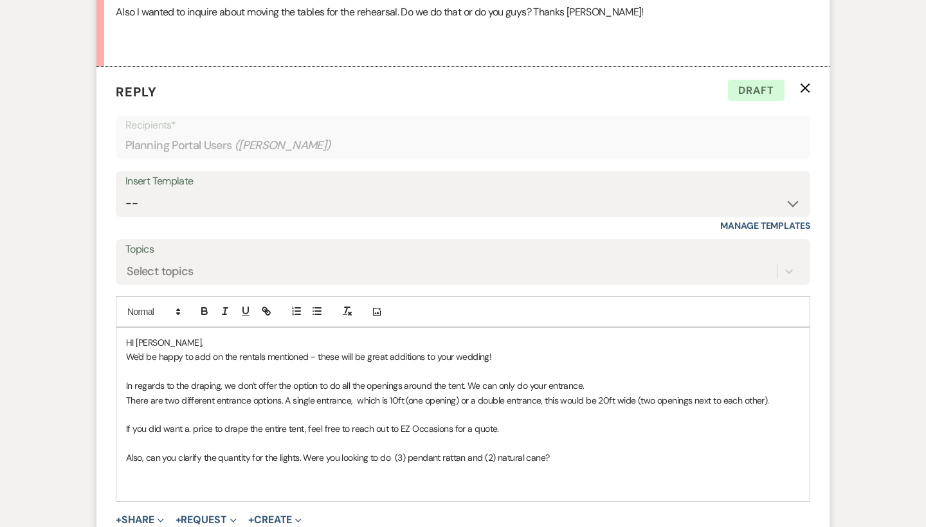
scroll to position [774, 0]
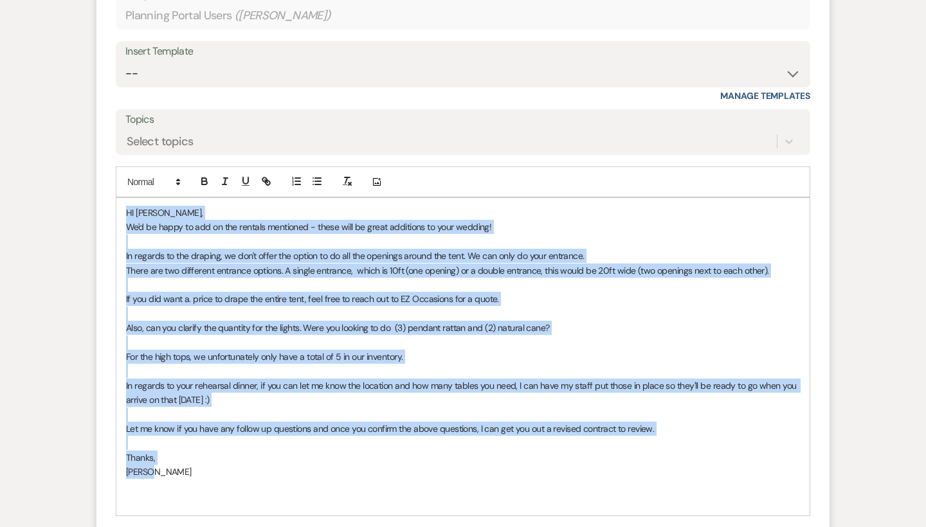
drag, startPoint x: 152, startPoint y: 459, endPoint x: 124, endPoint y: 207, distance: 253.7
click at [124, 207] on div "HI [PERSON_NAME], We'd be happy to add on the rentals mentioned - these will be…" at bounding box center [462, 357] width 693 height 318
copy div "HI [PERSON_NAME], We'd be happy to add on the rentals mentioned - these will be…"
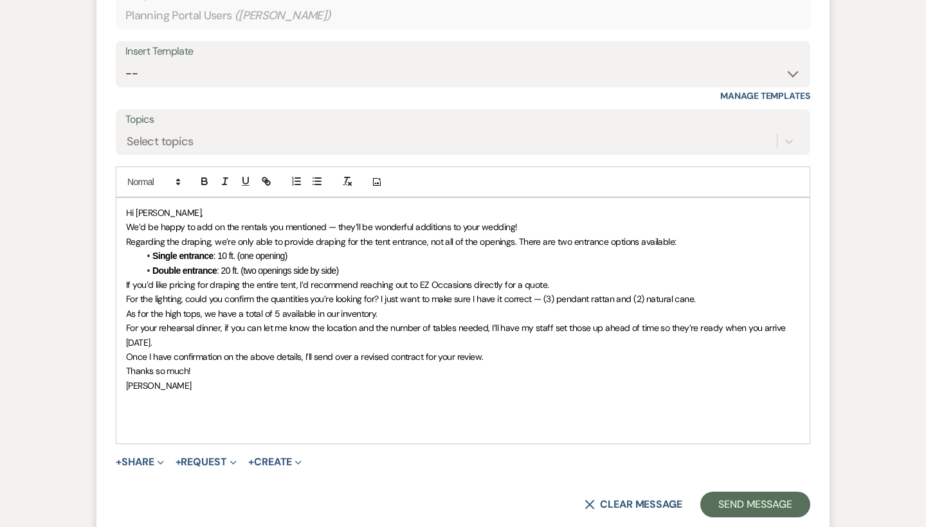
click at [545, 220] on p "We’d be happy to add on the rentals you mentioned — they’ll be wonderful additi…" at bounding box center [463, 227] width 674 height 14
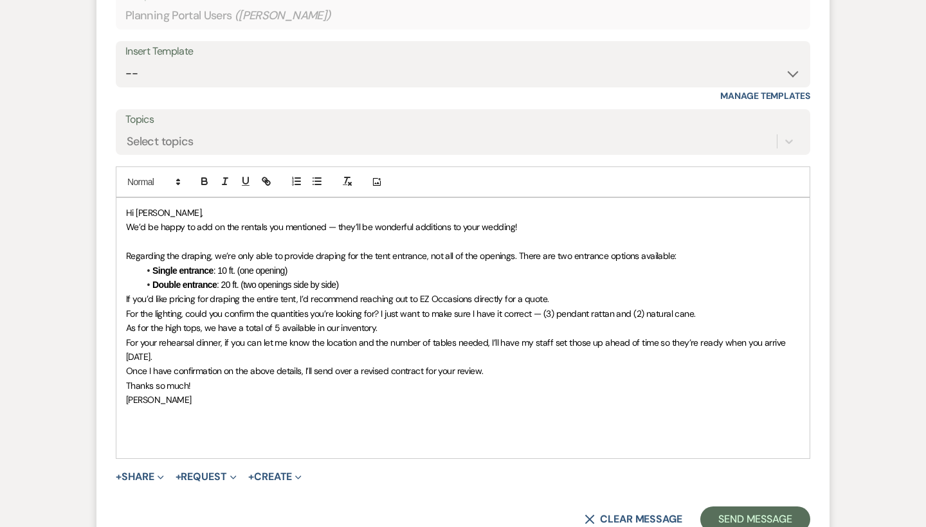
click at [367, 278] on li "Double entrance : 20 ft. (two openings side by side)" at bounding box center [469, 285] width 661 height 14
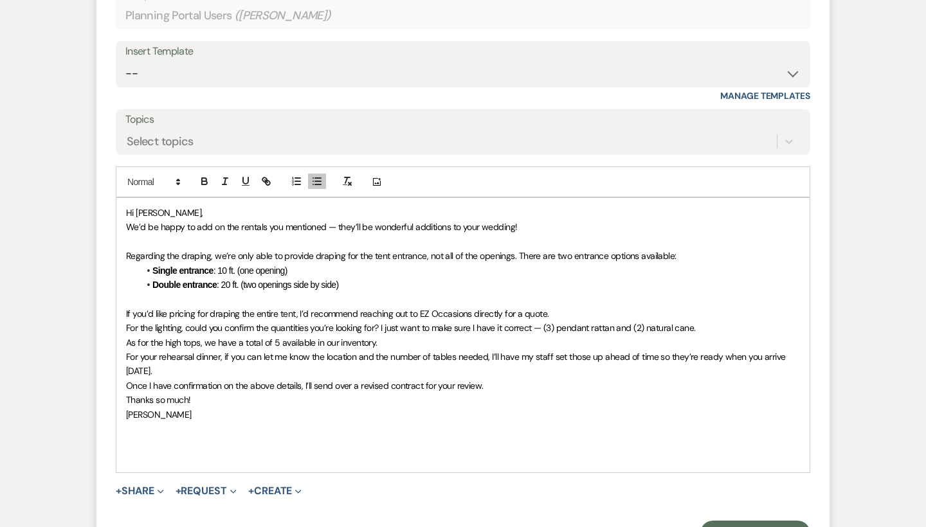
click at [576, 321] on p "For the lighting, could you confirm the quantities you’re looking for? I just w…" at bounding box center [463, 328] width 674 height 14
click at [570, 307] on p "If you’d like pricing for draping the entire tent, I’d recommend reaching out t…" at bounding box center [463, 314] width 674 height 14
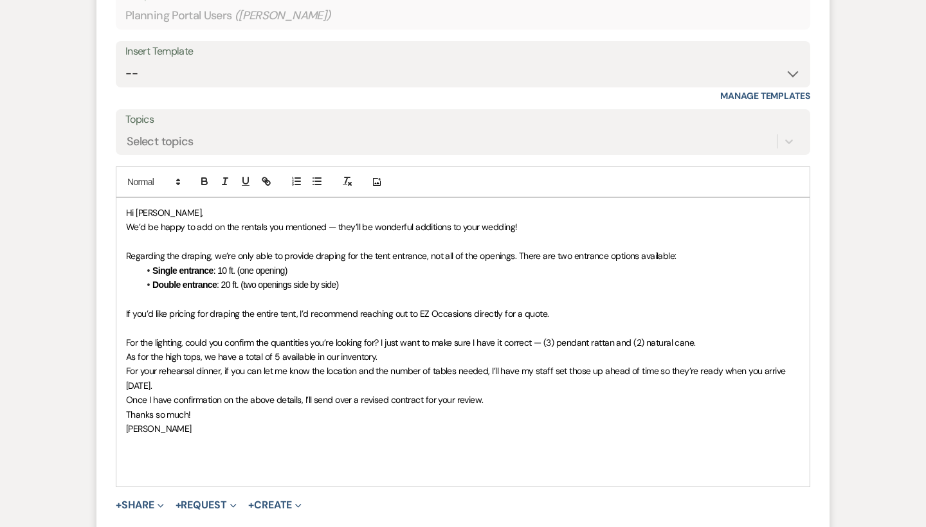
click at [127, 351] on span "As for the high tops, we have a total of 5 available in our inventory." at bounding box center [252, 357] width 252 height 12
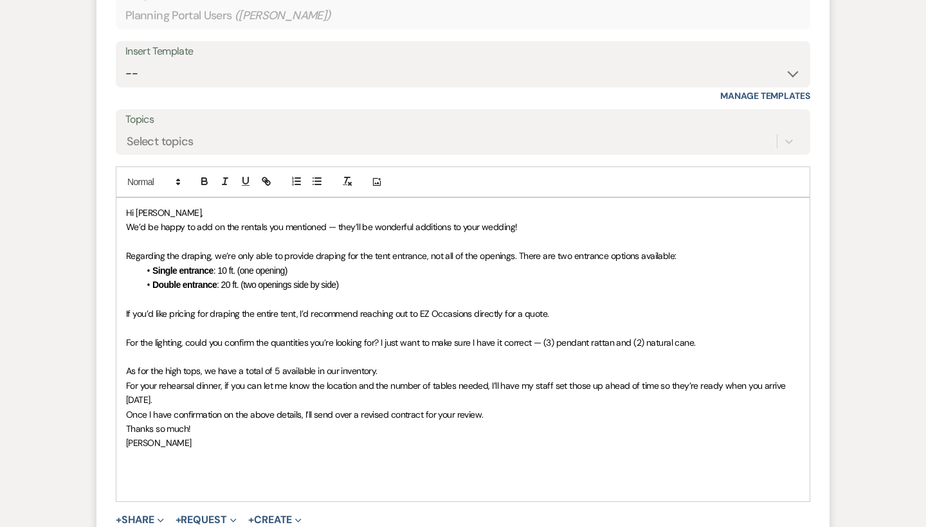
click at [124, 371] on div "Hi [PERSON_NAME], We’d be happy to add on the rentals you mentioned — they’ll b…" at bounding box center [462, 350] width 693 height 304
click at [387, 364] on p "As for the high tops, we have a total of 5 available in our inventory." at bounding box center [463, 371] width 674 height 14
drag, startPoint x: 557, startPoint y: 361, endPoint x: 393, endPoint y: 361, distance: 164.0
click at [393, 364] on p "As for the high tops, we have a total of 5 available in our inventory. Let me k…" at bounding box center [463, 371] width 674 height 14
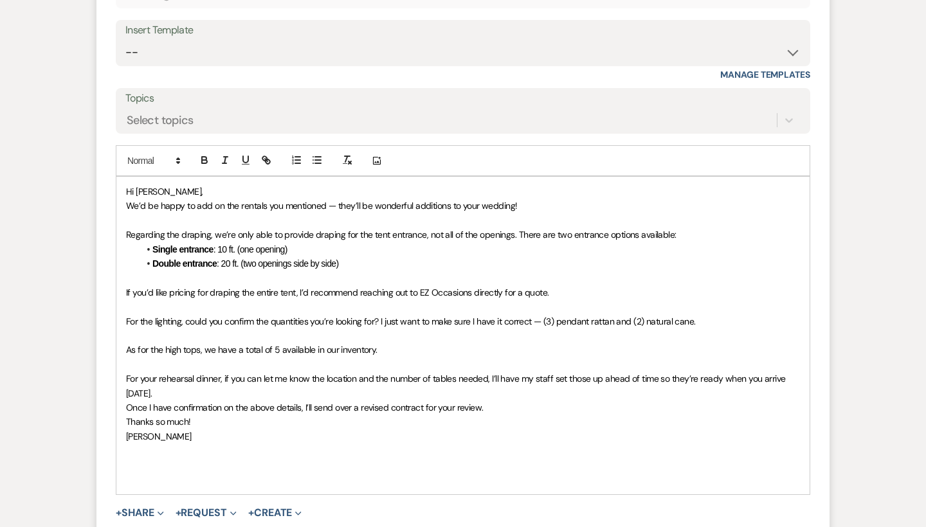
scroll to position [796, 0]
click at [518, 372] on span "For your rehearsal dinner, if you can let me know the location and the number o…" at bounding box center [457, 385] width 662 height 26
click at [139, 374] on span "For your rehearsal dinner, if you can let me know the location and the number o…" at bounding box center [462, 385] width 673 height 26
click at [190, 378] on p "For your rehearsal dinner, if you can let me know the location and the number o…" at bounding box center [463, 385] width 674 height 29
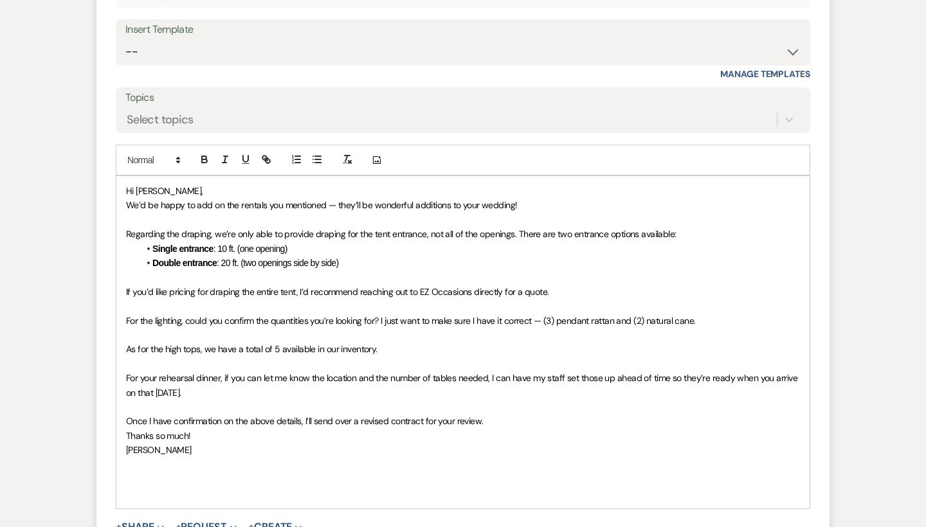
click at [505, 414] on p "Once I have confirmation on the above details, I’ll send over a revised contrac…" at bounding box center [463, 421] width 674 height 14
click at [143, 501] on p at bounding box center [463, 508] width 674 height 14
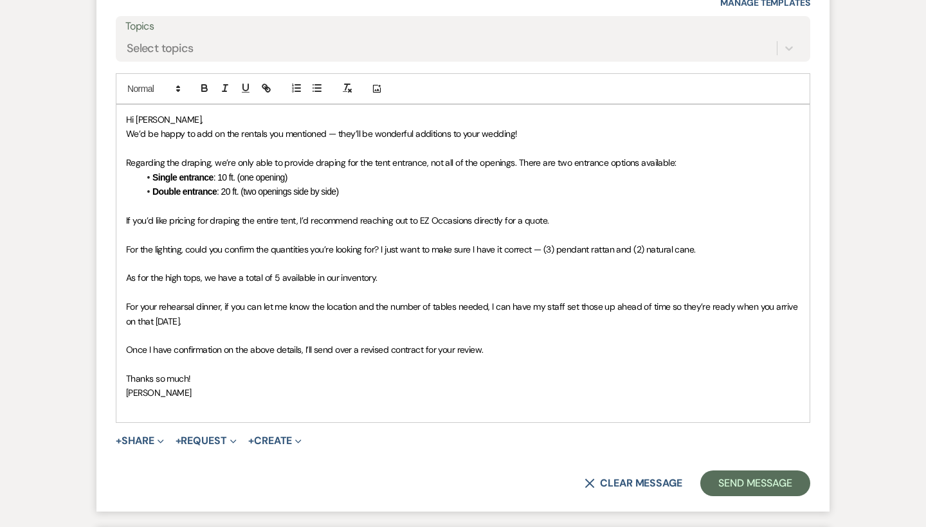
scroll to position [1038, 0]
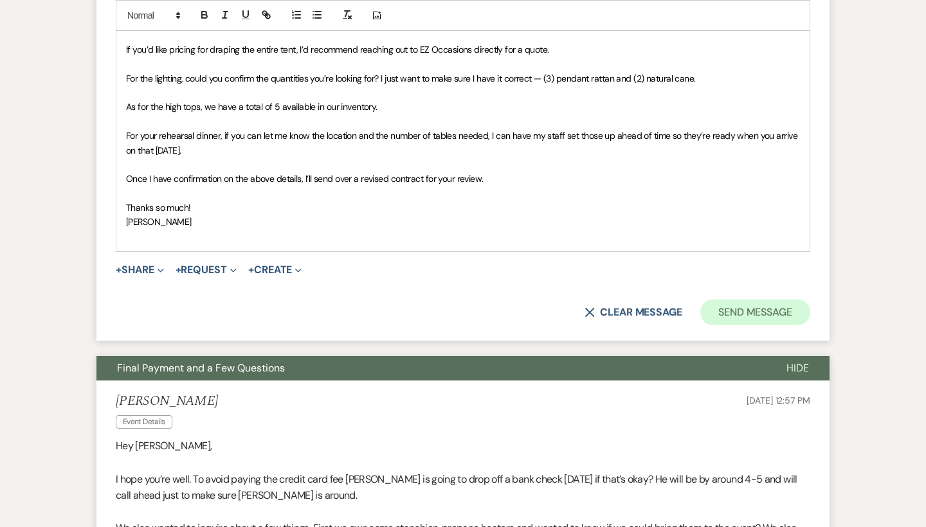
click at [742, 300] on button "Send Message" at bounding box center [756, 313] width 110 height 26
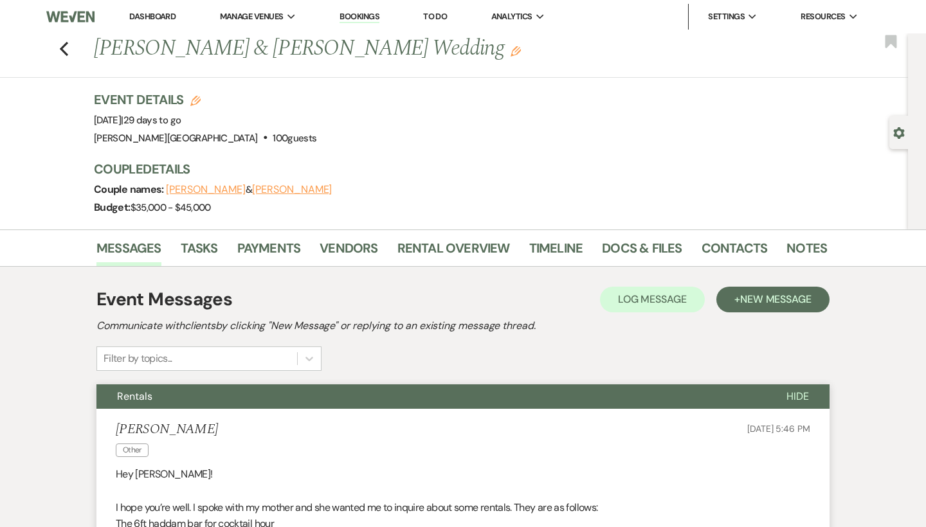
scroll to position [0, 0]
click at [160, 12] on link "Dashboard" at bounding box center [152, 16] width 46 height 11
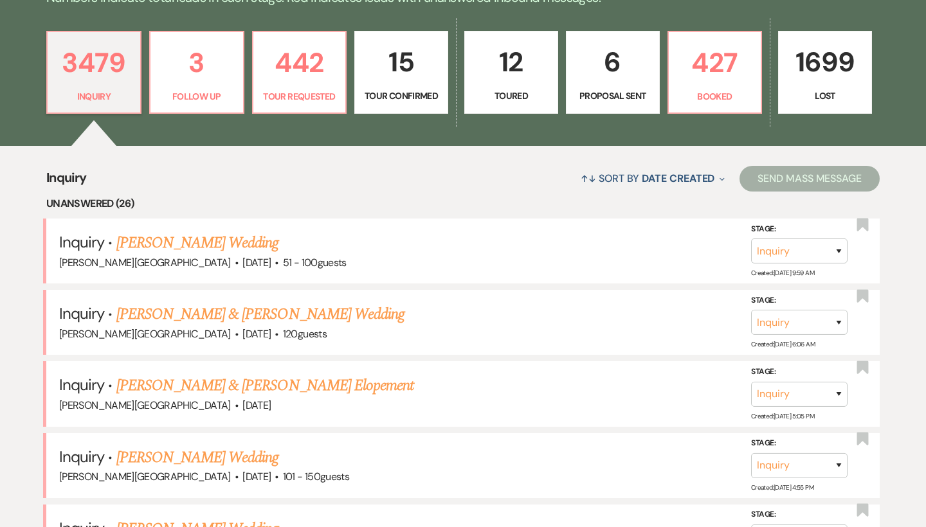
scroll to position [353, 0]
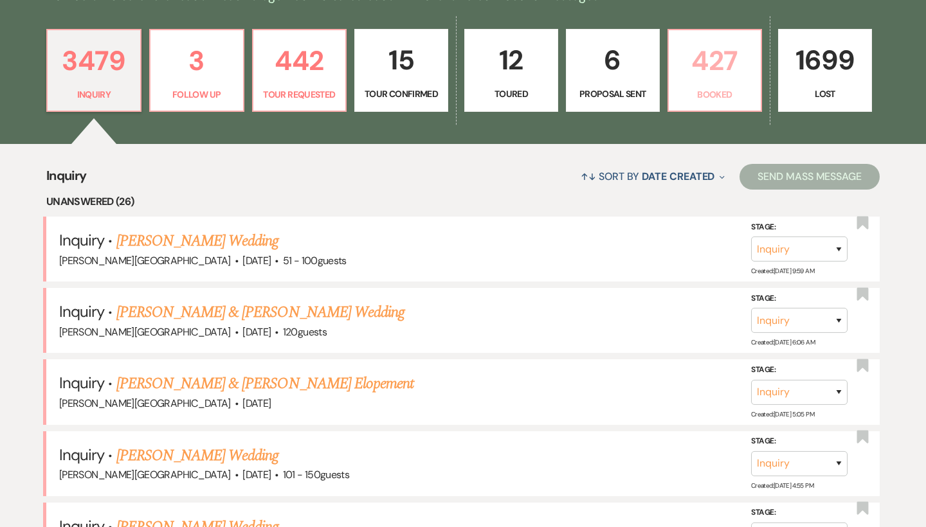
click at [693, 70] on p "427" at bounding box center [715, 60] width 77 height 43
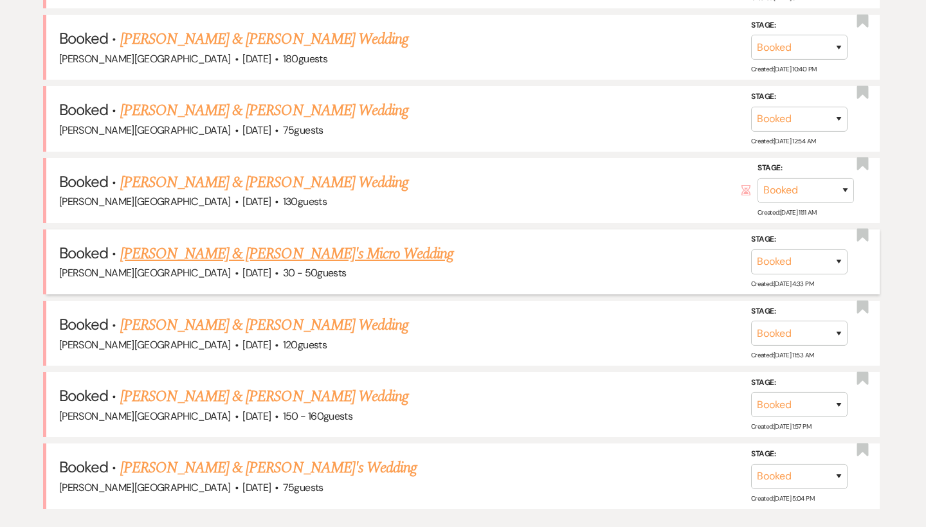
scroll to position [620, 0]
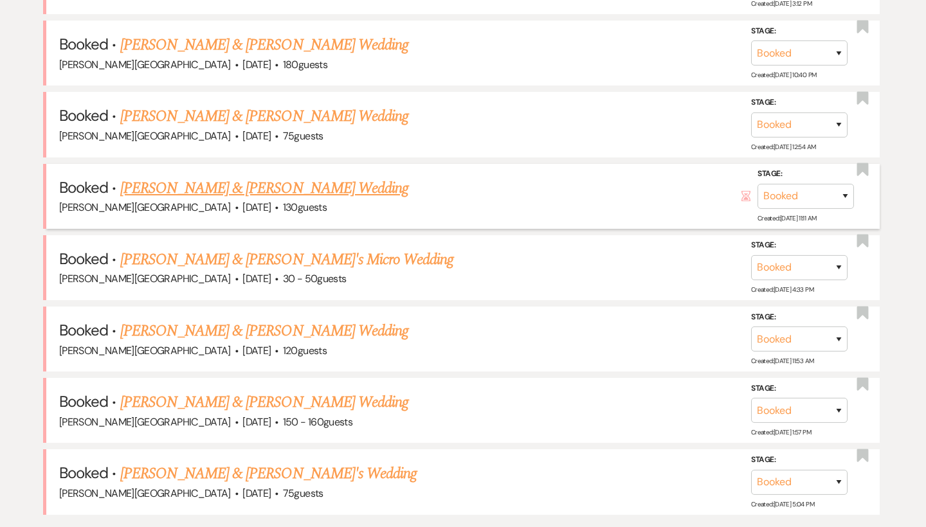
click at [249, 188] on link "[PERSON_NAME] & [PERSON_NAME] Wedding" at bounding box center [264, 188] width 288 height 23
select select "5"
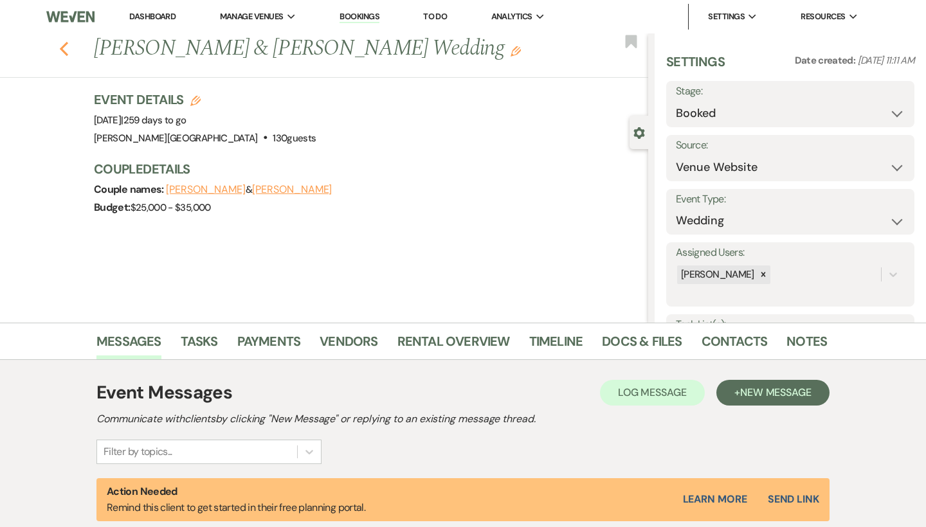
click at [66, 54] on use "button" at bounding box center [64, 49] width 8 height 14
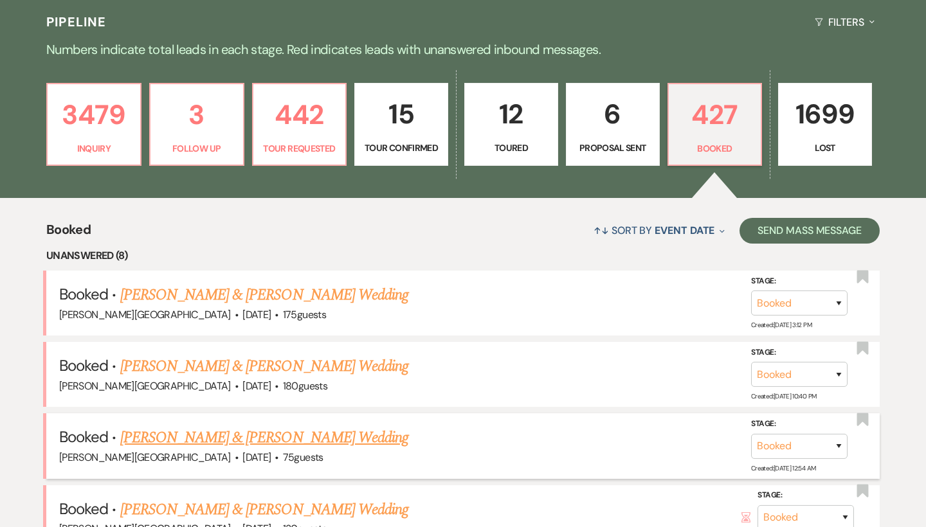
scroll to position [296, 0]
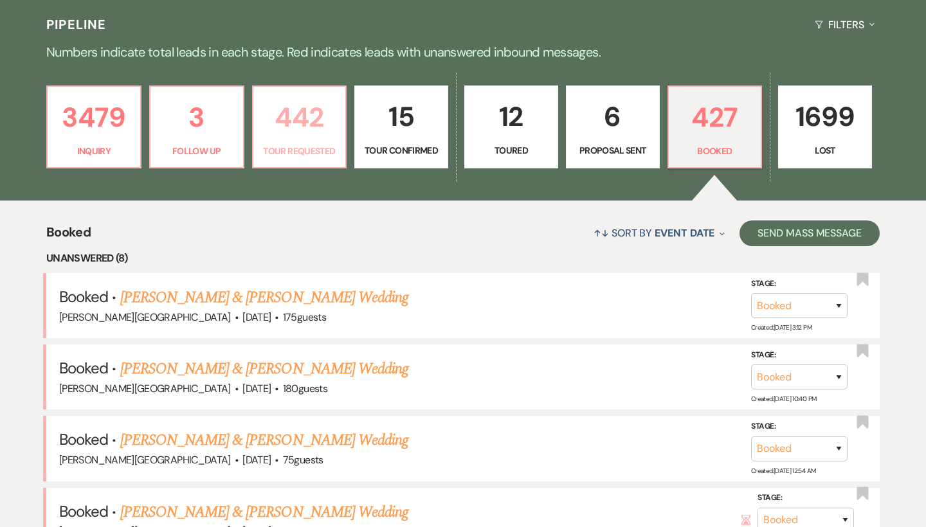
click at [313, 121] on p "442" at bounding box center [299, 117] width 77 height 43
select select "2"
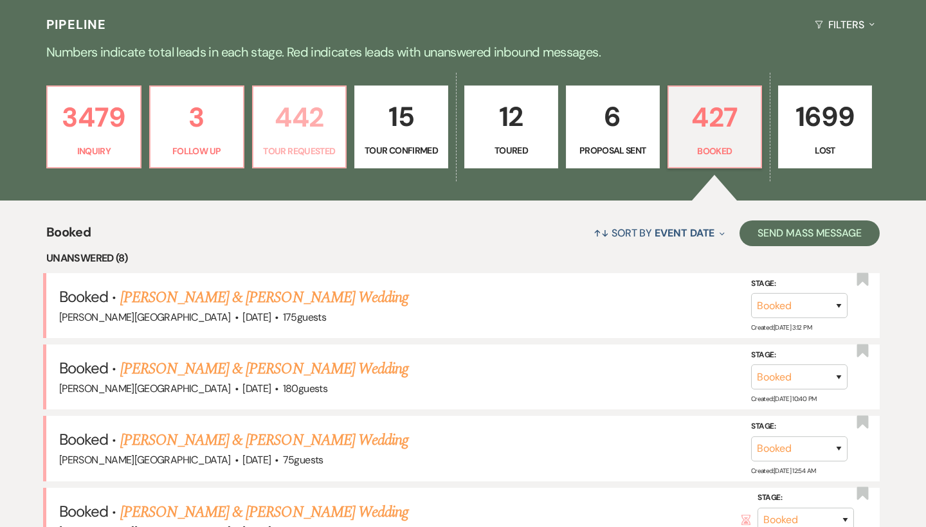
select select "2"
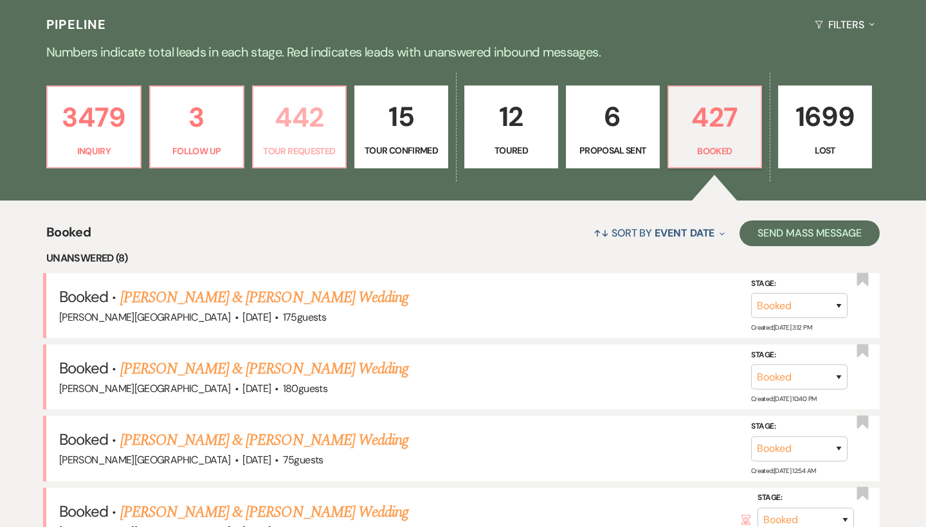
select select "2"
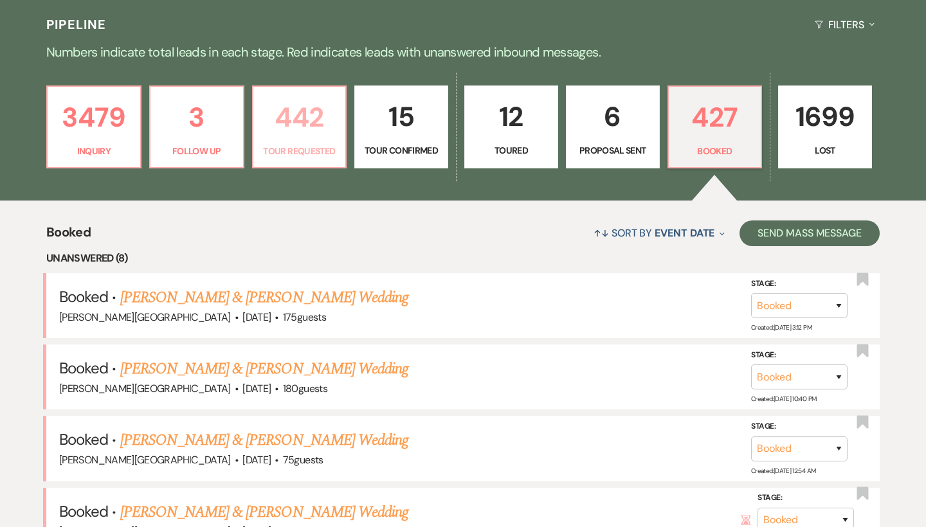
select select "2"
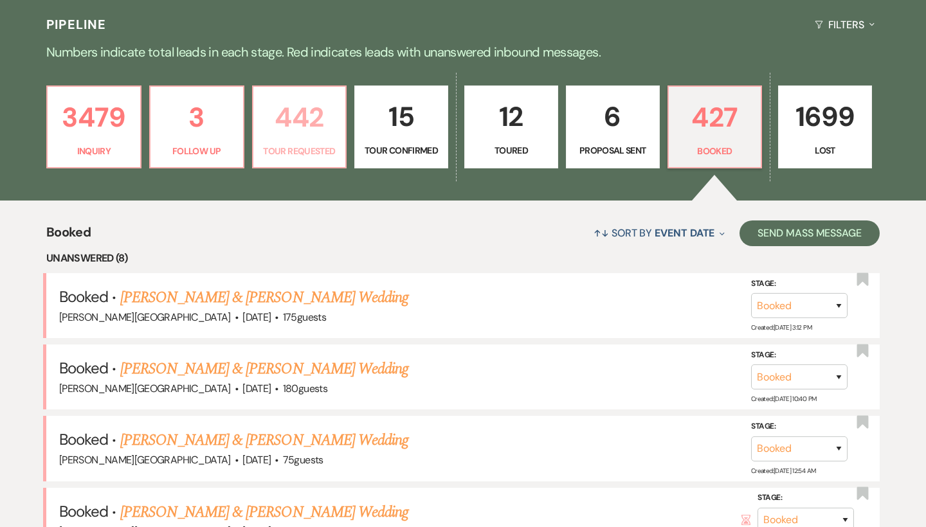
select select "2"
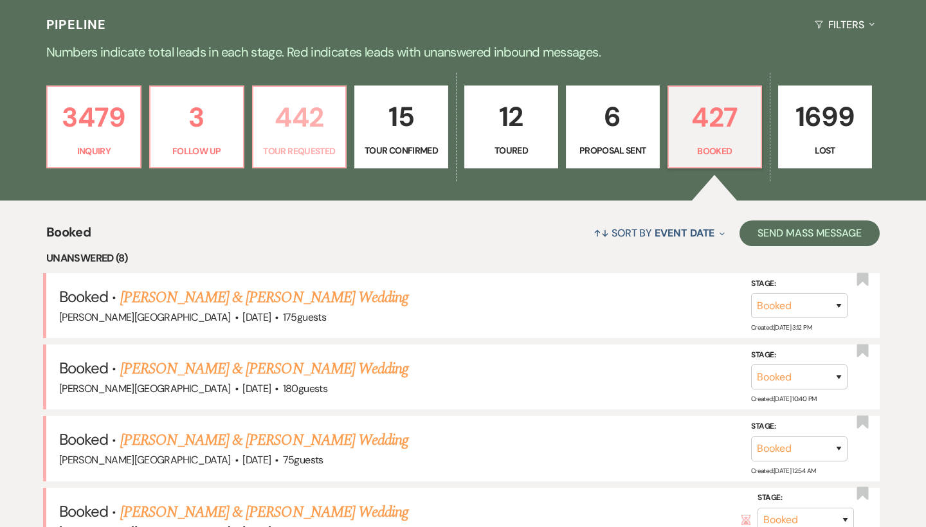
select select "2"
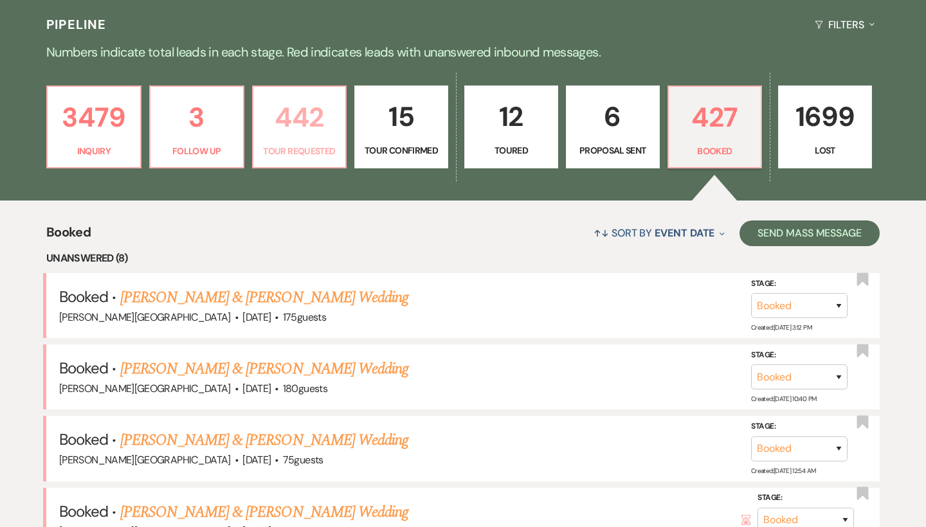
select select "2"
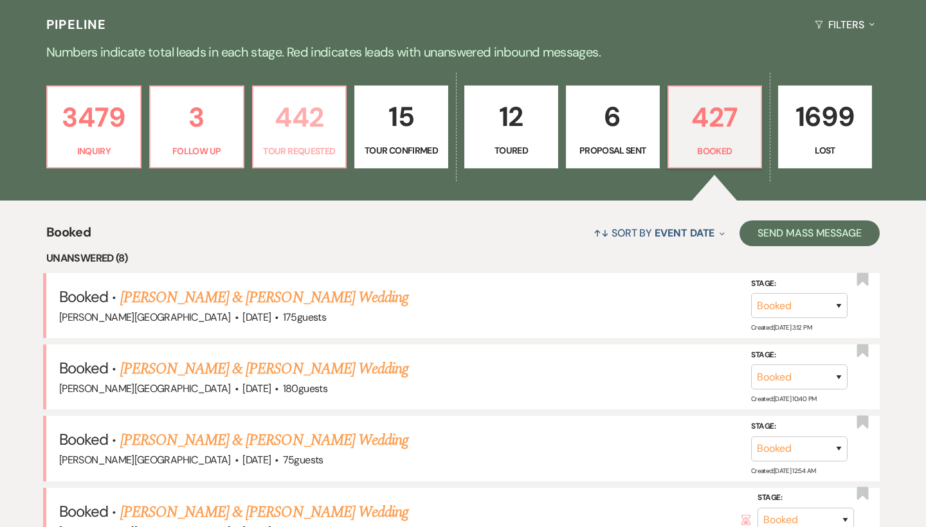
select select "2"
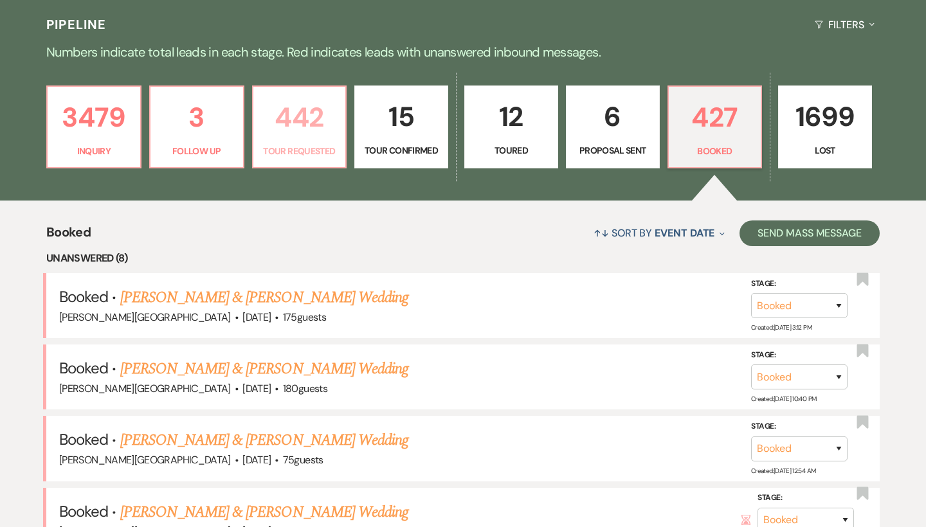
select select "2"
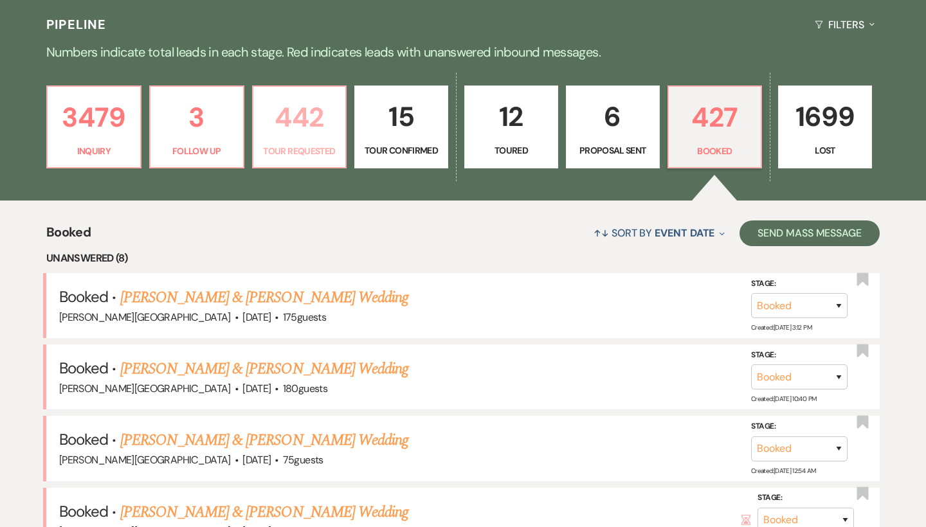
select select "2"
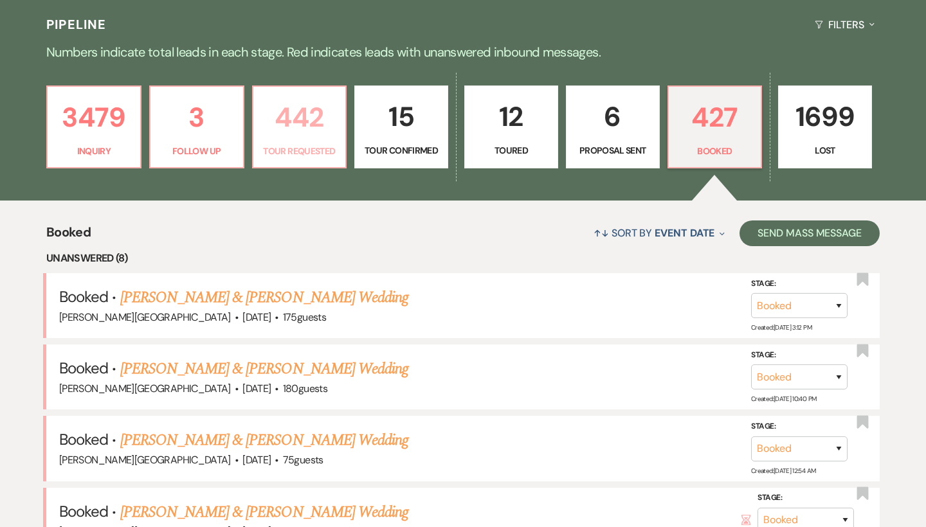
select select "2"
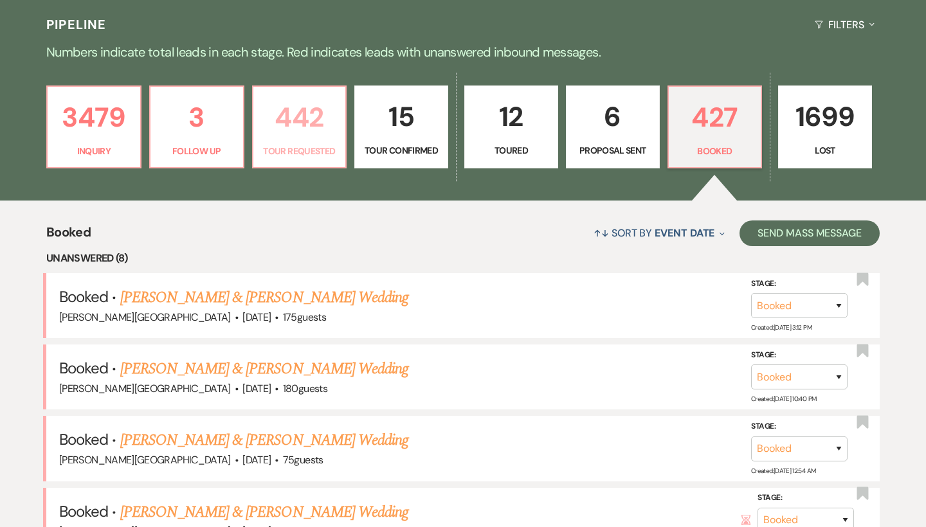
select select "2"
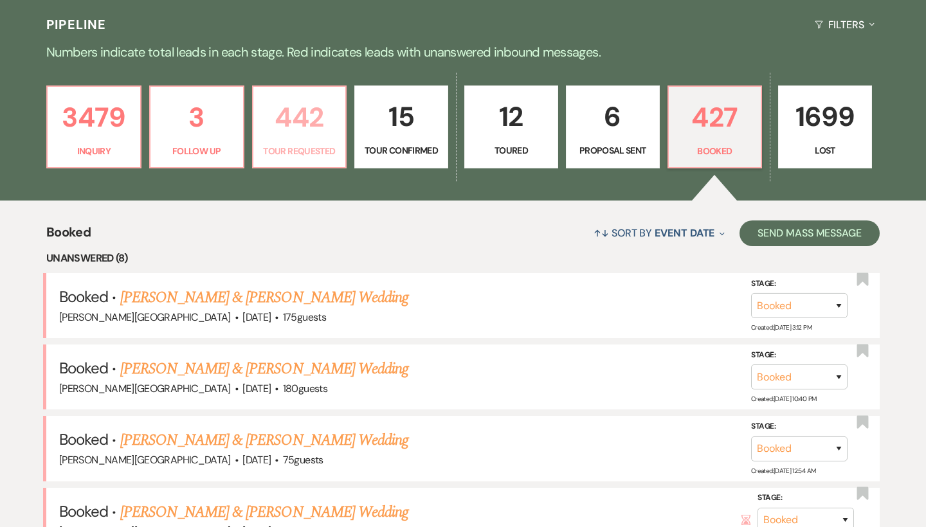
select select "2"
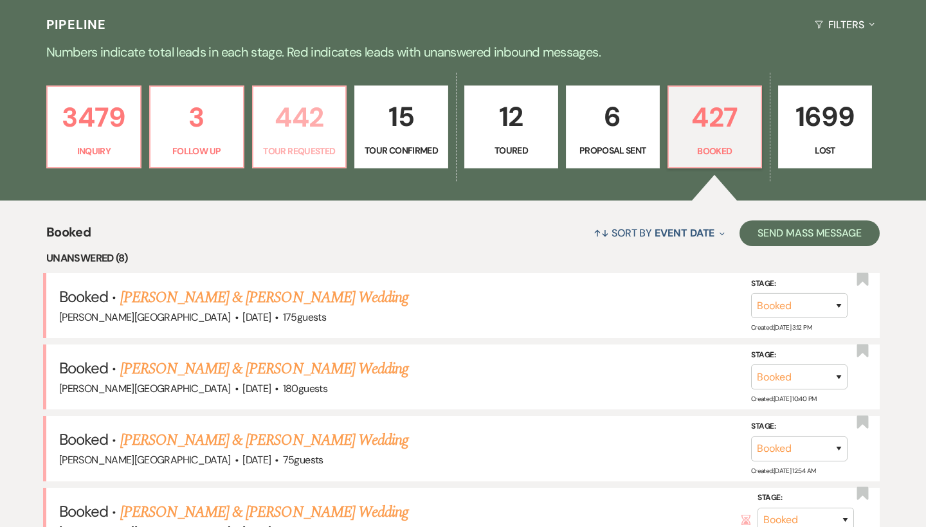
select select "2"
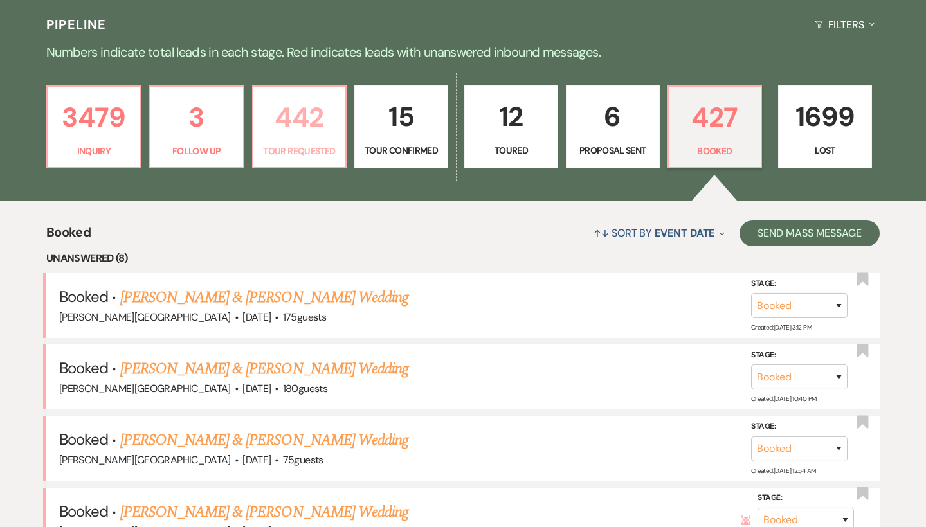
select select "2"
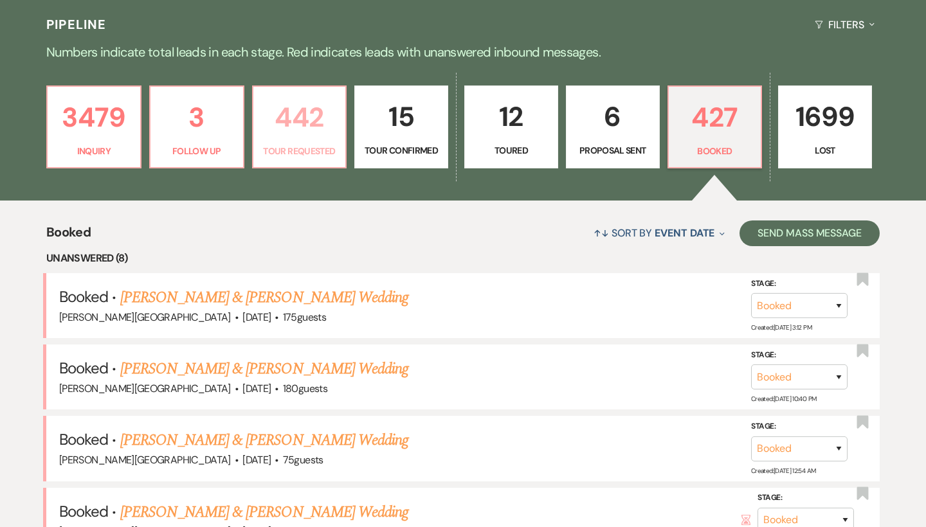
select select "2"
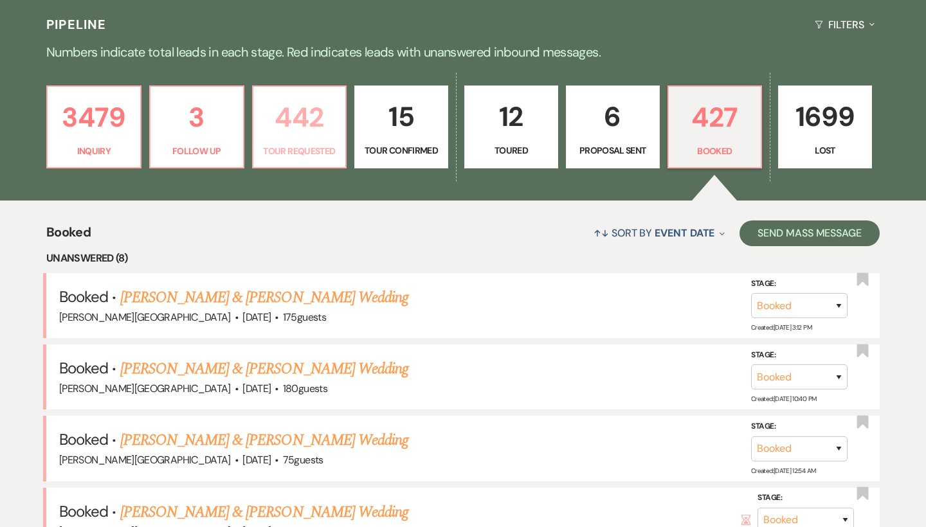
select select "2"
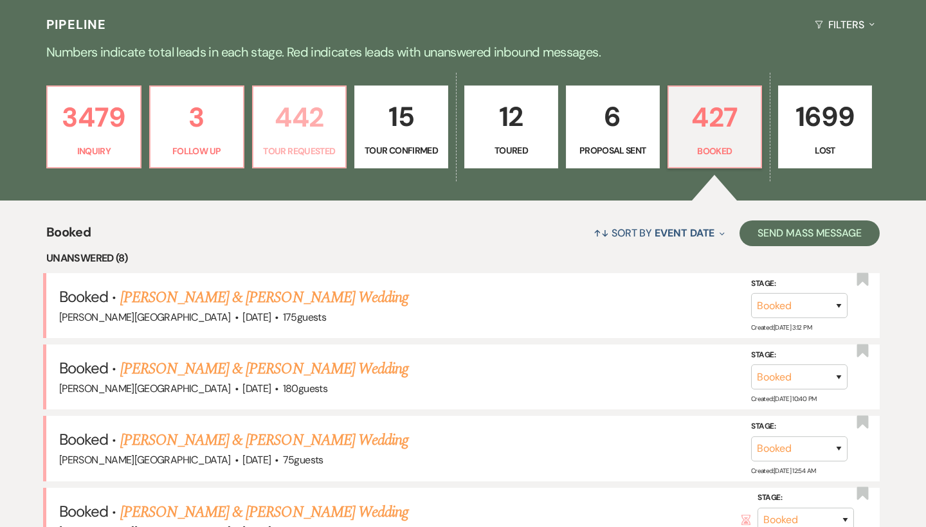
select select "2"
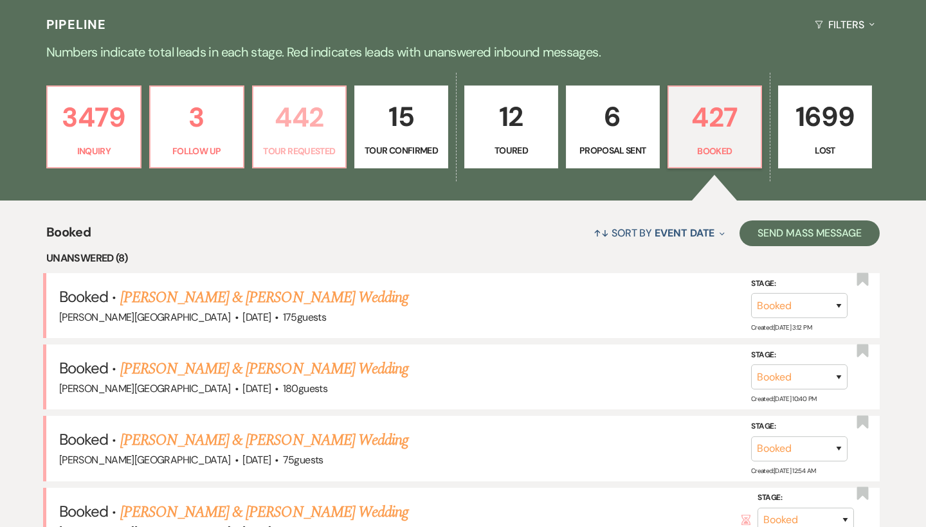
select select "2"
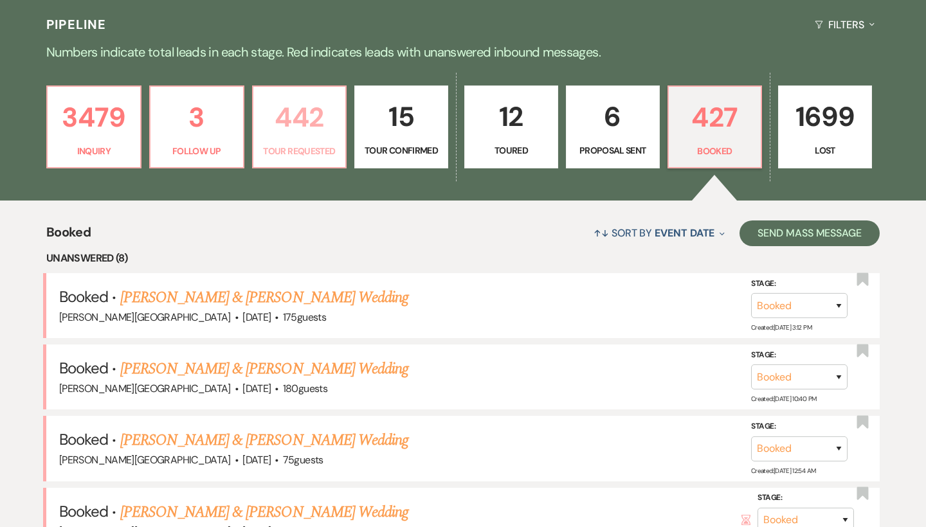
select select "2"
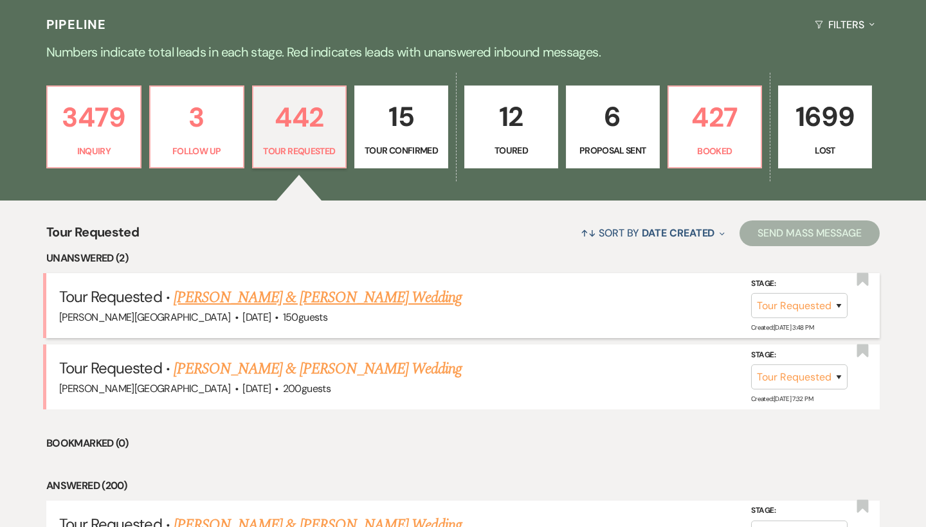
click at [311, 297] on link "[PERSON_NAME] & [PERSON_NAME] Wedding" at bounding box center [318, 297] width 288 height 23
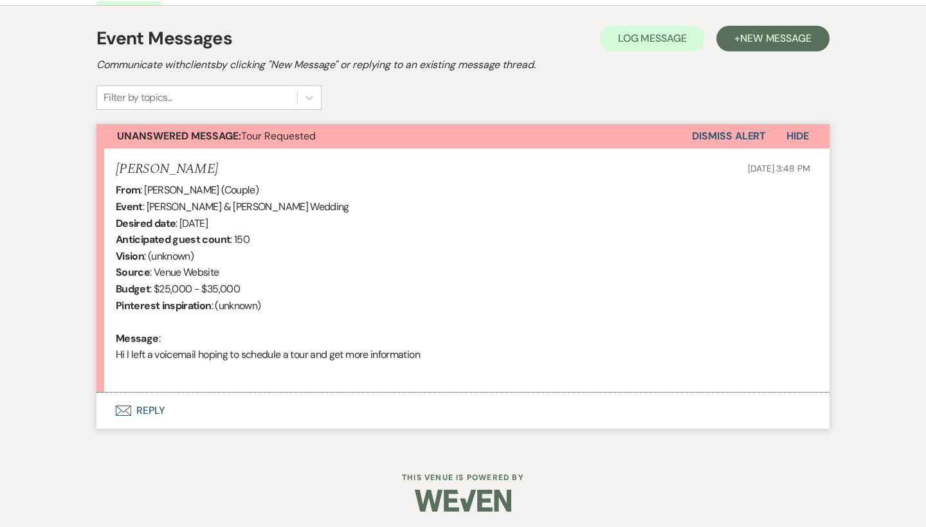
scroll to position [353, 0]
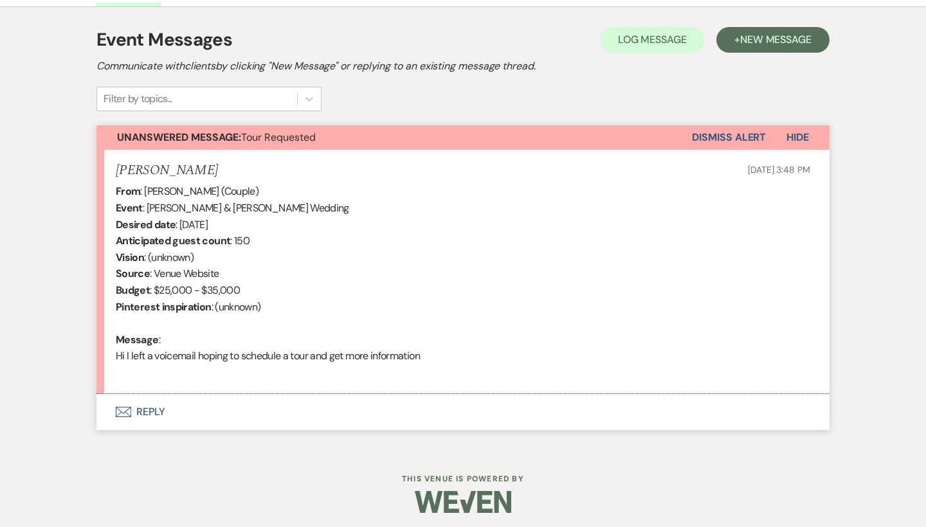
click at [151, 407] on button "Envelope Reply" at bounding box center [462, 412] width 733 height 36
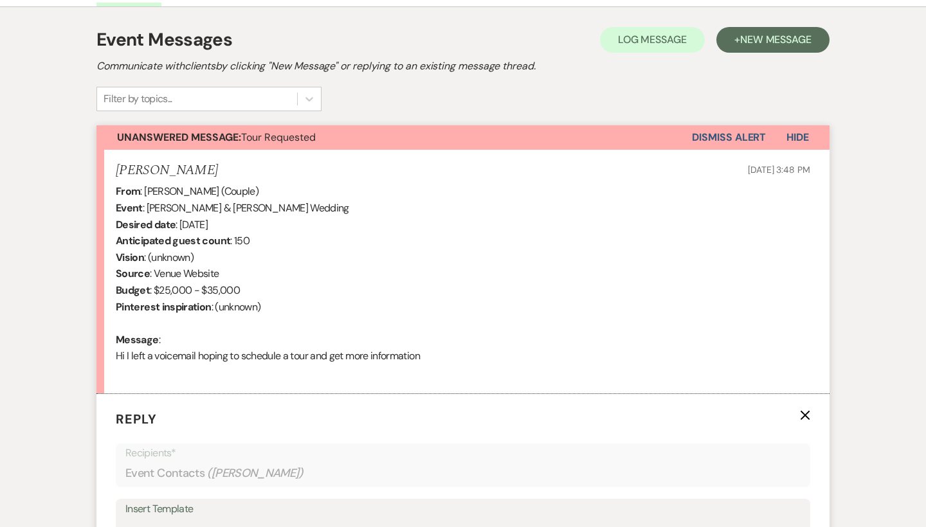
scroll to position [669, 0]
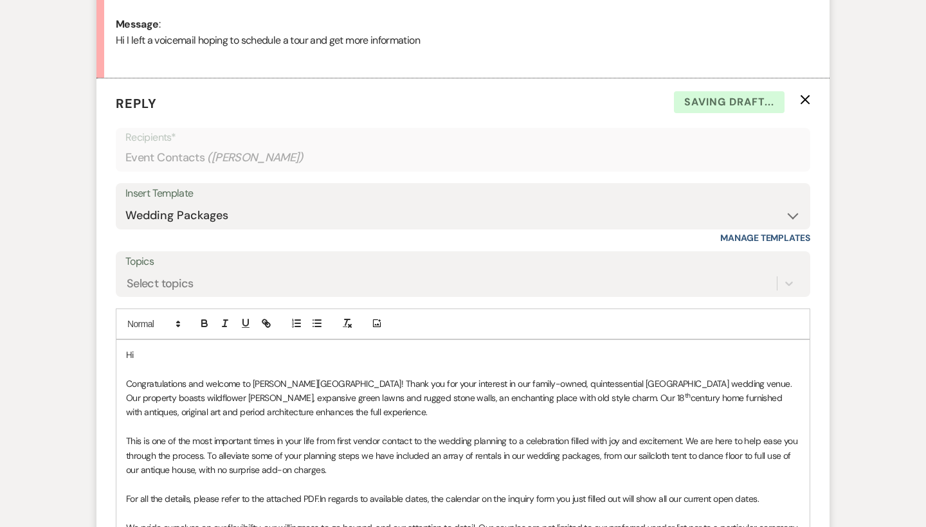
click at [166, 348] on p "Hi" at bounding box center [463, 355] width 674 height 14
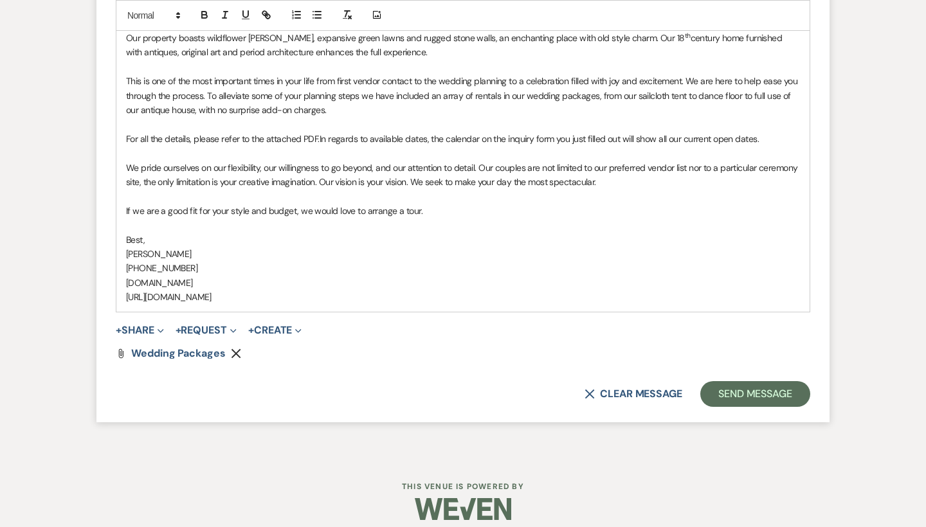
scroll to position [1029, 0]
click at [452, 205] on p "If we are a good fit for your style and budget, we would love to arrange a tour." at bounding box center [463, 212] width 674 height 14
click at [694, 205] on p "If we are a good fit for your style and budget, we would love to arrange a tour…" at bounding box center [463, 212] width 674 height 14
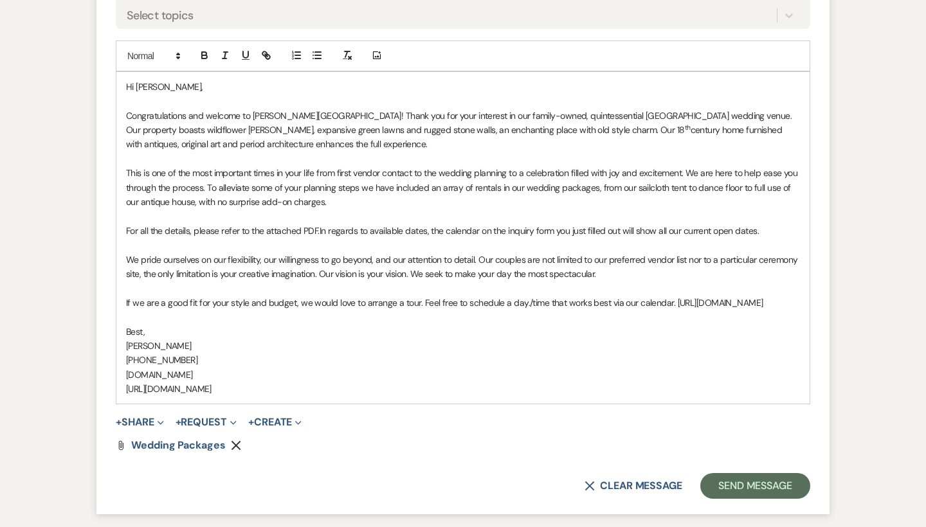
scroll to position [1026, 0]
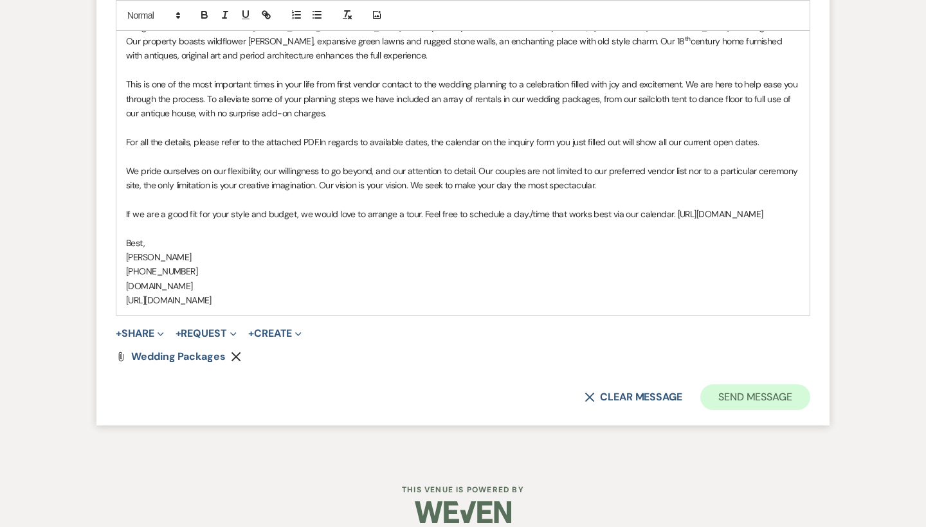
click at [742, 396] on button "Send Message" at bounding box center [756, 398] width 110 height 26
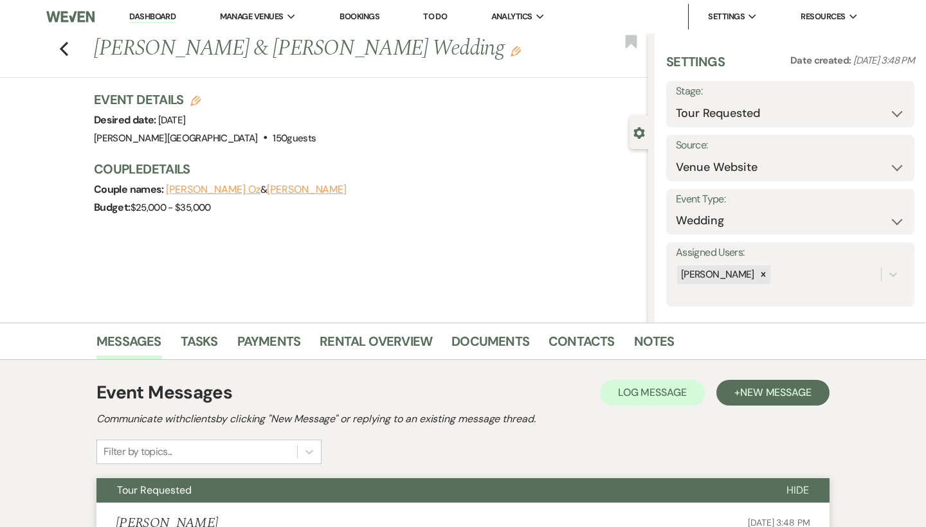
scroll to position [0, 0]
click at [65, 57] on div "Previous [PERSON_NAME] & [PERSON_NAME] Wedding Edit Bookmark" at bounding box center [321, 55] width 655 height 44
click at [64, 46] on use "button" at bounding box center [64, 49] width 8 height 14
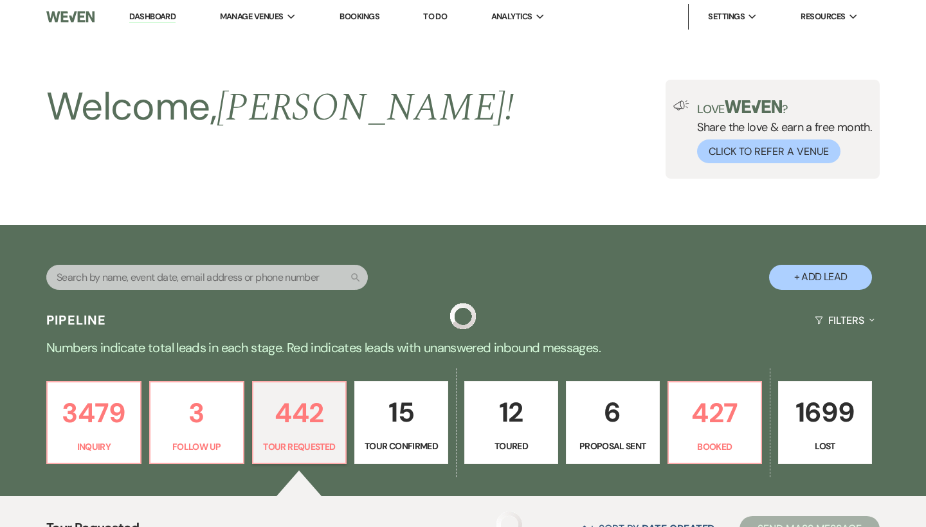
scroll to position [296, 0]
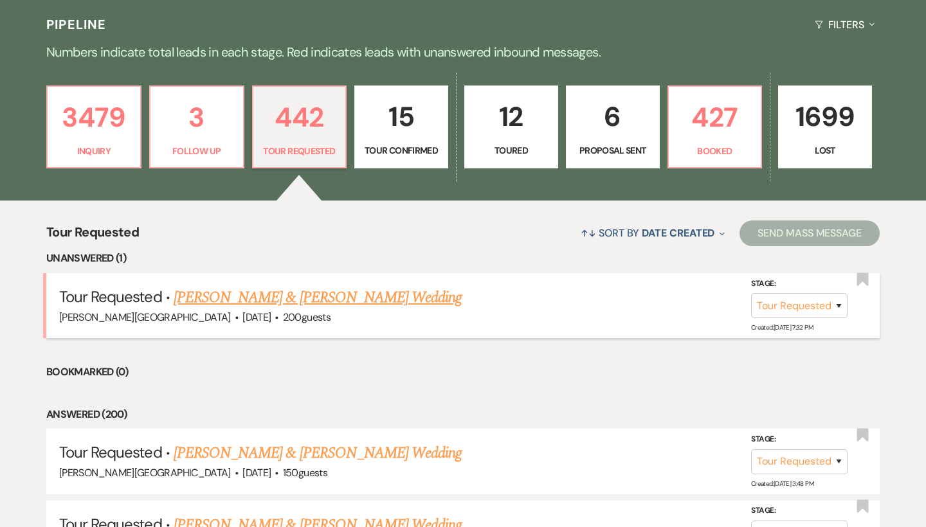
click at [271, 298] on link "[PERSON_NAME] & [PERSON_NAME] Wedding" at bounding box center [318, 297] width 288 height 23
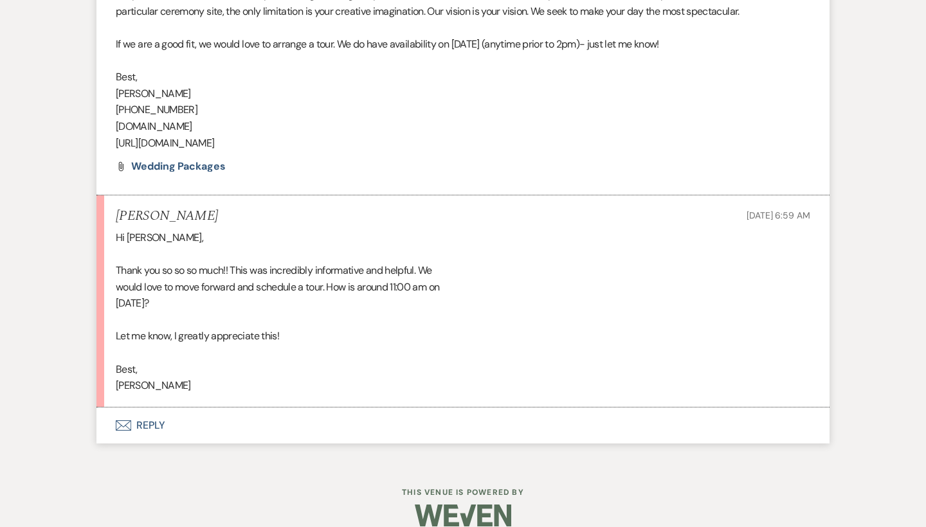
scroll to position [1037, 0]
click at [157, 408] on button "Envelope Reply" at bounding box center [462, 426] width 733 height 36
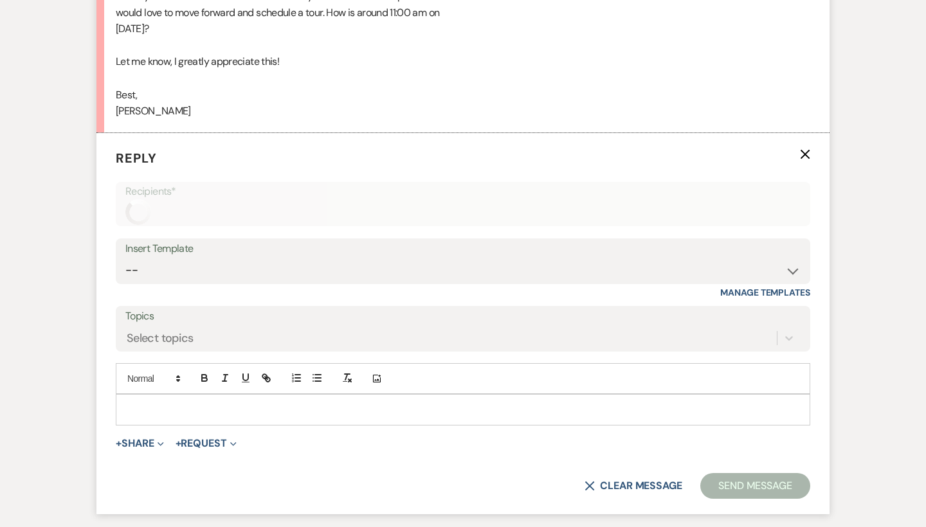
scroll to position [1353, 0]
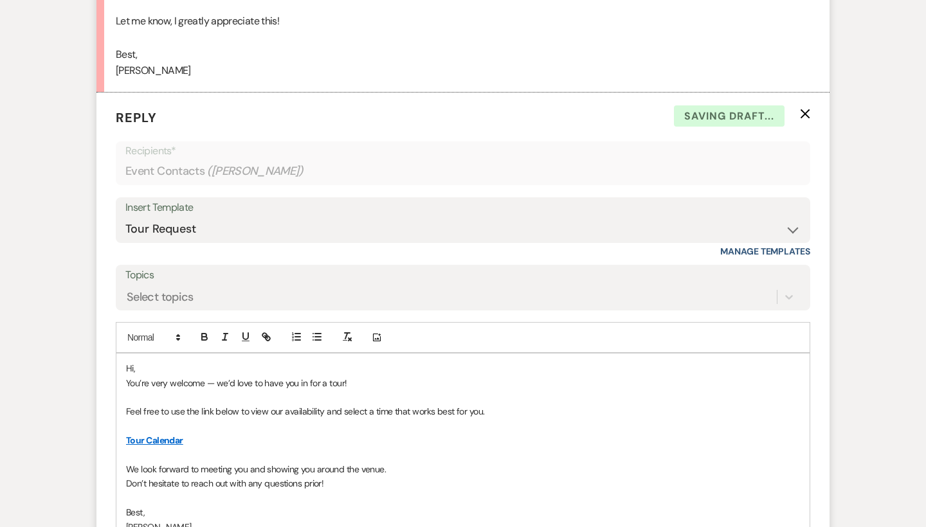
click at [151, 362] on p "Hi," at bounding box center [463, 369] width 674 height 14
click at [376, 376] on p "You’re very welcome — we’d love to have you in for a tour!" at bounding box center [463, 383] width 674 height 14
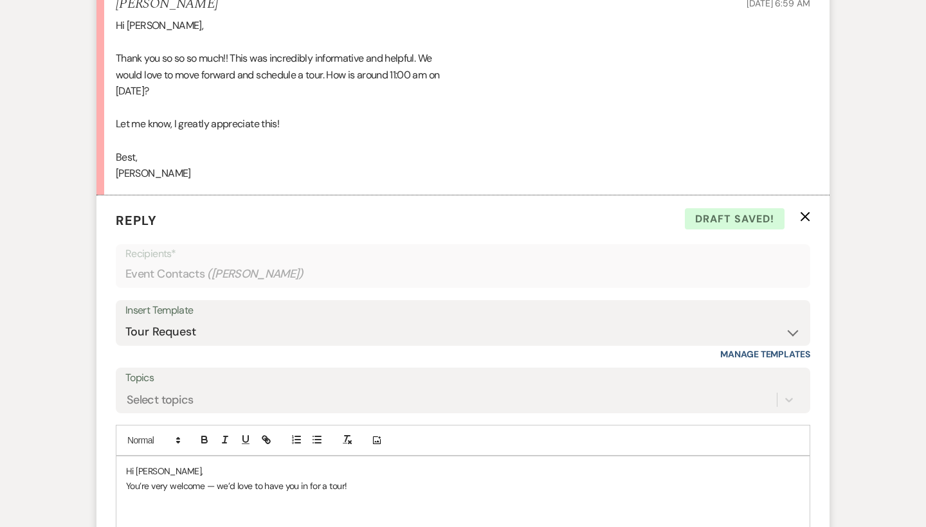
scroll to position [1514, 0]
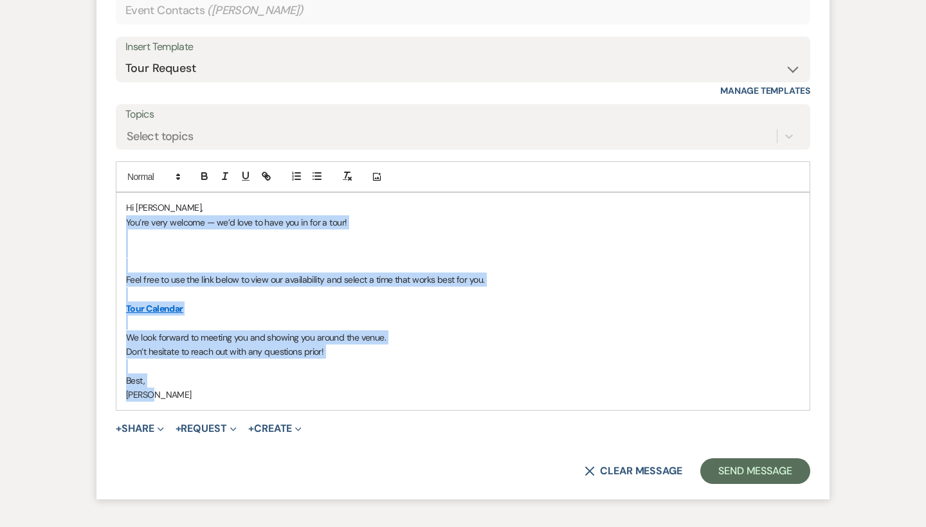
drag, startPoint x: 173, startPoint y: 370, endPoint x: 117, endPoint y: 203, distance: 176.4
click at [117, 203] on div "Hi [PERSON_NAME], You’re very welcome — we’d love to have you in for a tour! Fe…" at bounding box center [462, 301] width 693 height 217
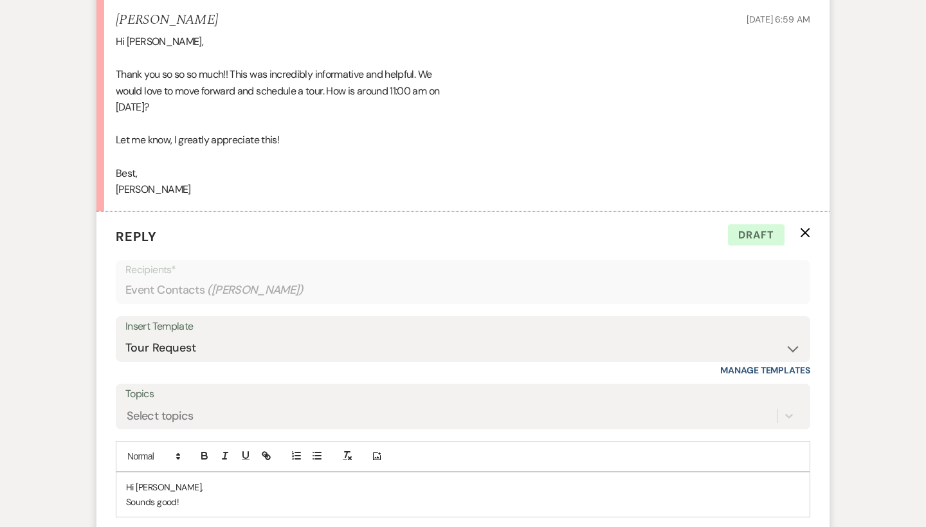
scroll to position [1316, 0]
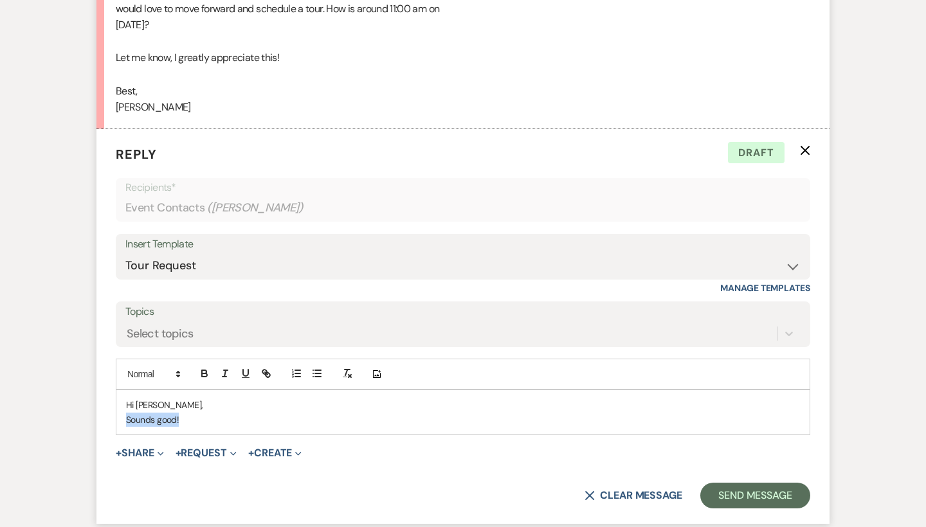
drag, startPoint x: 183, startPoint y: 405, endPoint x: 125, endPoint y: 396, distance: 58.6
click at [125, 396] on div "Hi [PERSON_NAME], Sounds good!" at bounding box center [462, 412] width 693 height 44
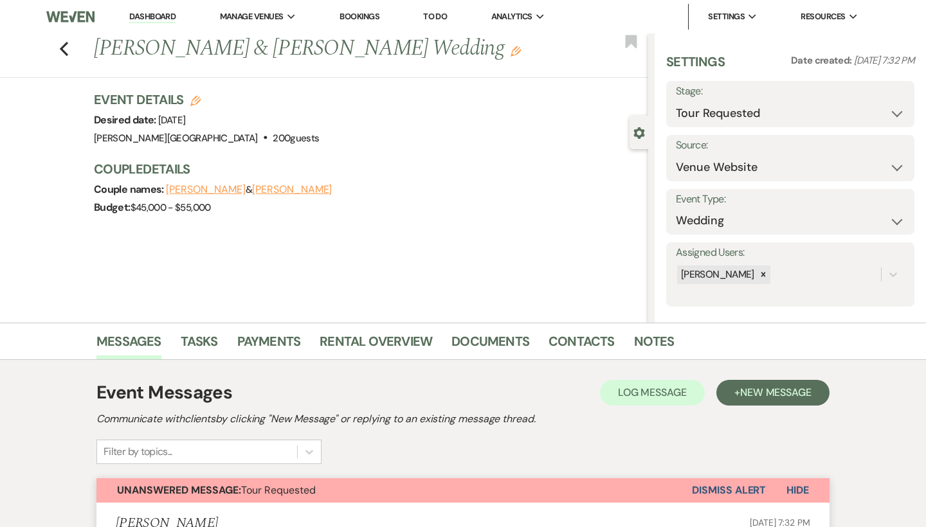
scroll to position [0, 0]
click at [66, 48] on icon "Previous" at bounding box center [64, 48] width 10 height 15
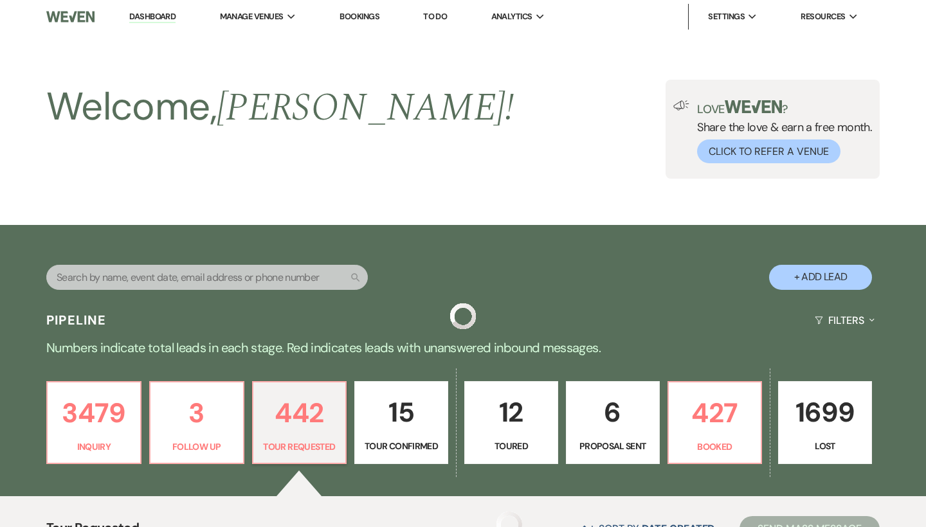
scroll to position [296, 0]
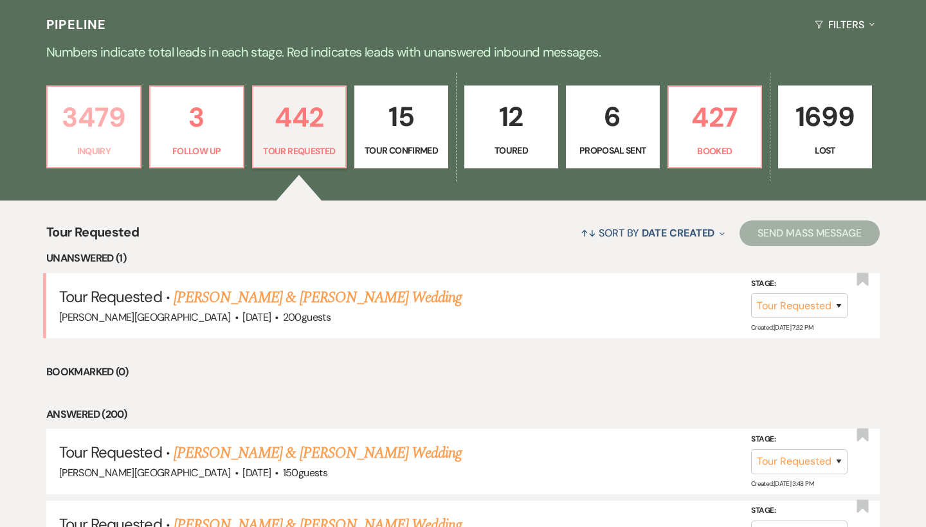
click at [110, 123] on p "3479" at bounding box center [93, 117] width 77 height 43
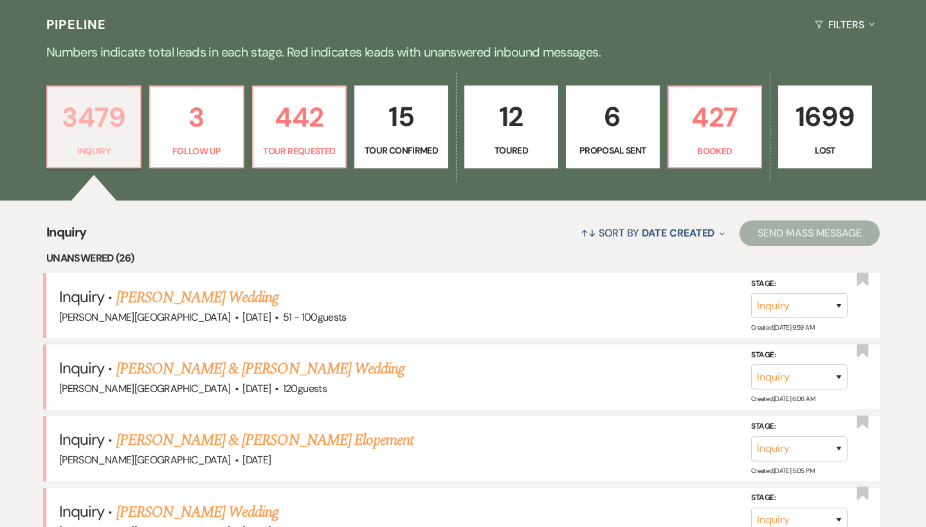
click at [112, 118] on p "3479" at bounding box center [93, 117] width 77 height 43
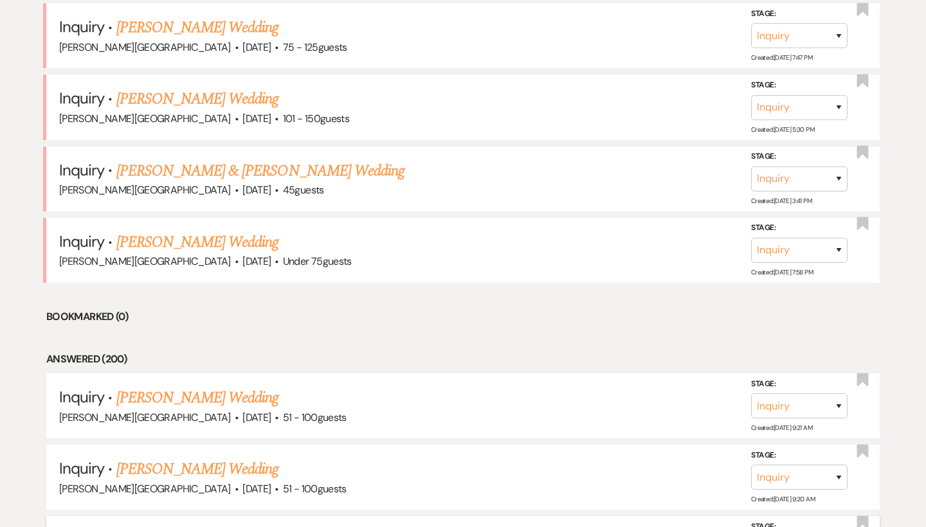
scroll to position [2030, 0]
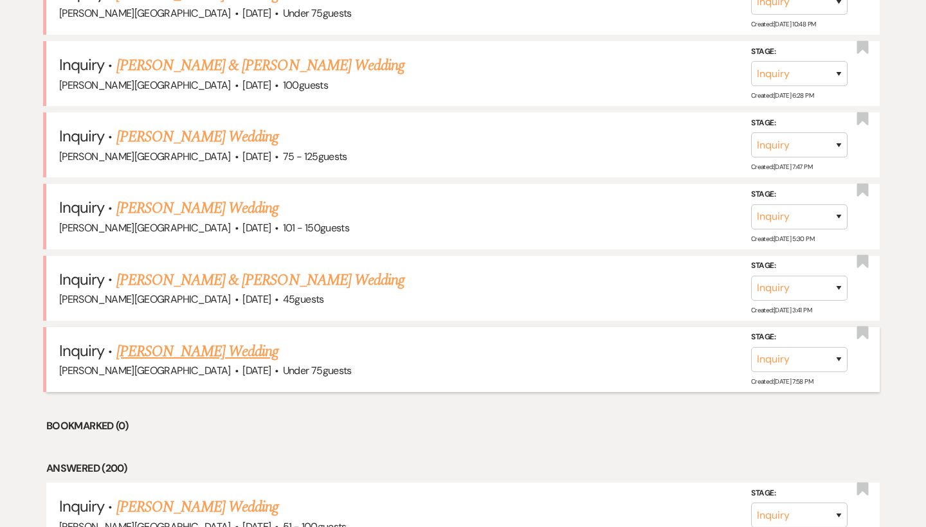
click at [199, 340] on link "[PERSON_NAME] Wedding" at bounding box center [197, 351] width 163 height 23
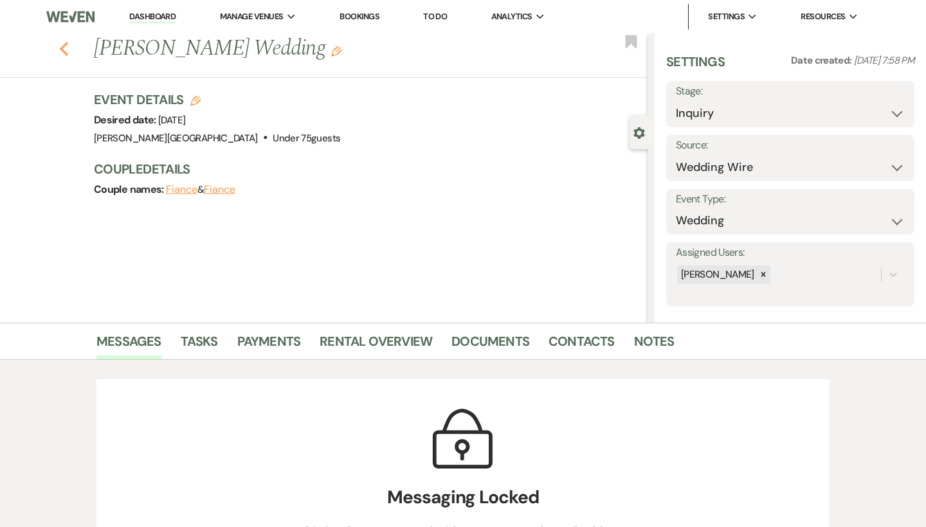
click at [62, 47] on use "button" at bounding box center [64, 49] width 8 height 14
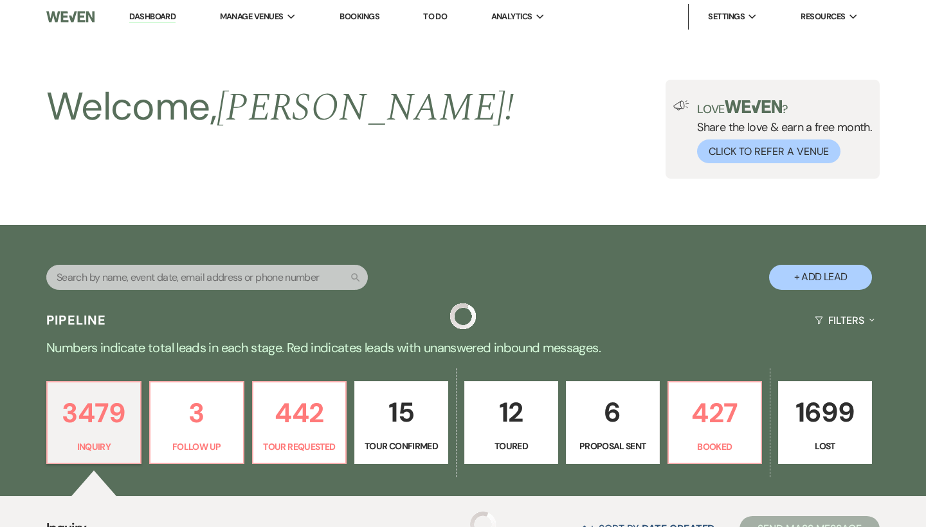
scroll to position [2030, 0]
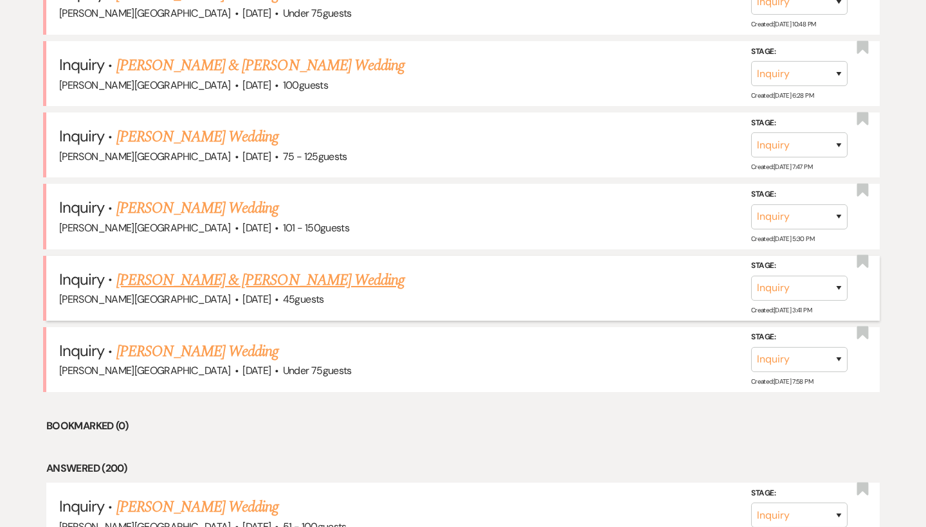
click at [203, 269] on link "[PERSON_NAME] & [PERSON_NAME] Wedding" at bounding box center [260, 280] width 288 height 23
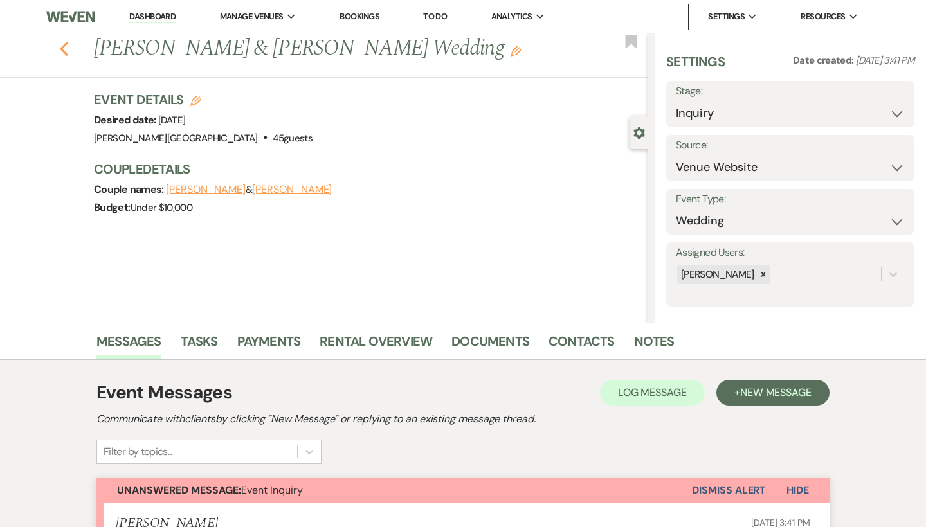
click at [63, 50] on use "button" at bounding box center [64, 49] width 8 height 14
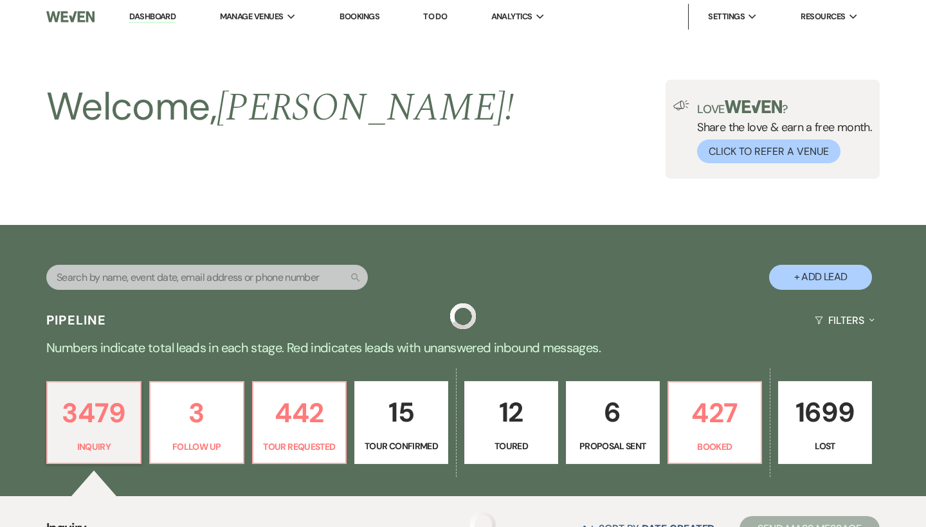
scroll to position [2030, 0]
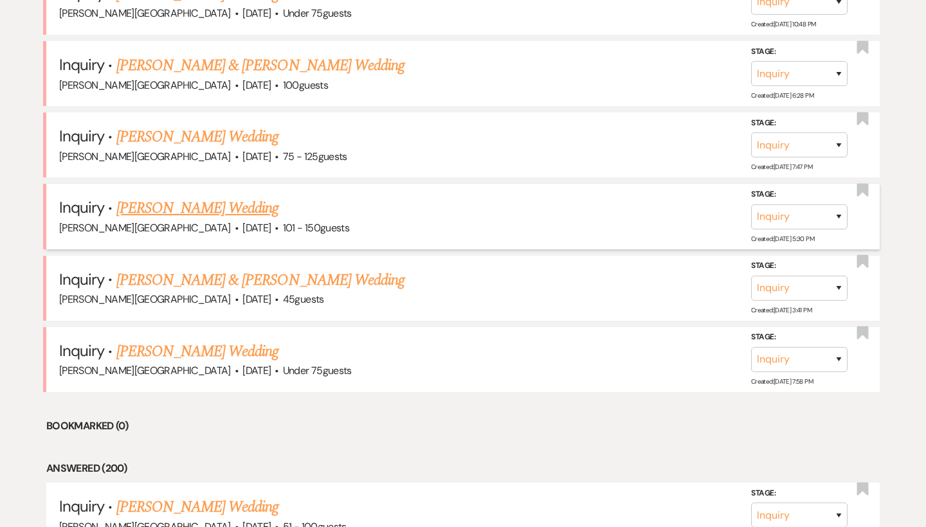
click at [186, 197] on link "[PERSON_NAME] Wedding" at bounding box center [197, 208] width 163 height 23
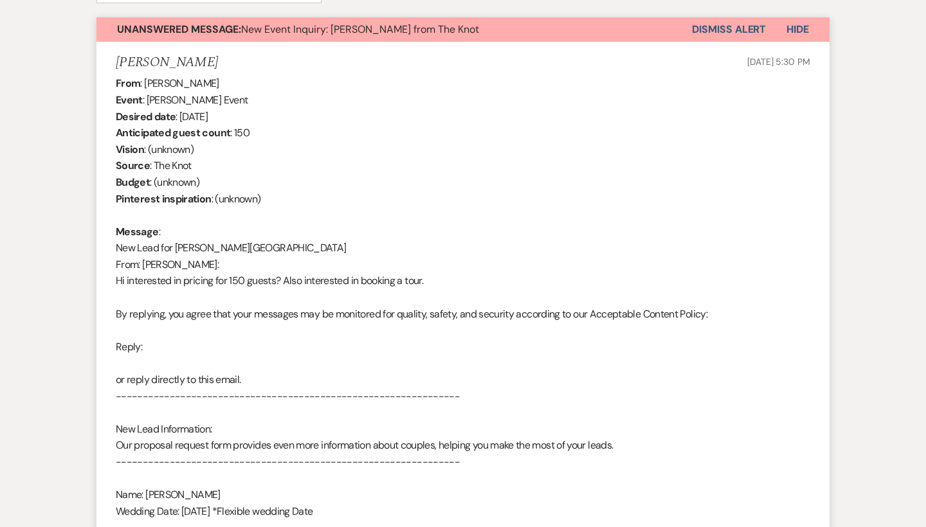
scroll to position [225, 0]
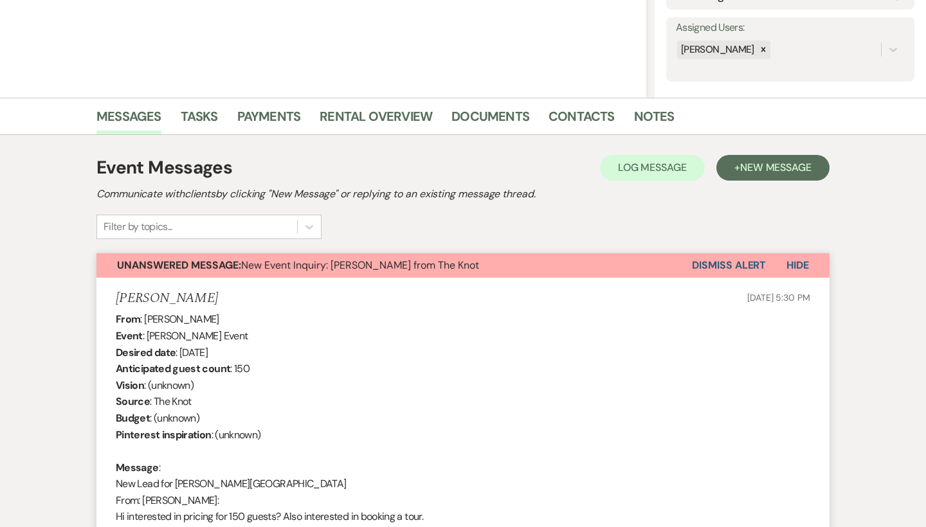
click at [713, 268] on button "Dismiss Alert" at bounding box center [729, 265] width 74 height 24
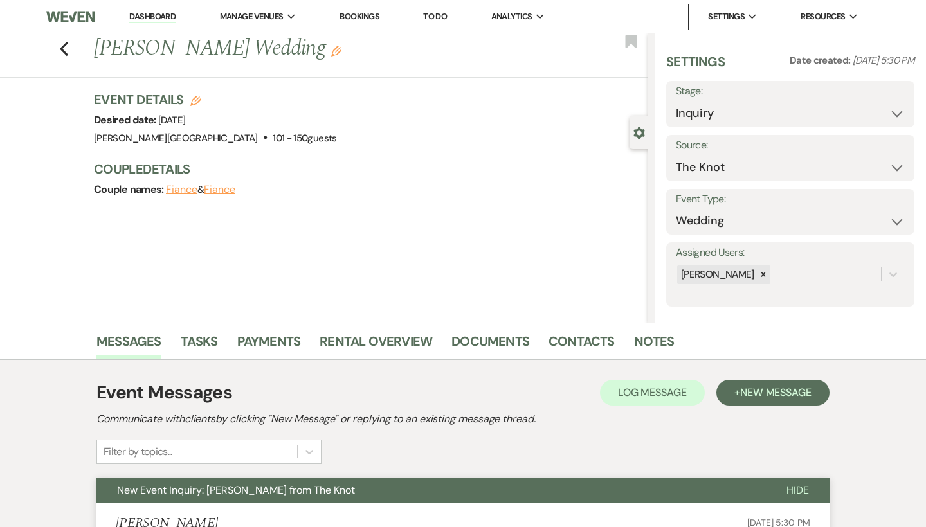
scroll to position [0, 0]
click at [66, 47] on icon "Previous" at bounding box center [64, 48] width 10 height 15
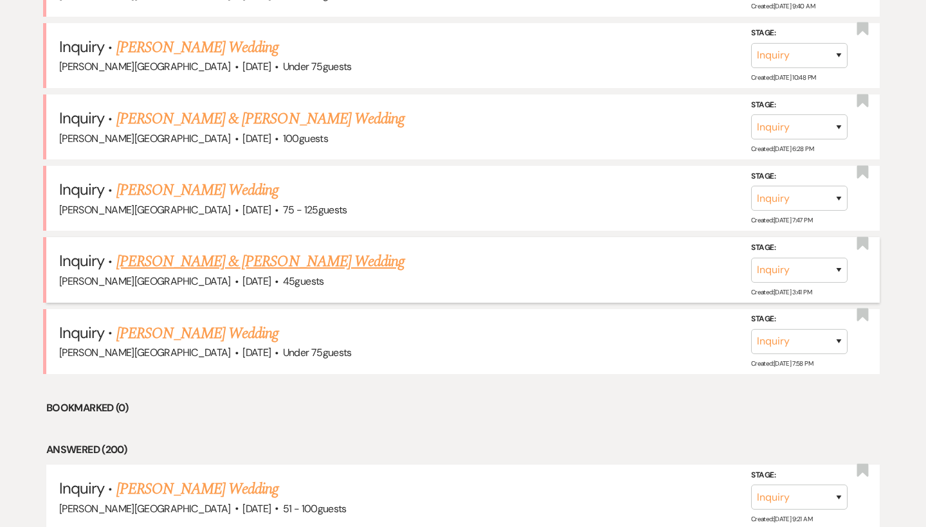
scroll to position [1972, 0]
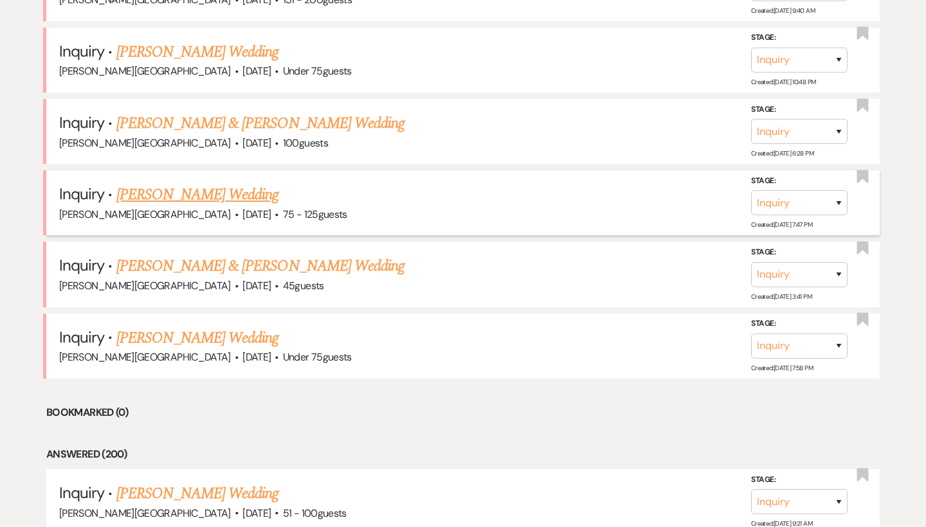
click at [189, 183] on link "[PERSON_NAME] Wedding" at bounding box center [197, 194] width 163 height 23
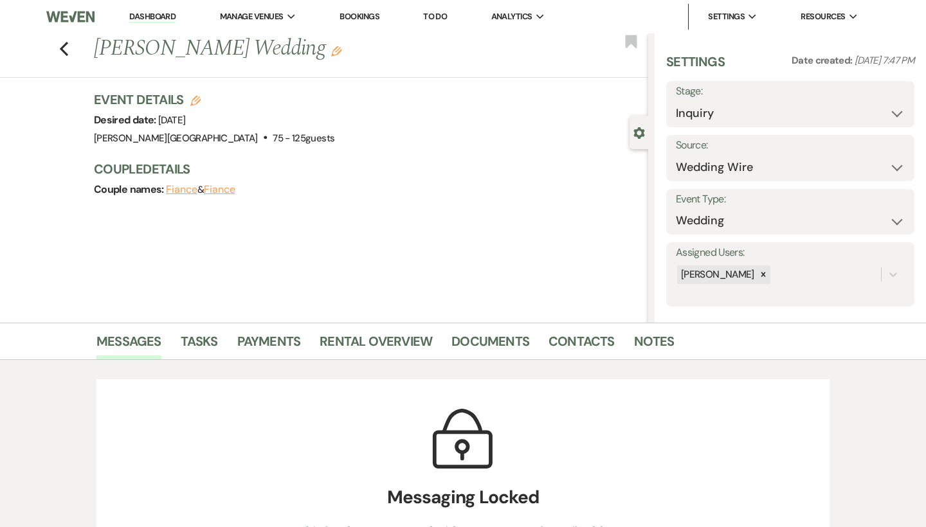
click at [66, 59] on div "Previous [PERSON_NAME] Wedding Edit Bookmark" at bounding box center [321, 55] width 655 height 44
click at [62, 46] on use "button" at bounding box center [64, 49] width 8 height 14
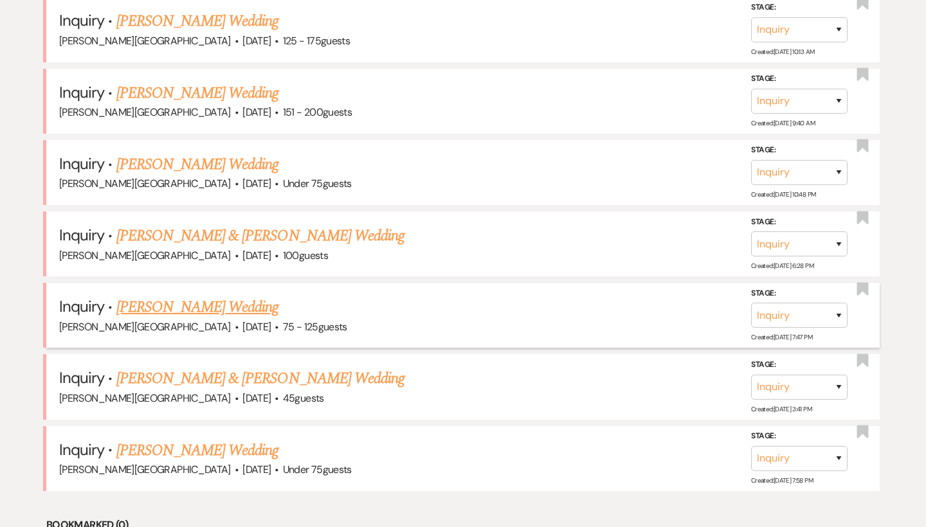
scroll to position [1862, 0]
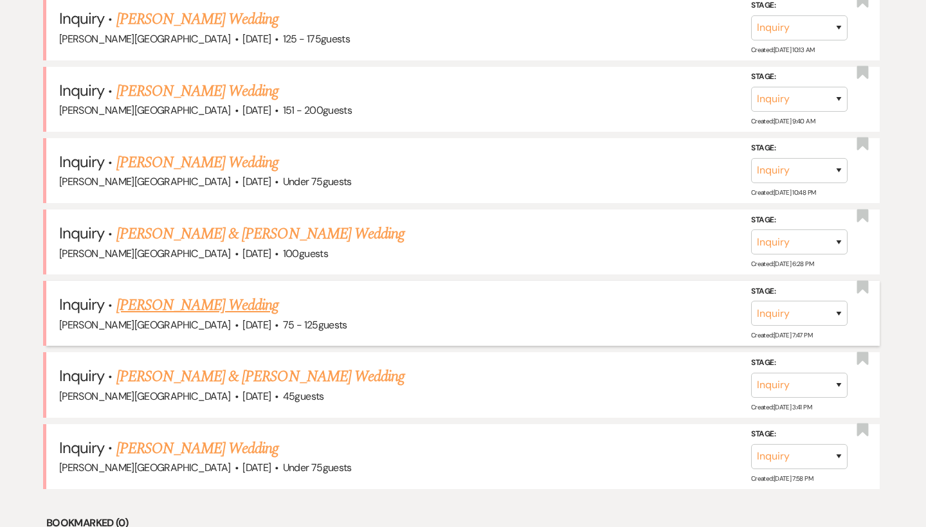
click at [189, 294] on link "[PERSON_NAME] Wedding" at bounding box center [197, 305] width 163 height 23
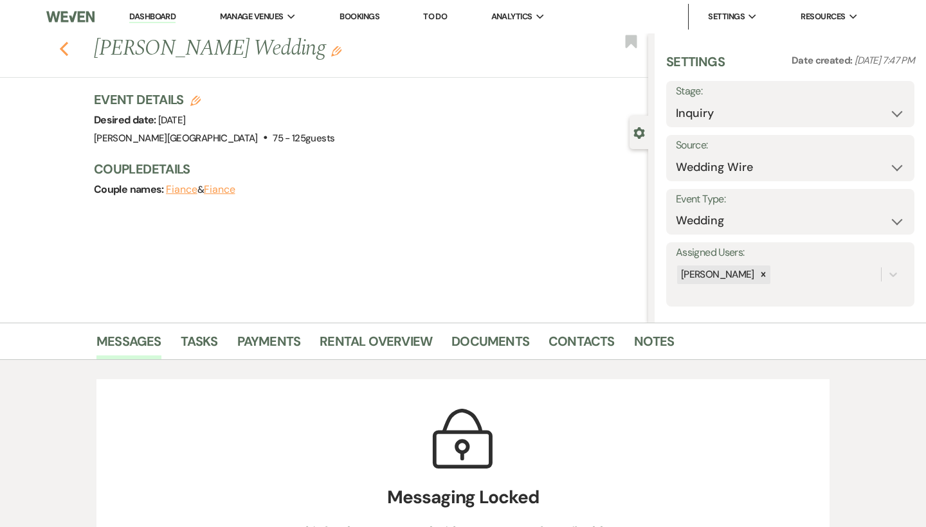
click at [66, 53] on use "button" at bounding box center [64, 49] width 8 height 14
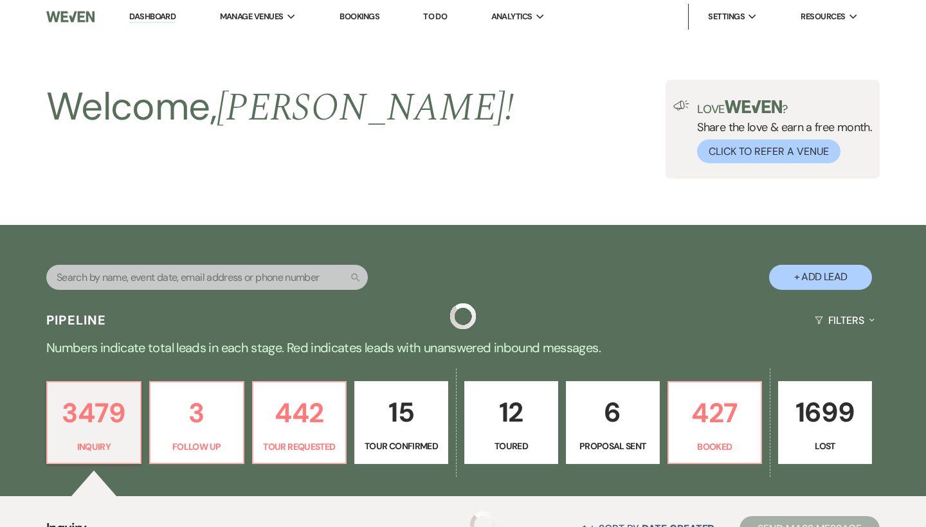
scroll to position [1862, 0]
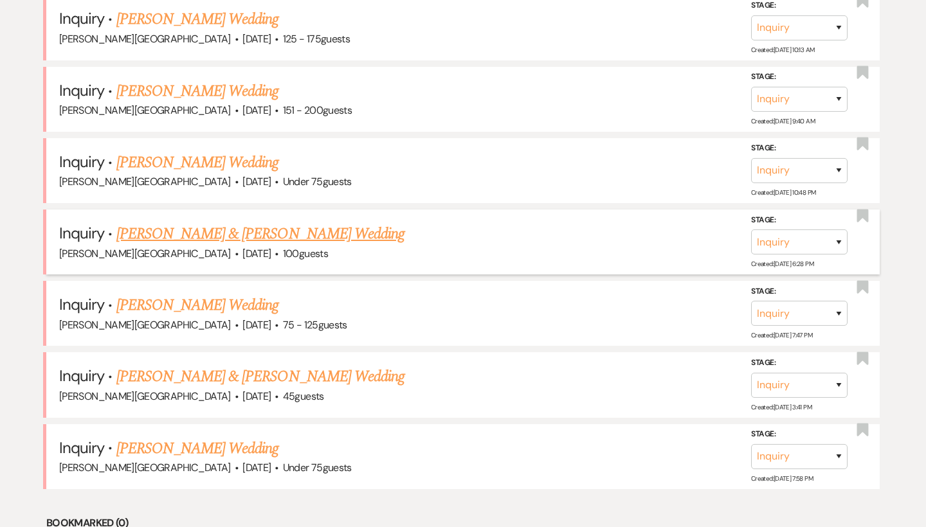
click at [212, 223] on link "[PERSON_NAME] & [PERSON_NAME] Wedding" at bounding box center [260, 234] width 288 height 23
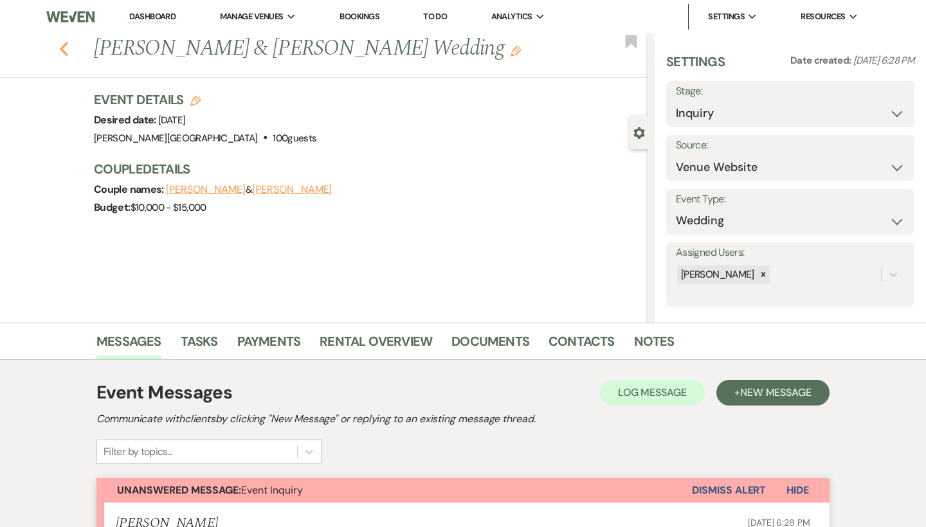
click at [66, 50] on icon "Previous" at bounding box center [64, 48] width 10 height 15
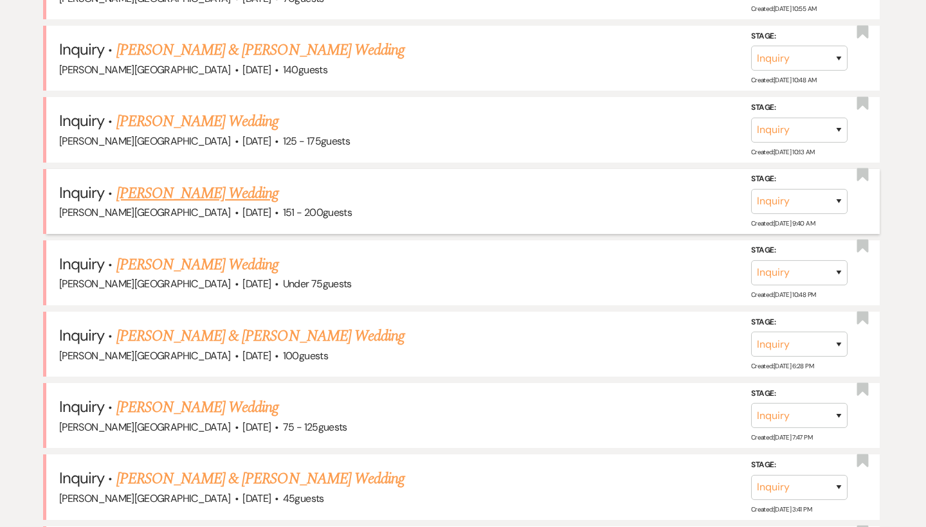
scroll to position [1758, 0]
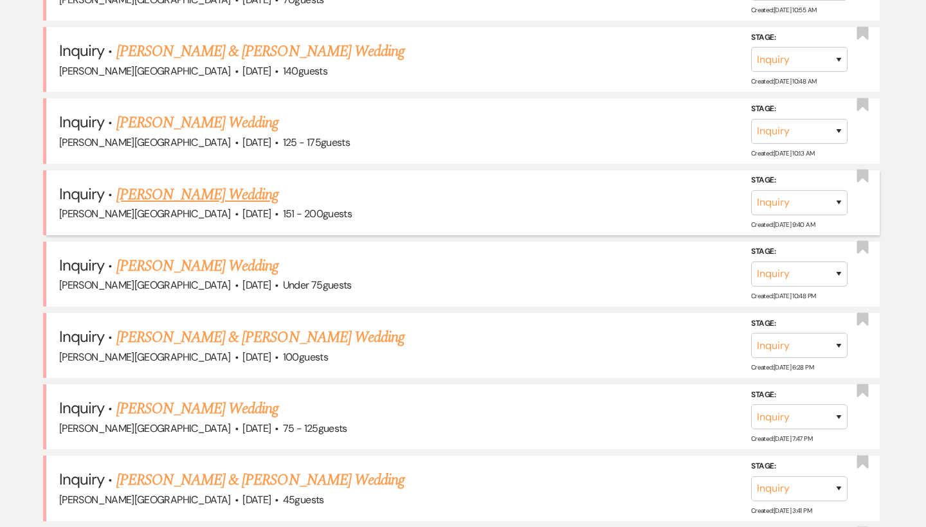
click at [190, 183] on link "[PERSON_NAME] Wedding" at bounding box center [197, 194] width 163 height 23
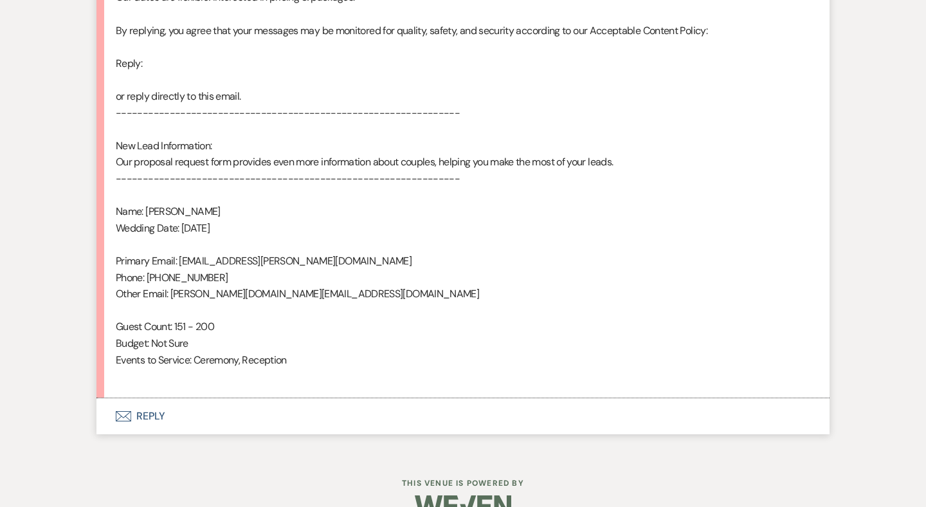
click at [153, 402] on button "Envelope Reply" at bounding box center [462, 416] width 733 height 36
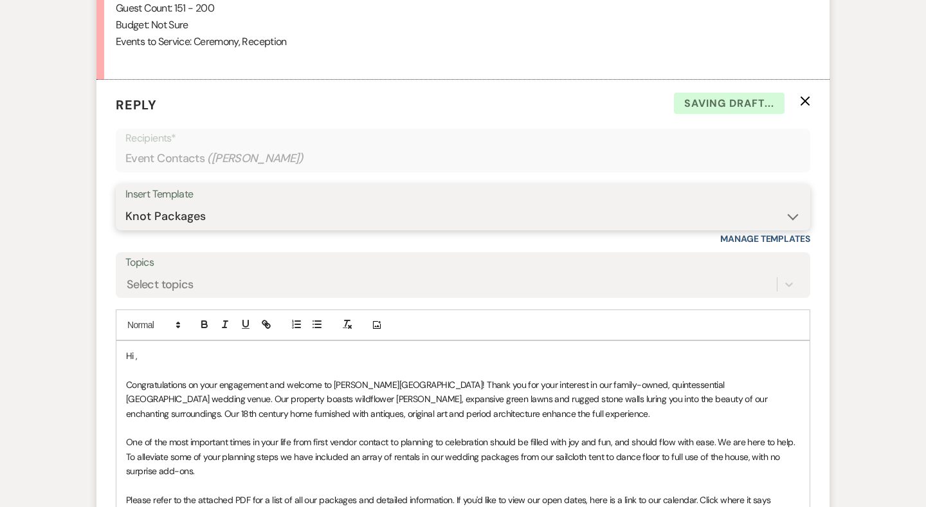
scroll to position [1090, 0]
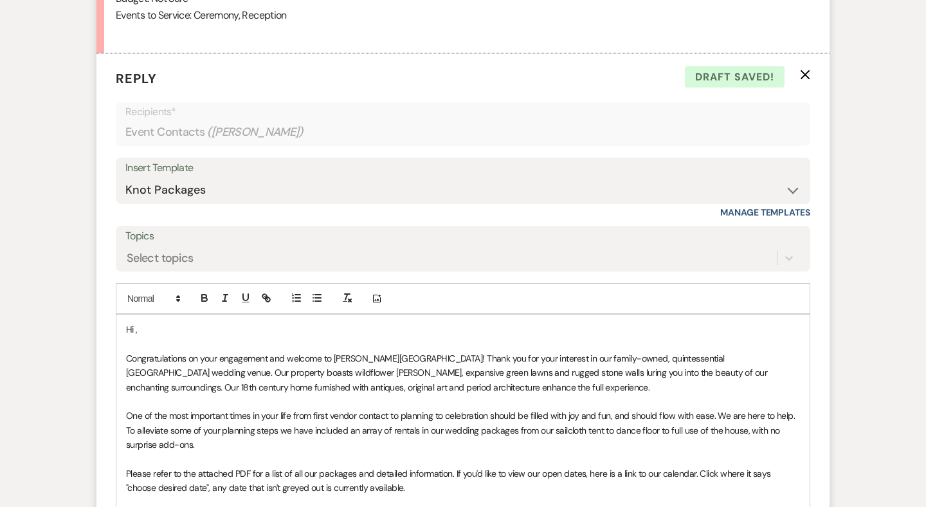
click at [169, 322] on p "Hi ," at bounding box center [463, 329] width 674 height 14
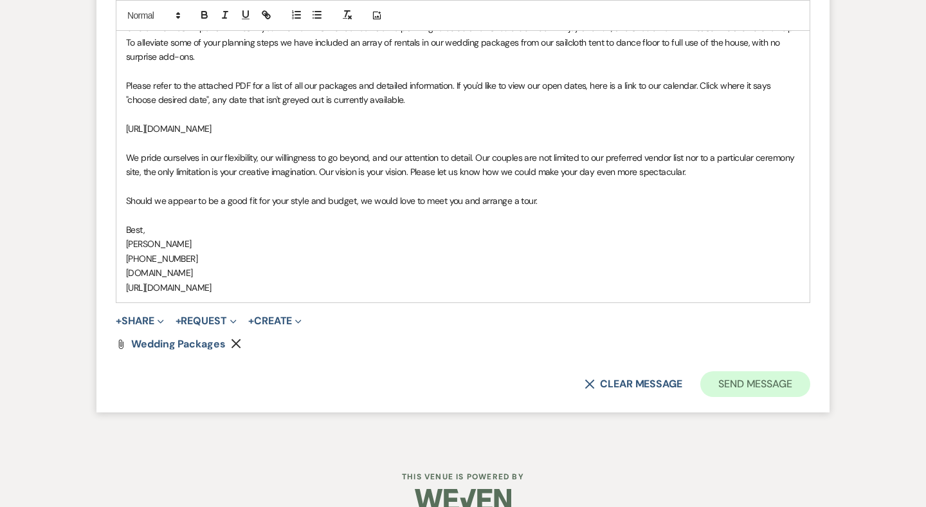
click at [738, 372] on button "Send Message" at bounding box center [756, 384] width 110 height 26
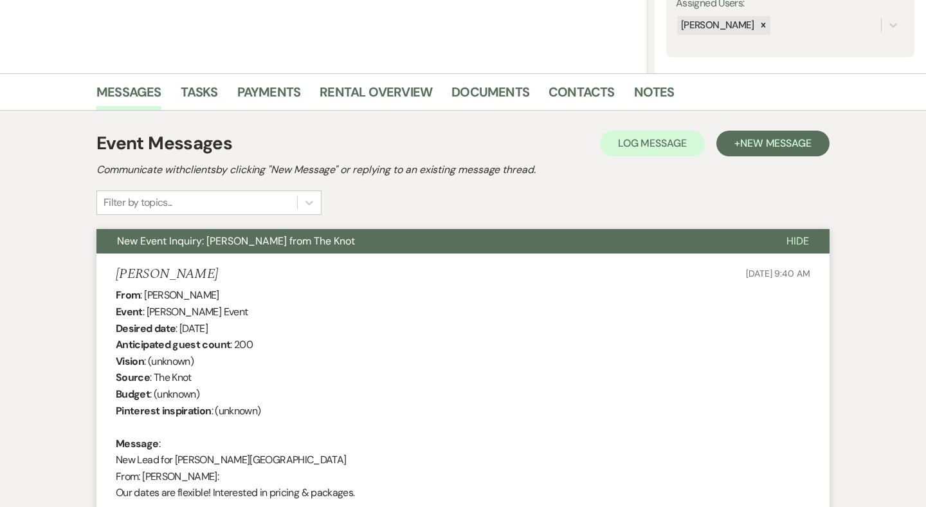
scroll to position [0, 0]
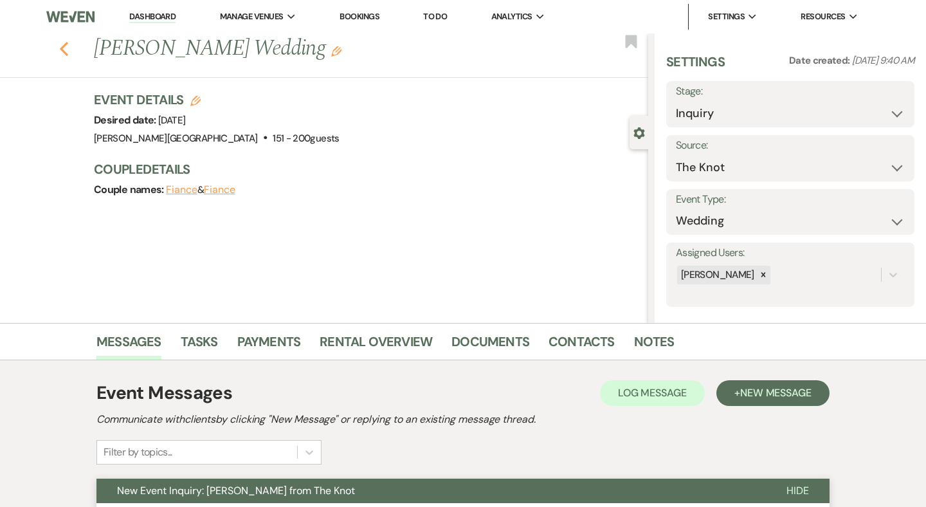
click at [65, 52] on use "button" at bounding box center [64, 49] width 8 height 14
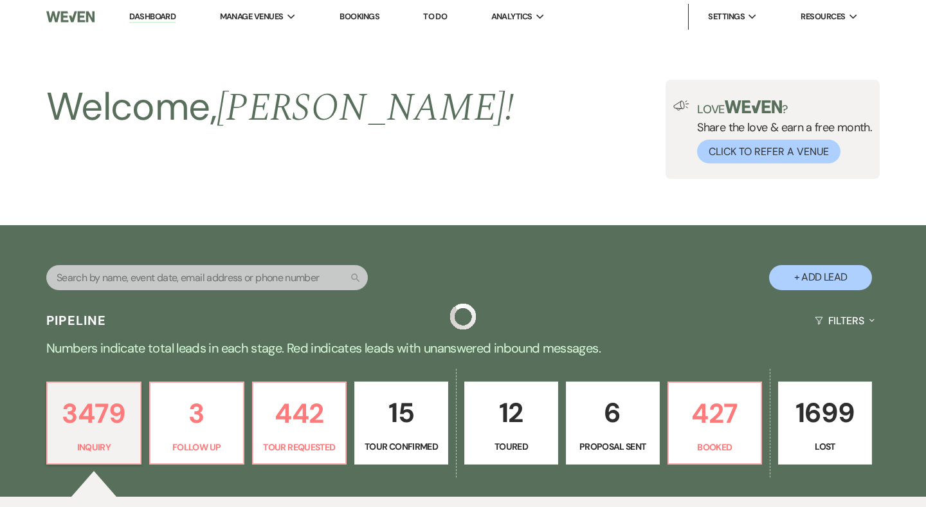
scroll to position [1758, 0]
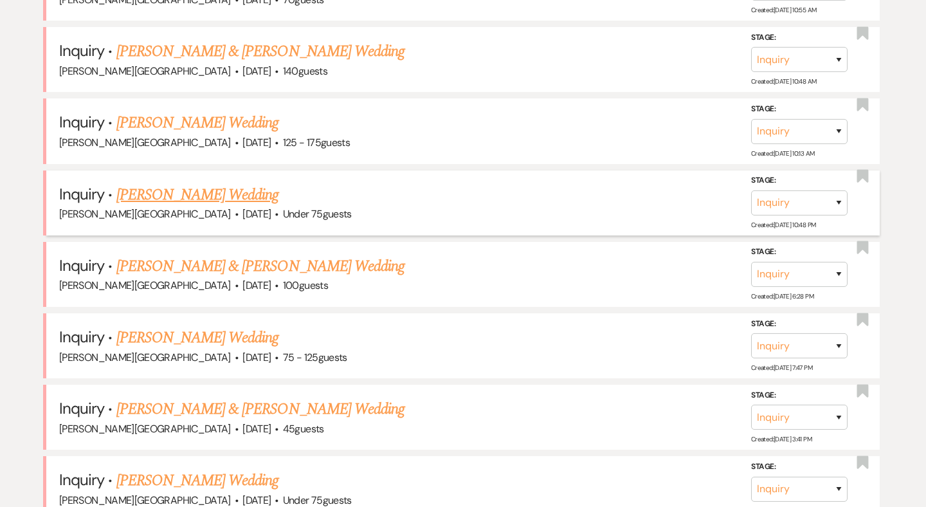
click at [200, 183] on link "[PERSON_NAME] Wedding" at bounding box center [197, 194] width 163 height 23
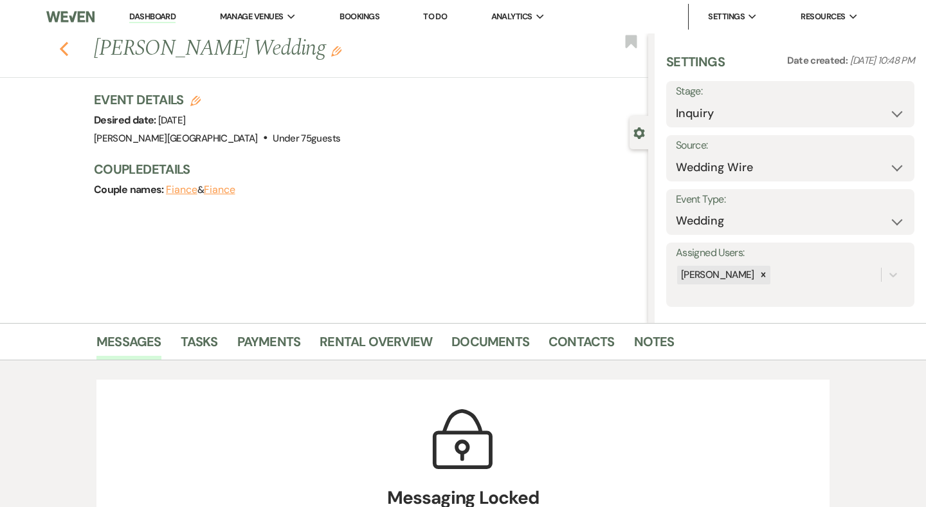
click at [64, 47] on icon "Previous" at bounding box center [64, 48] width 10 height 15
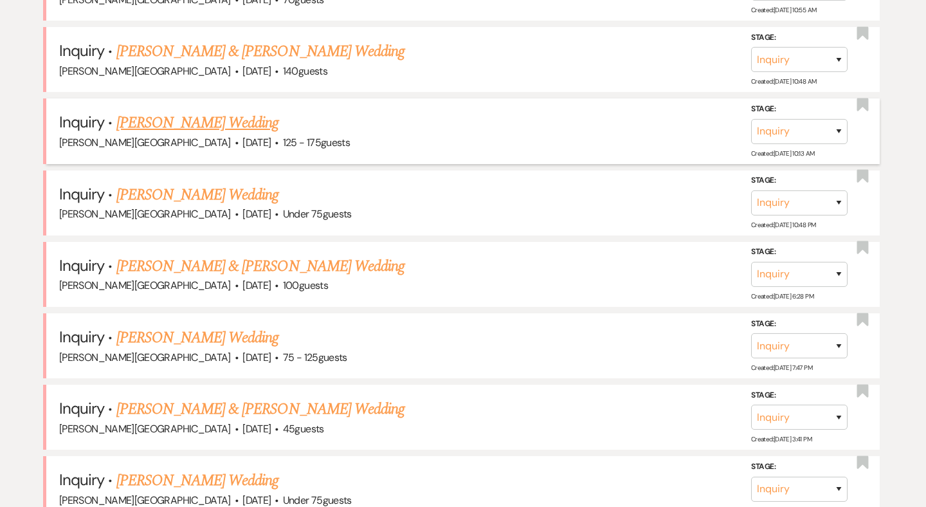
click at [169, 111] on link "[PERSON_NAME] Wedding" at bounding box center [197, 122] width 163 height 23
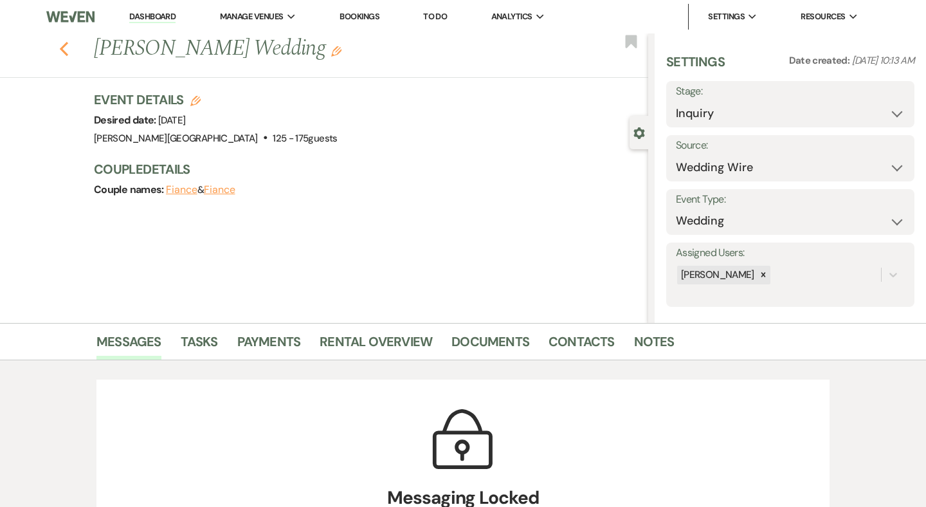
click at [68, 47] on icon "Previous" at bounding box center [64, 48] width 10 height 15
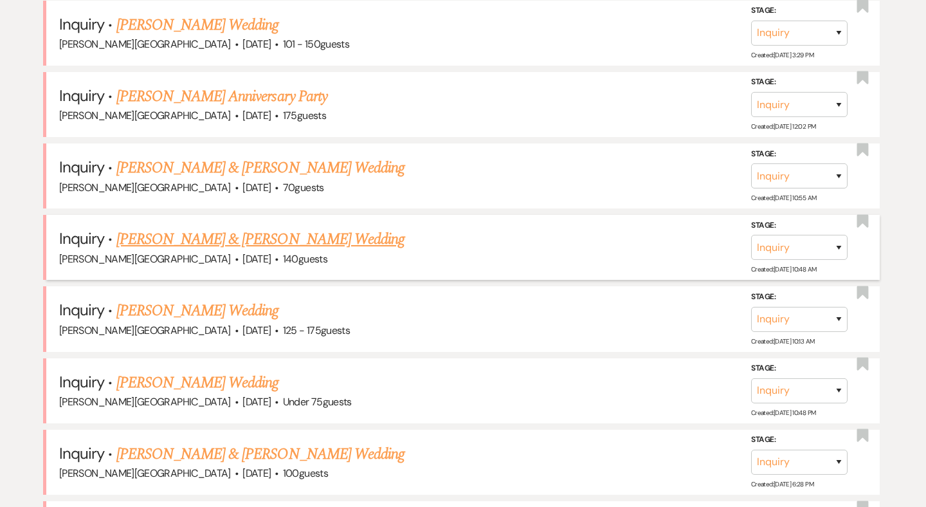
scroll to position [1567, 0]
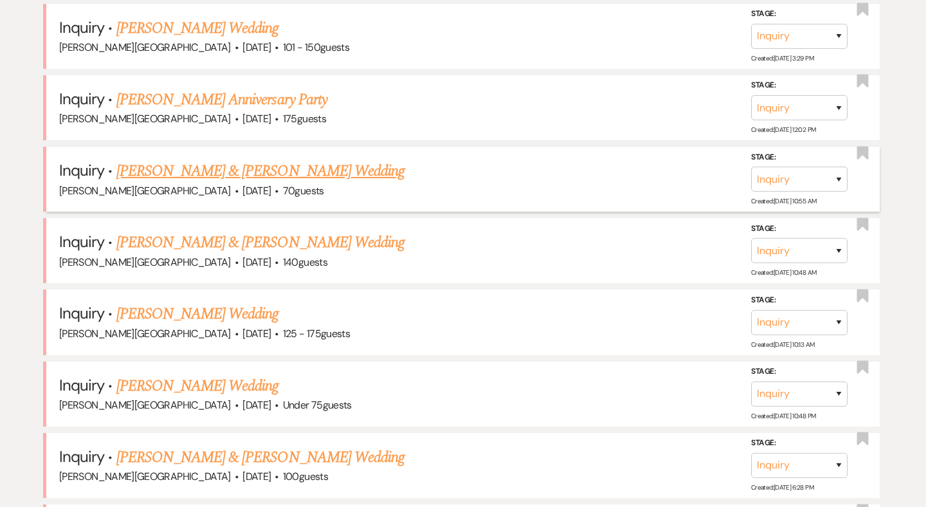
click at [230, 160] on link "[PERSON_NAME] & [PERSON_NAME] Wedding" at bounding box center [260, 171] width 288 height 23
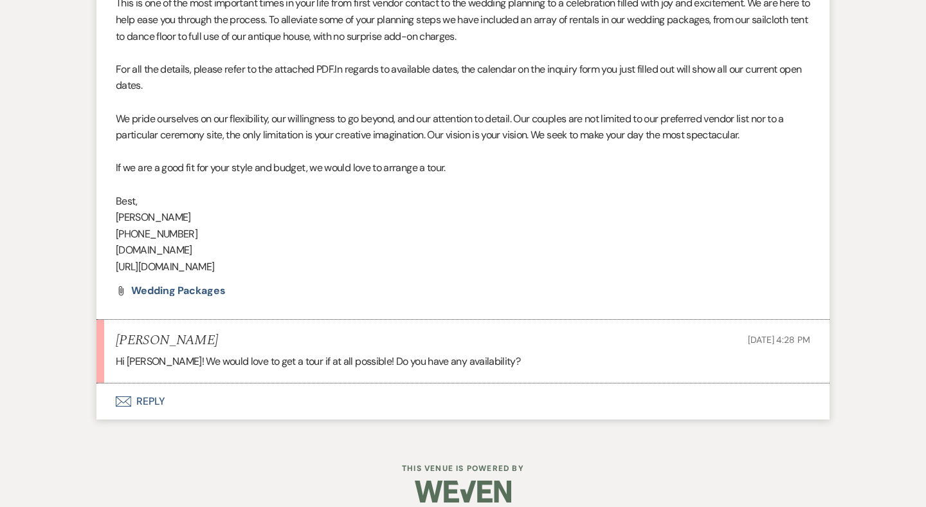
scroll to position [897, 0]
click at [155, 387] on button "Envelope Reply" at bounding box center [462, 402] width 733 height 36
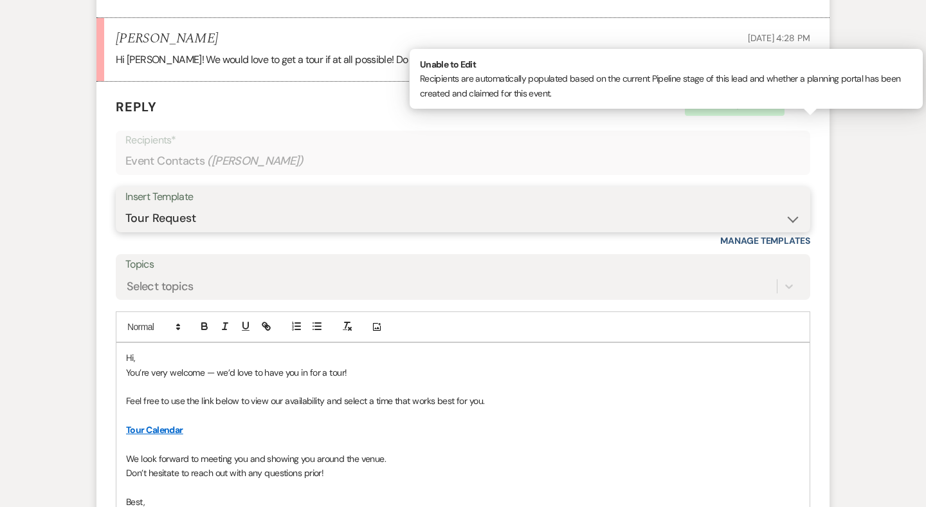
scroll to position [1326, 0]
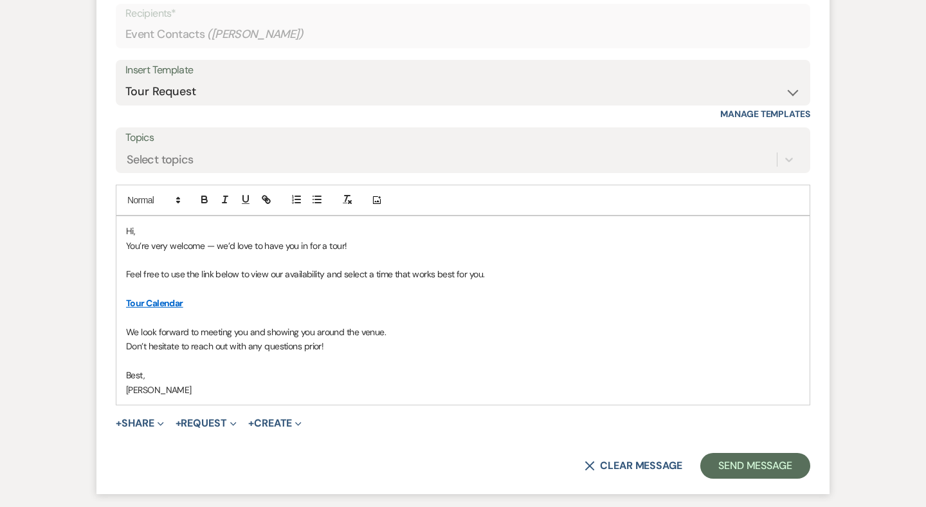
click at [154, 224] on p "Hi," at bounding box center [463, 231] width 674 height 14
drag, startPoint x: 221, startPoint y: 229, endPoint x: 86, endPoint y: 229, distance: 135.7
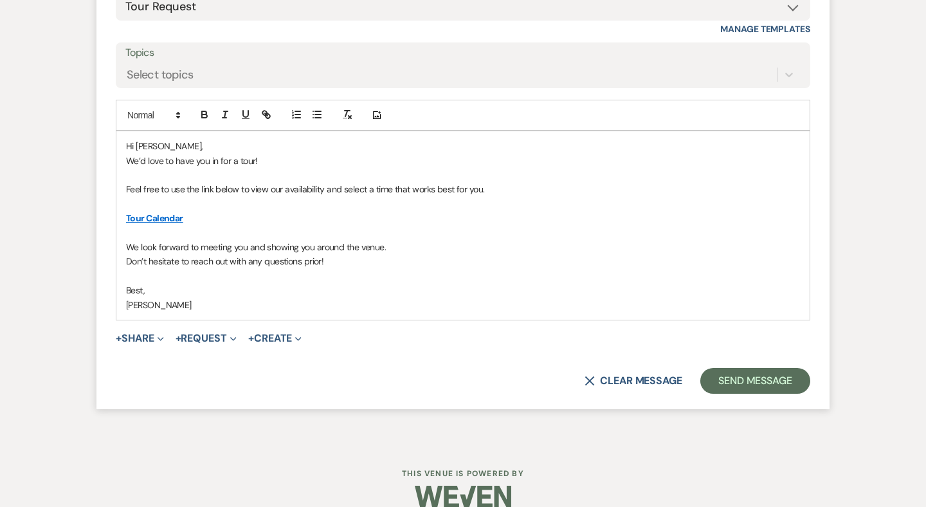
scroll to position [1410, 0]
click at [717, 369] on button "Send Message" at bounding box center [756, 382] width 110 height 26
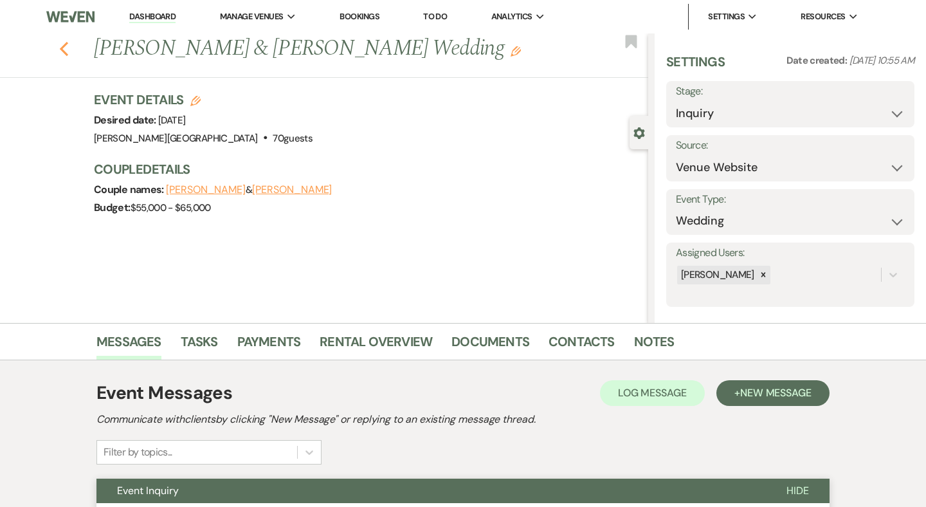
scroll to position [0, 0]
click at [64, 48] on icon "Previous" at bounding box center [64, 48] width 10 height 15
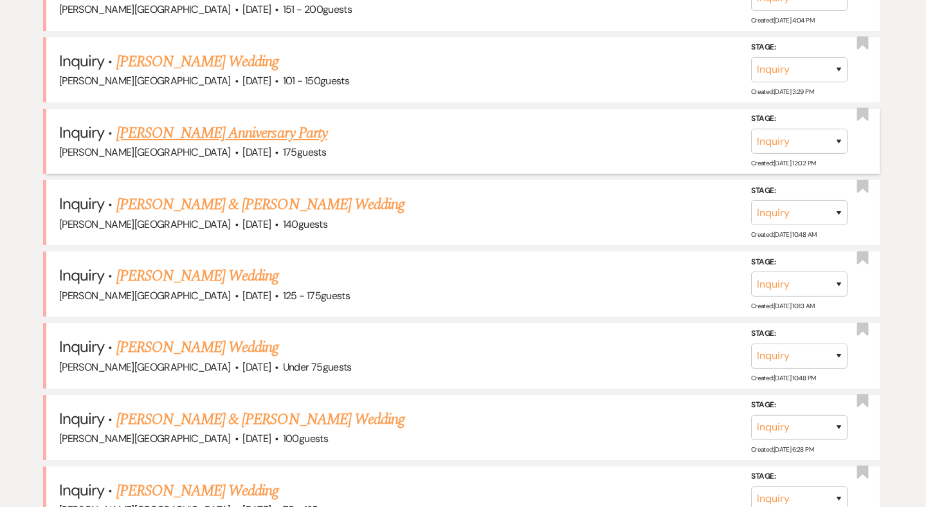
scroll to position [1525, 0]
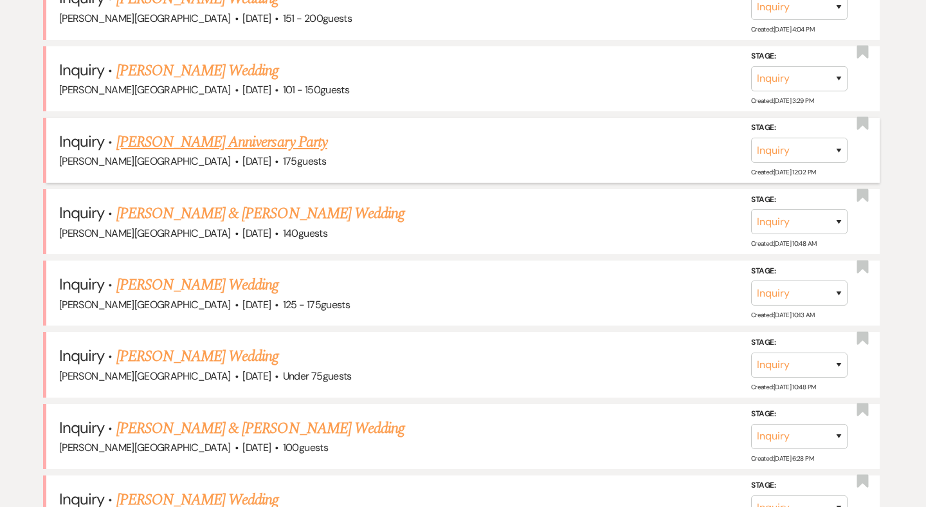
click at [201, 131] on link "[PERSON_NAME] Anniversary Party" at bounding box center [221, 142] width 211 height 23
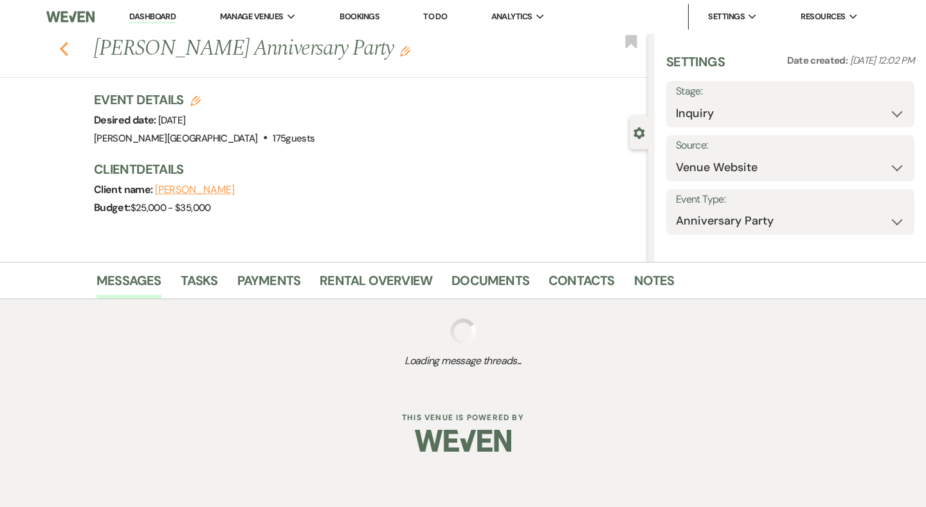
click at [63, 48] on icon "Previous" at bounding box center [64, 48] width 10 height 15
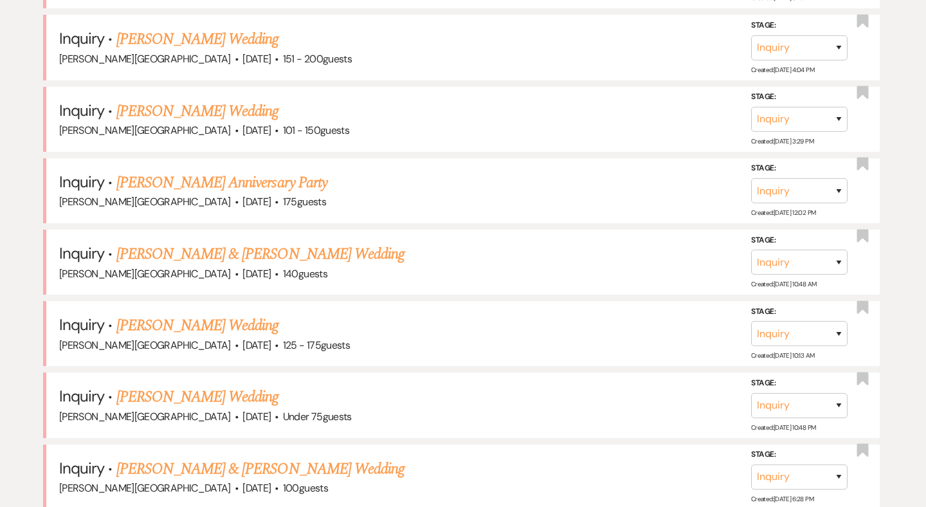
scroll to position [1468, 0]
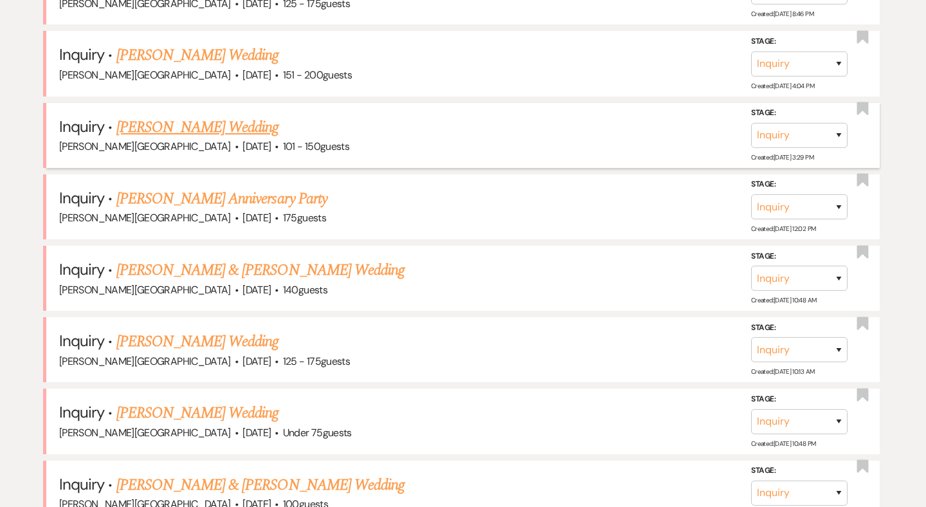
click at [210, 116] on link "[PERSON_NAME] Wedding" at bounding box center [197, 127] width 163 height 23
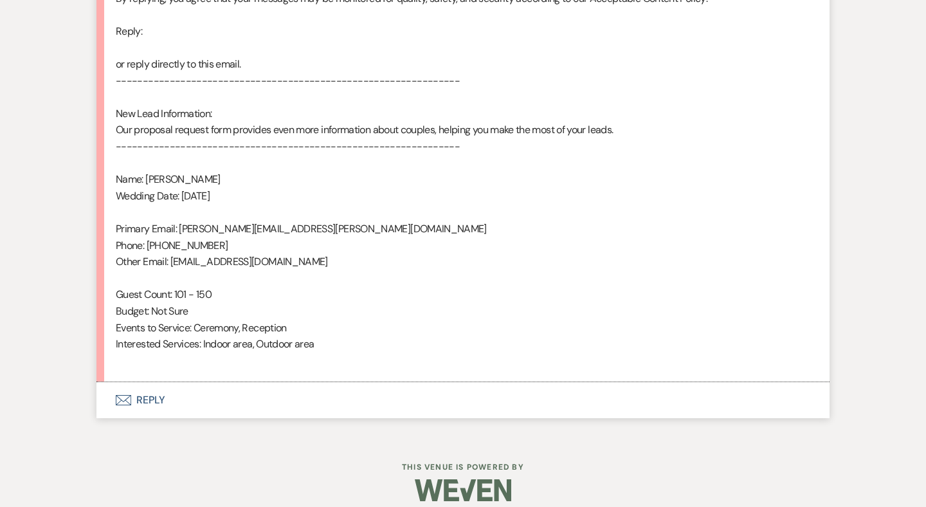
scroll to position [776, 0]
click at [156, 387] on button "Envelope Reply" at bounding box center [462, 401] width 733 height 36
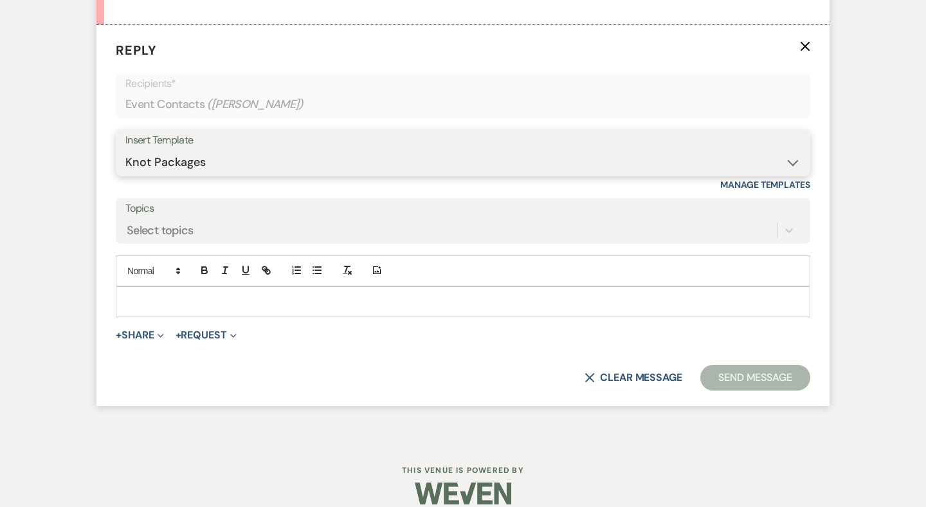
scroll to position [1133, 0]
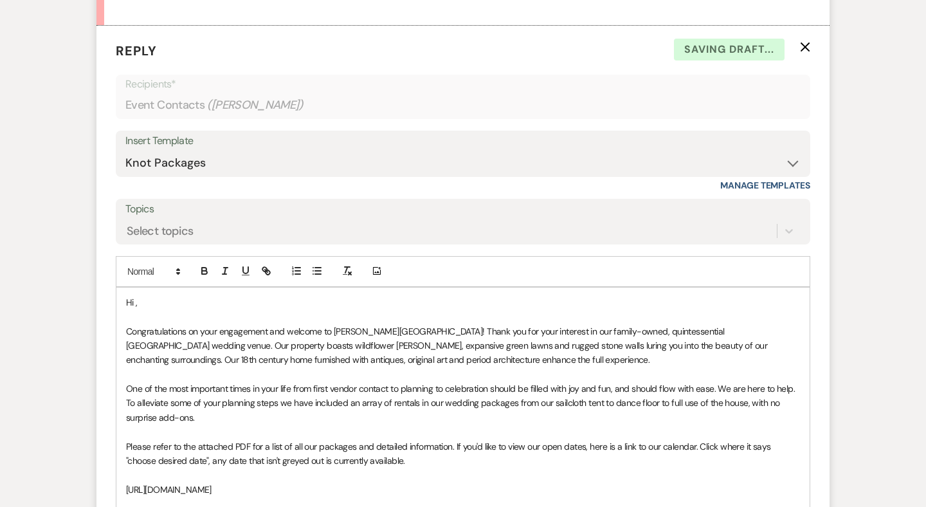
click at [154, 295] on p "Hi ," at bounding box center [463, 302] width 674 height 14
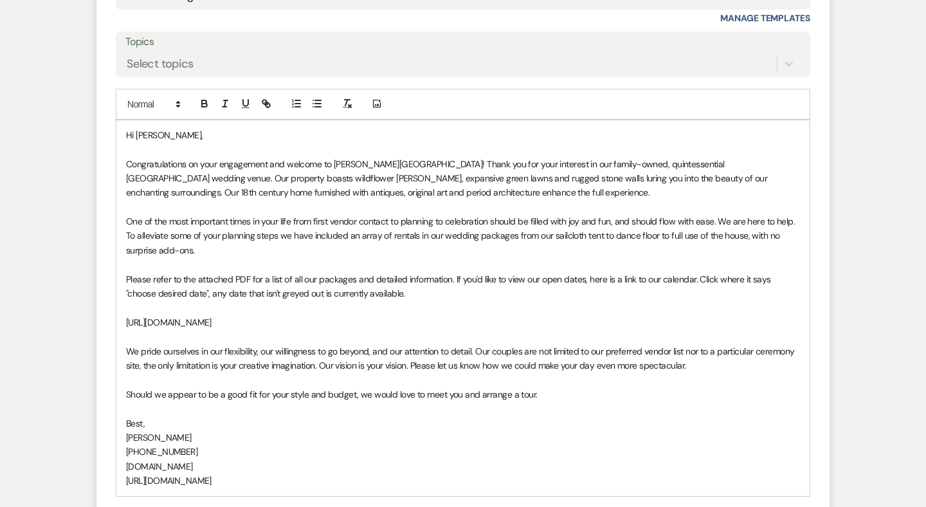
scroll to position [1387, 0]
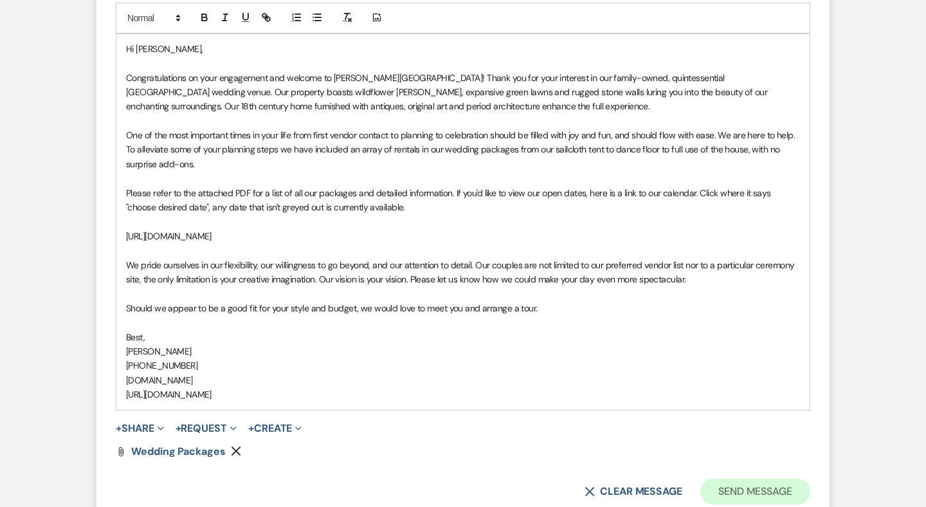
click at [722, 479] on button "Send Message" at bounding box center [756, 492] width 110 height 26
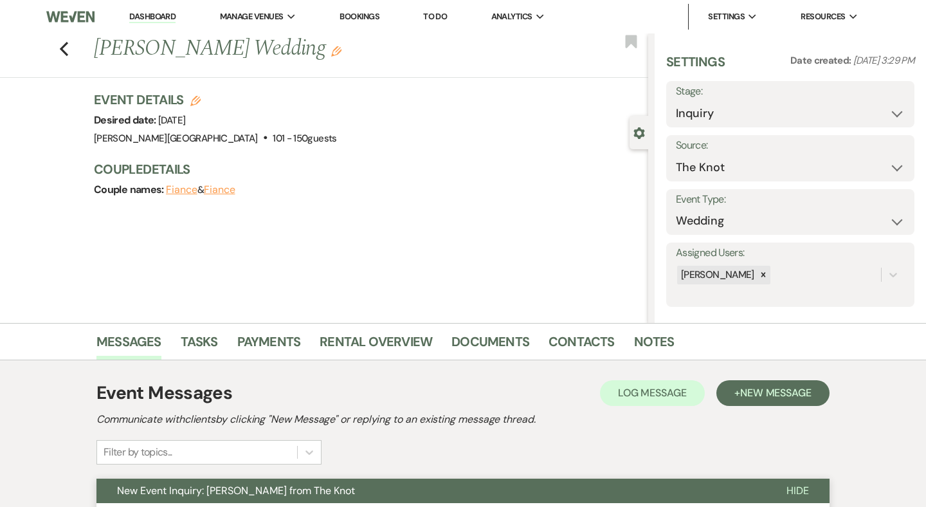
scroll to position [0, 0]
click at [57, 53] on div "Previous [PERSON_NAME] Wedding Edit Bookmark" at bounding box center [321, 55] width 655 height 44
click at [59, 52] on icon "Previous" at bounding box center [64, 48] width 10 height 15
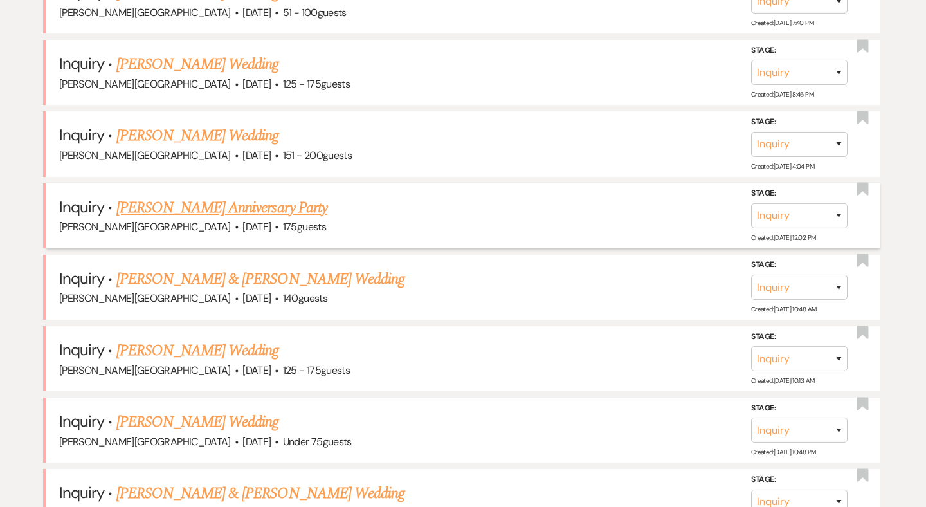
scroll to position [1378, 0]
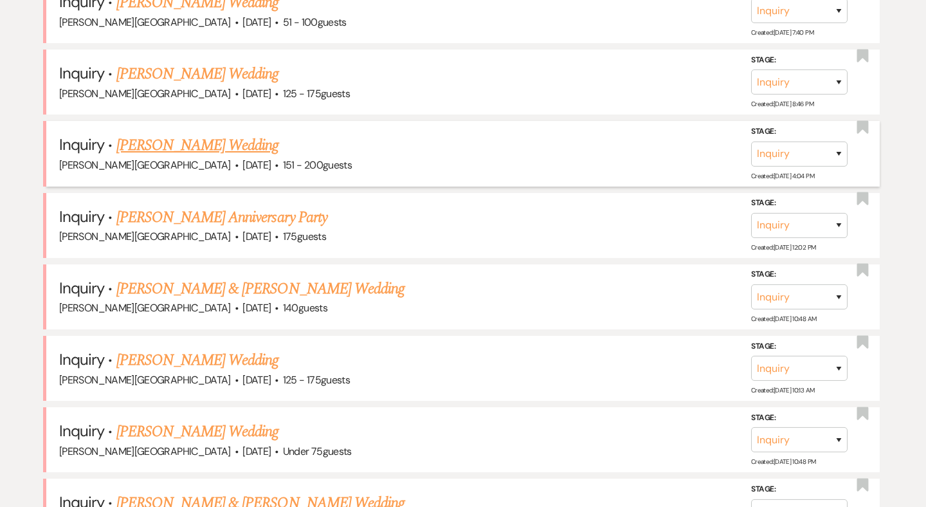
click at [214, 134] on link "[PERSON_NAME] Wedding" at bounding box center [197, 145] width 163 height 23
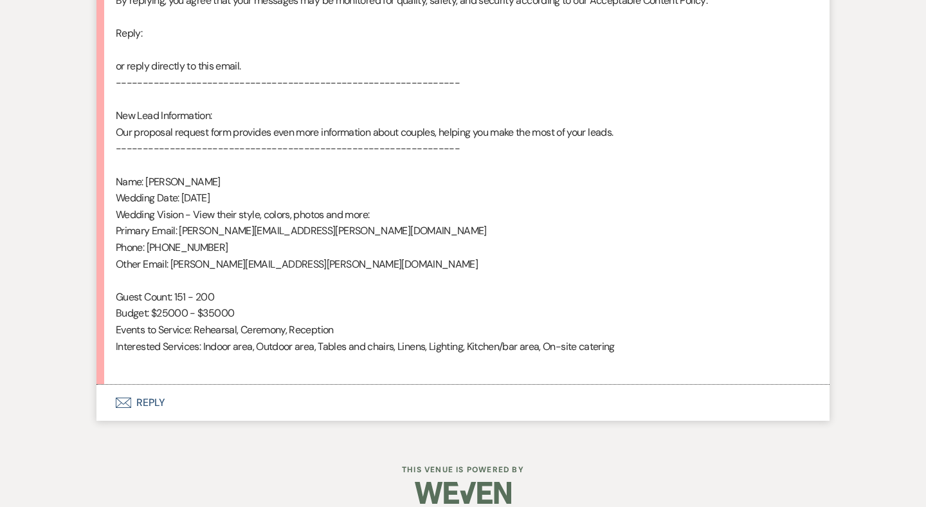
scroll to position [713, 0]
click at [153, 385] on button "Envelope Reply" at bounding box center [462, 403] width 733 height 36
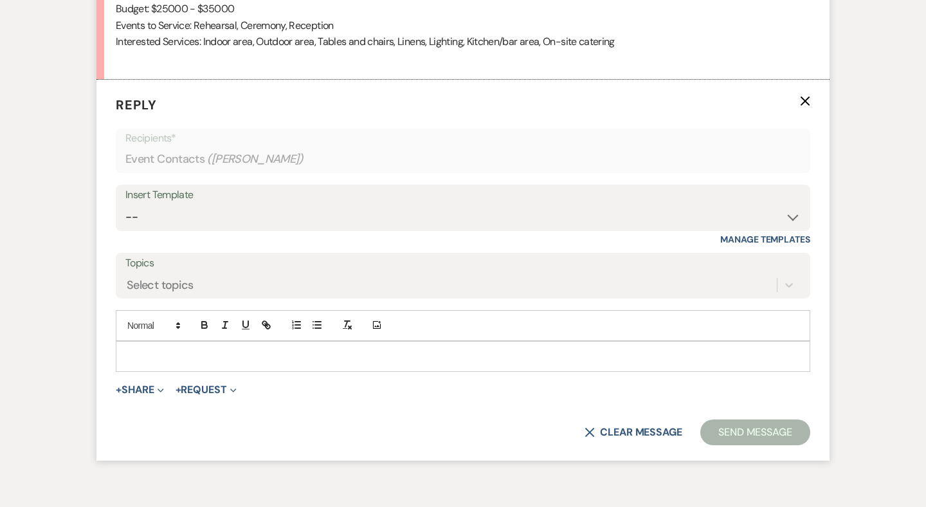
scroll to position [1081, 0]
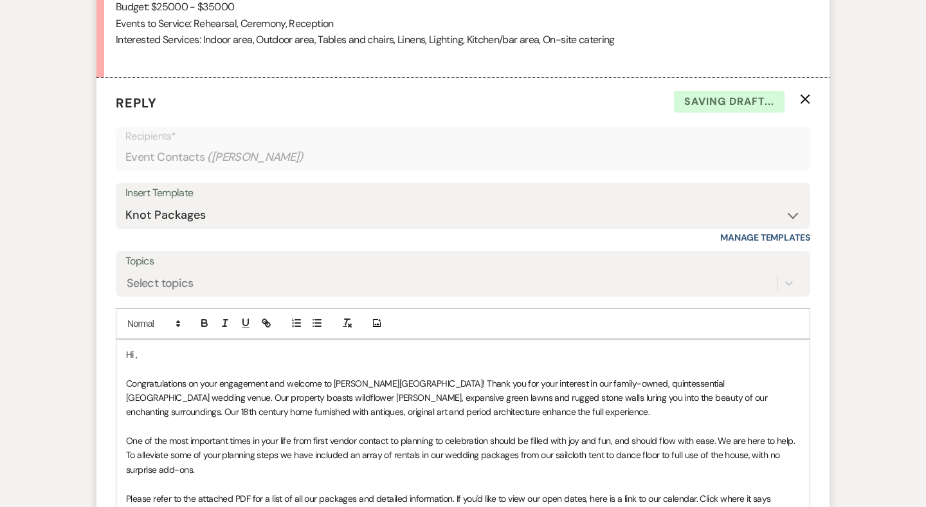
click at [150, 347] on p "Hi ," at bounding box center [463, 354] width 674 height 14
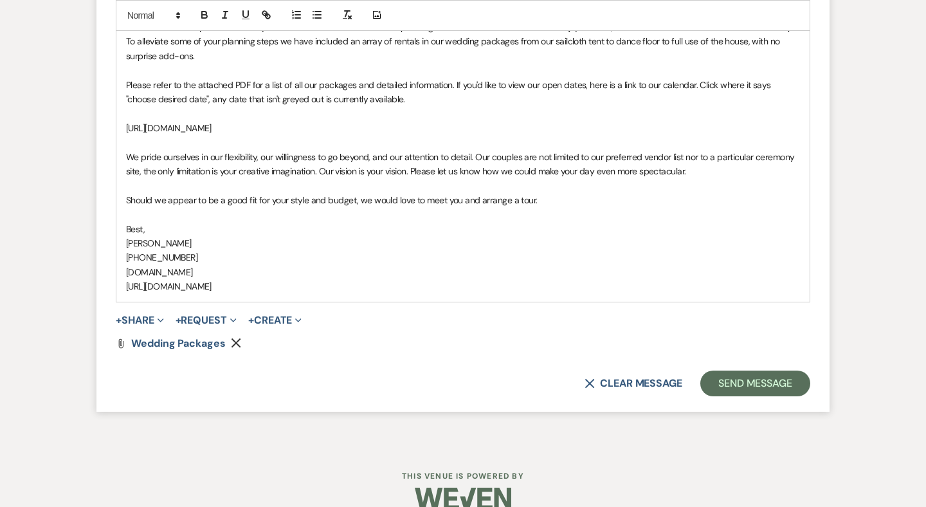
scroll to position [1494, 0]
click at [703, 345] on form "Reply X Saving draft... Recipients* Event Contacts ( [PERSON_NAME] ) Insert Tem…" at bounding box center [462, 39] width 733 height 747
click at [707, 372] on button "Send Message" at bounding box center [756, 385] width 110 height 26
click at [762, 372] on button "Send Message" at bounding box center [756, 385] width 110 height 26
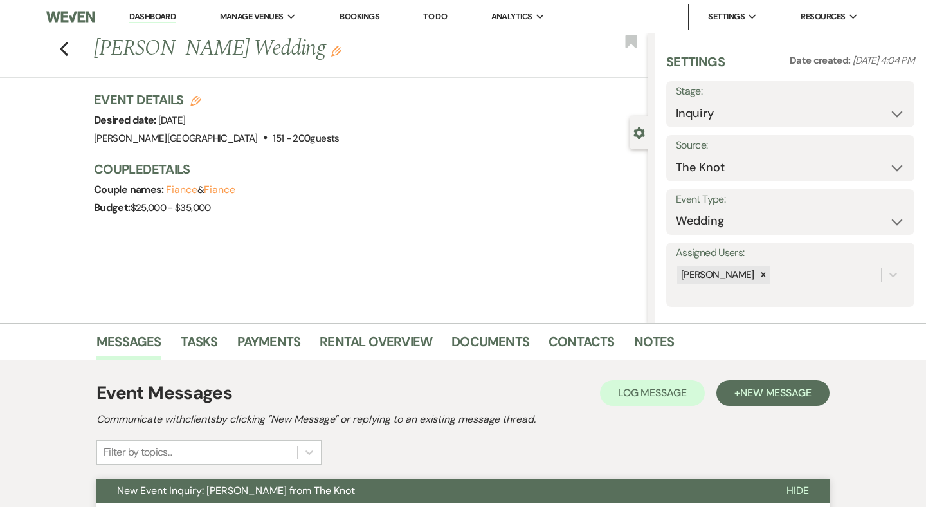
scroll to position [0, 0]
